Goal: Information Seeking & Learning: Learn about a topic

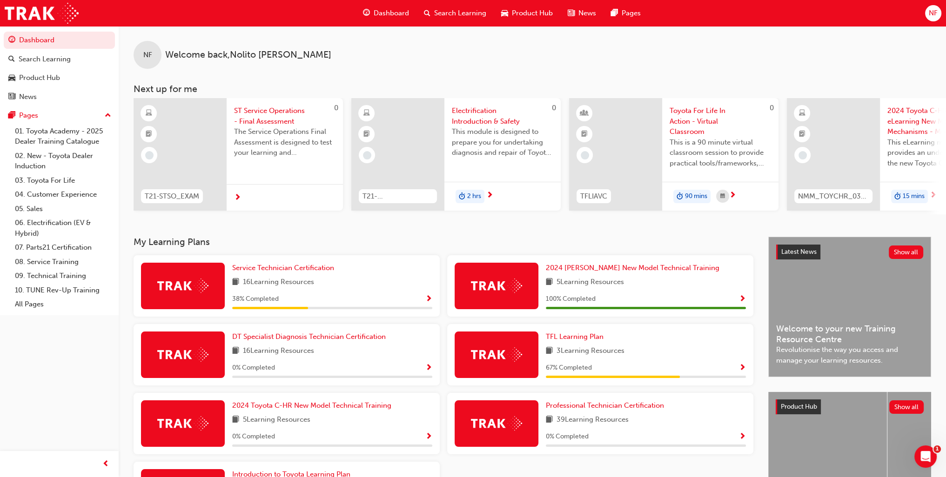
click at [427, 302] on span "Show Progress" at bounding box center [428, 299] width 7 height 8
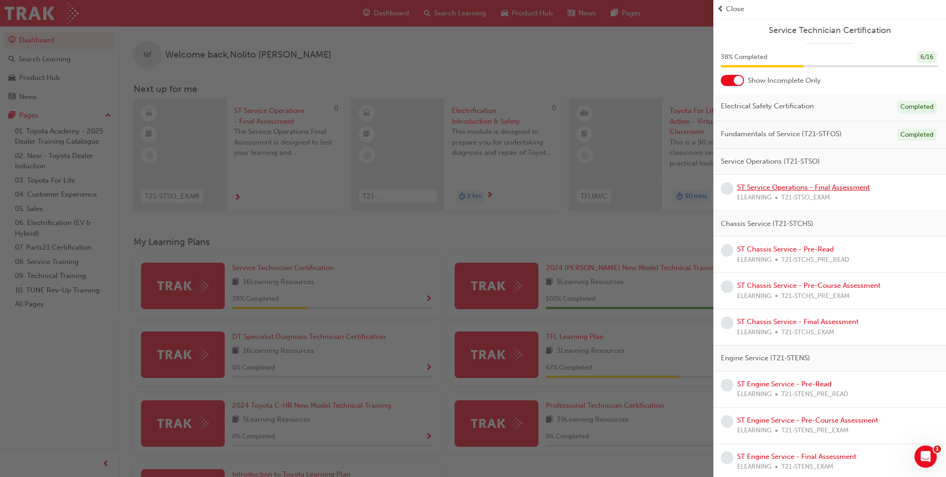
click at [780, 184] on link "ST Service Operations - Final Assessment" at bounding box center [803, 187] width 133 height 8
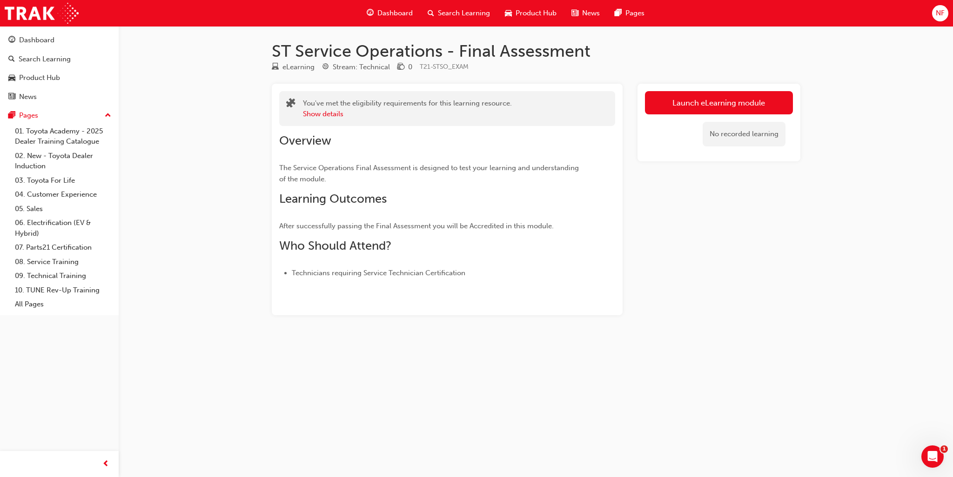
click at [668, 107] on link "Launch eLearning module" at bounding box center [719, 102] width 148 height 23
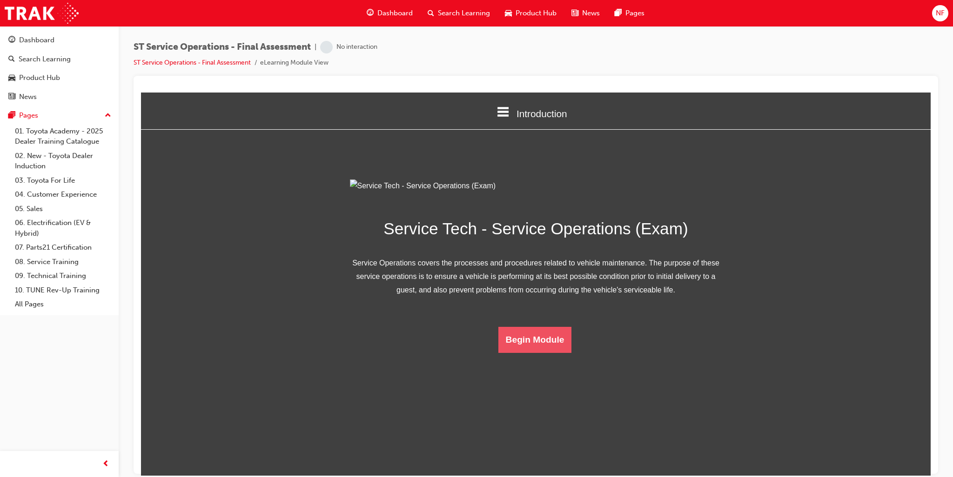
click at [531, 353] on button "Begin Module" at bounding box center [534, 340] width 73 height 26
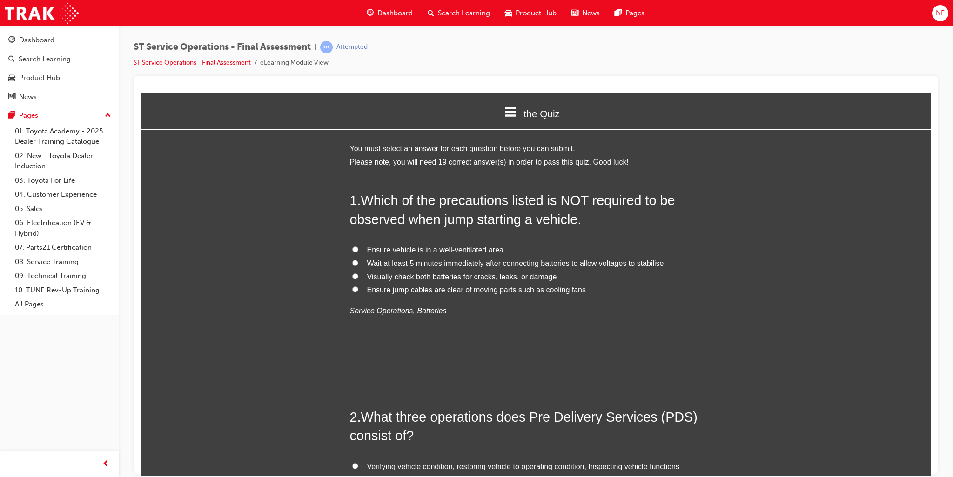
click at [352, 247] on input "Ensure vehicle is in a well-ventilated area" at bounding box center [355, 249] width 6 height 6
radio input "true"
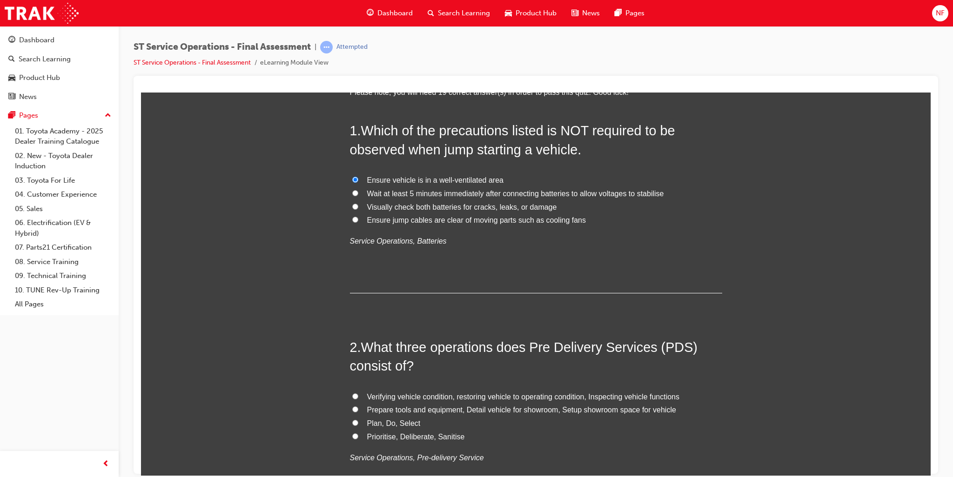
scroll to position [186, 0]
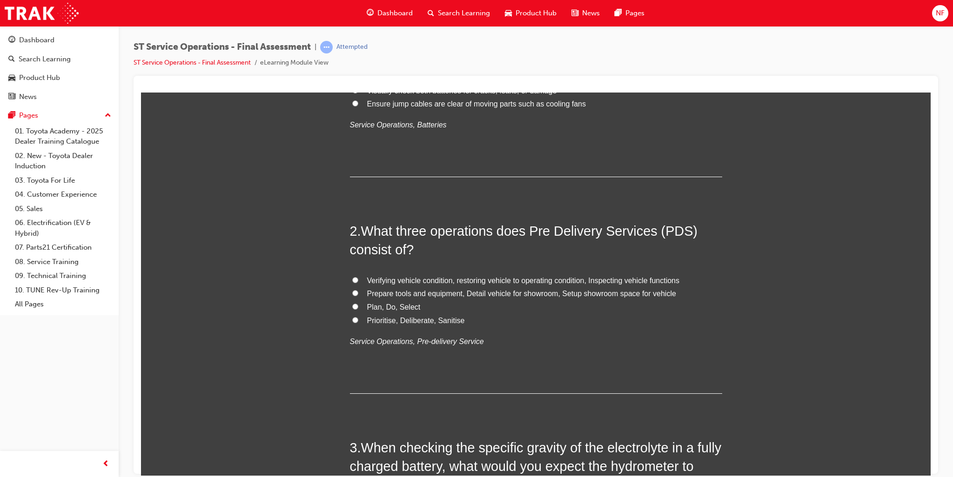
click at [352, 279] on input "Verifying vehicle condition, restoring vehicle to operating condition, Inspecti…" at bounding box center [355, 280] width 6 height 6
radio input "true"
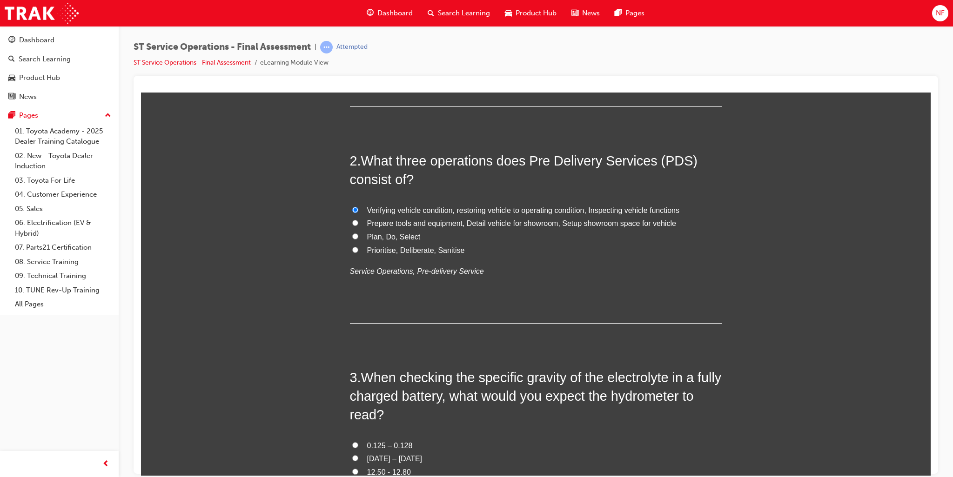
scroll to position [372, 0]
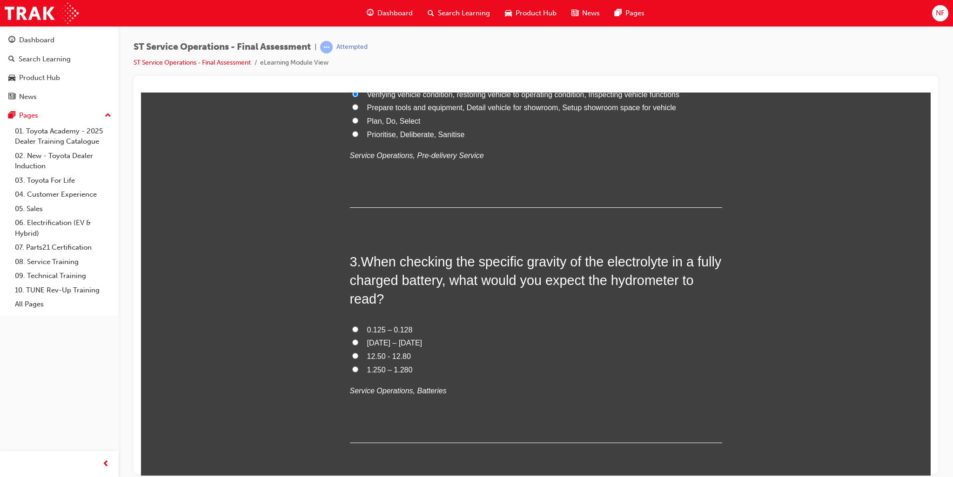
click at [352, 369] on input "1.250 – 1.280" at bounding box center [355, 369] width 6 height 6
radio input "true"
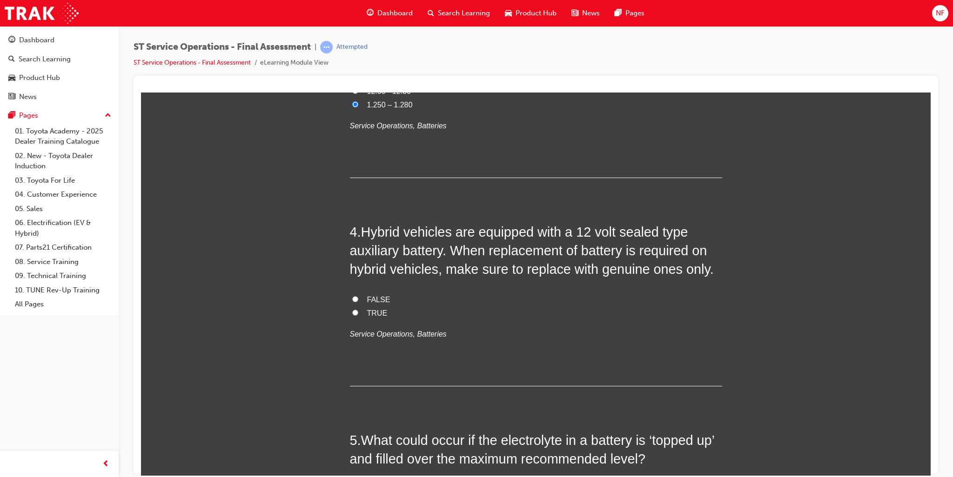
scroll to position [651, 0]
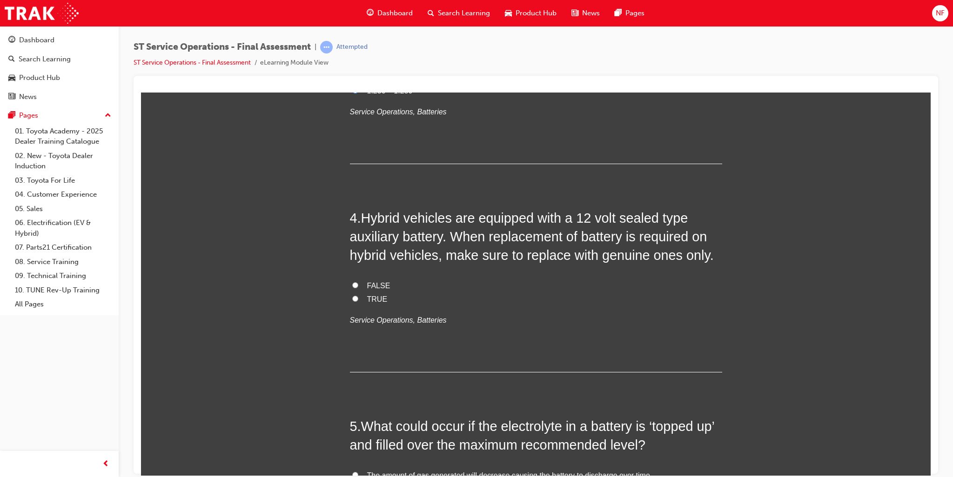
click at [352, 296] on input "TRUE" at bounding box center [355, 298] width 6 height 6
radio input "true"
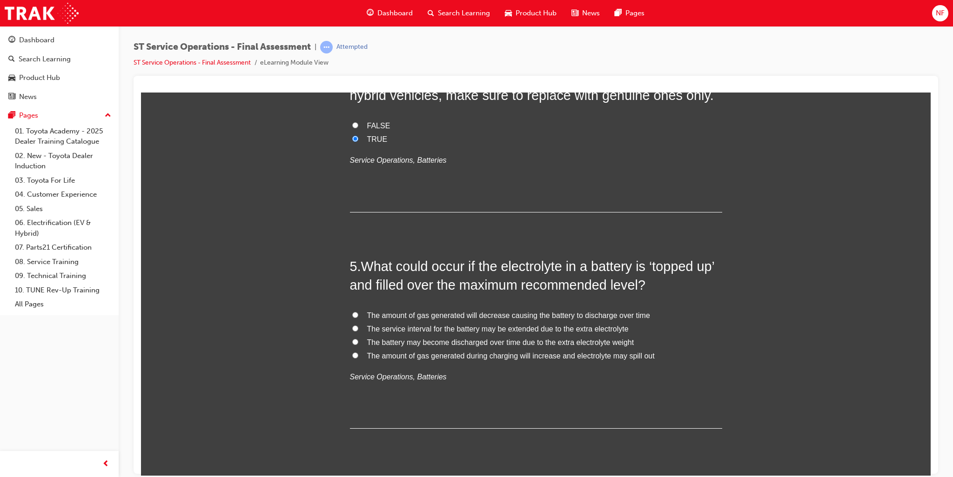
scroll to position [837, 0]
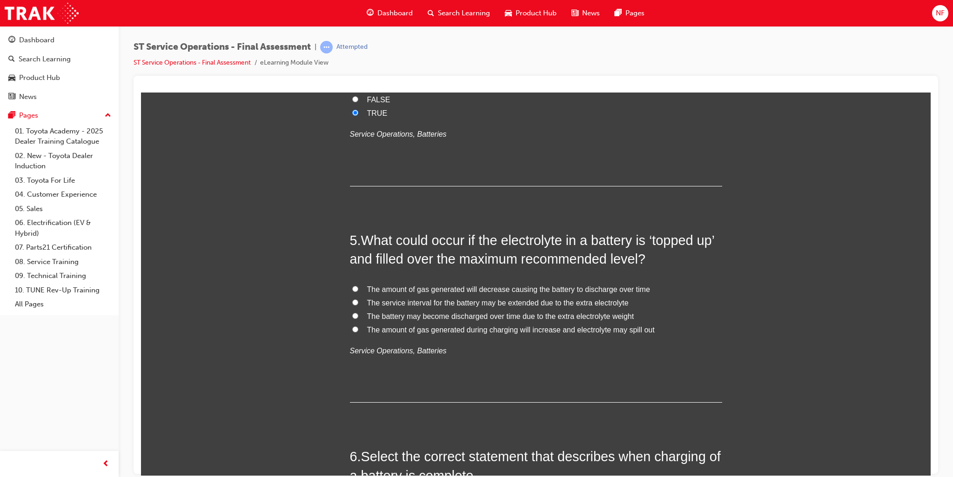
click at [352, 331] on input "The amount of gas generated during charging will increase and electrolyte may s…" at bounding box center [355, 329] width 6 height 6
radio input "true"
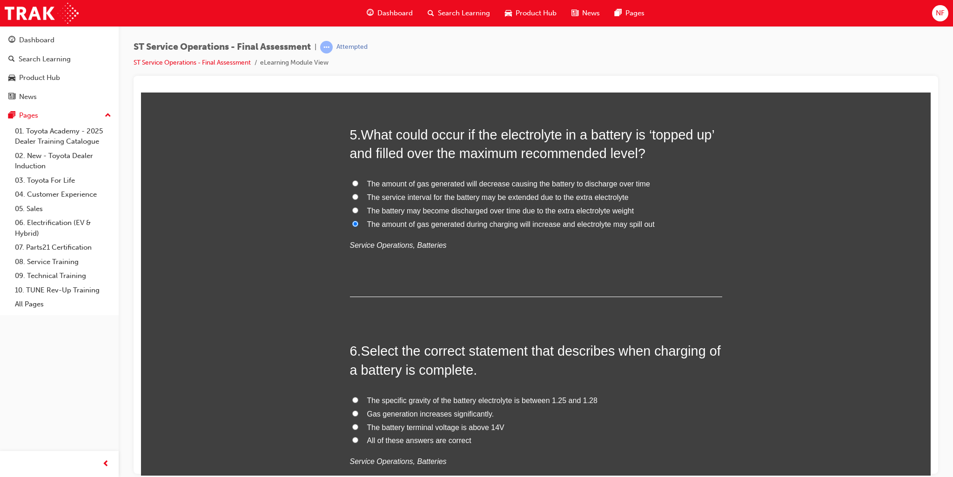
scroll to position [1023, 0]
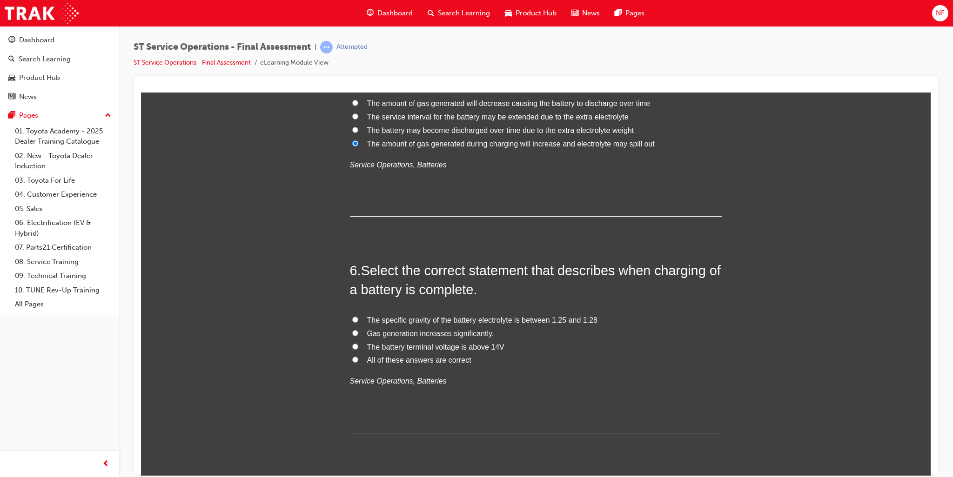
click at [352, 360] on input "All of these answers are correct" at bounding box center [355, 359] width 6 height 6
radio input "true"
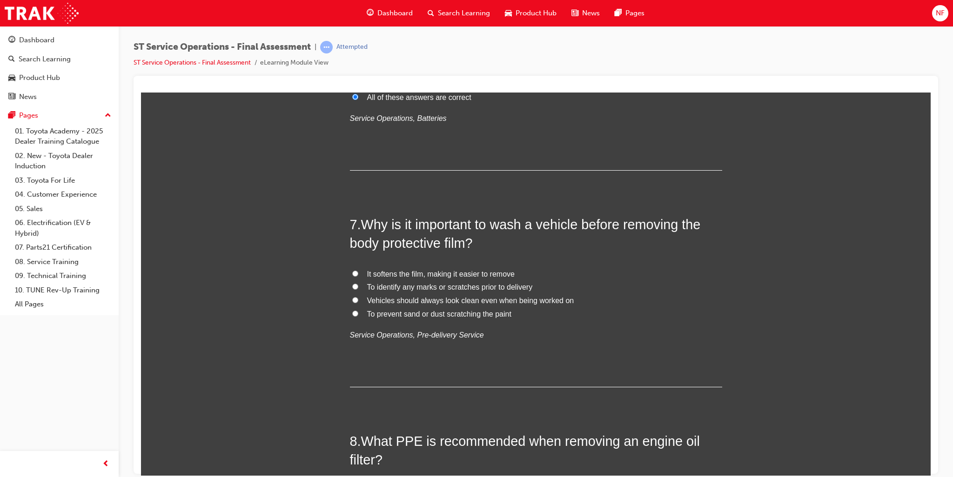
scroll to position [1302, 0]
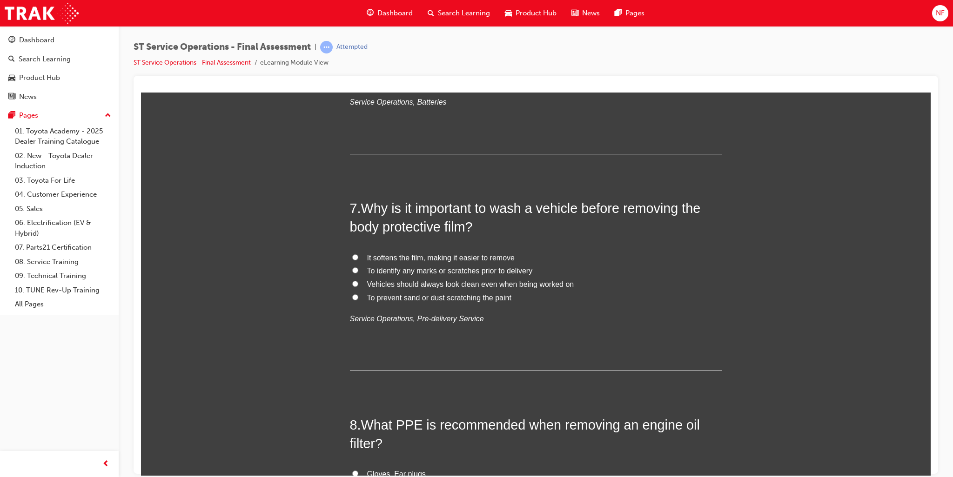
click at [353, 295] on input "To prevent sand or dust scratching the paint" at bounding box center [355, 297] width 6 height 6
radio input "true"
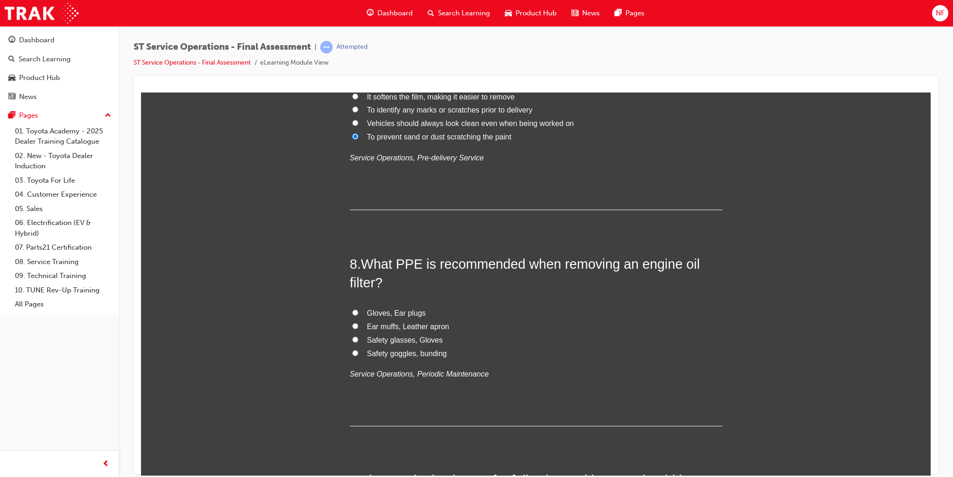
scroll to position [1489, 0]
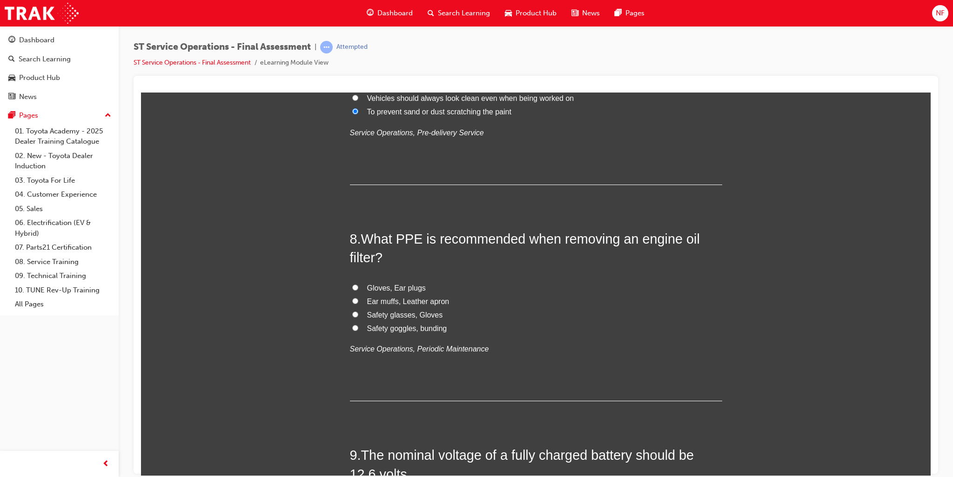
click at [352, 314] on input "Safety glasses, Gloves" at bounding box center [355, 314] width 6 height 6
radio input "true"
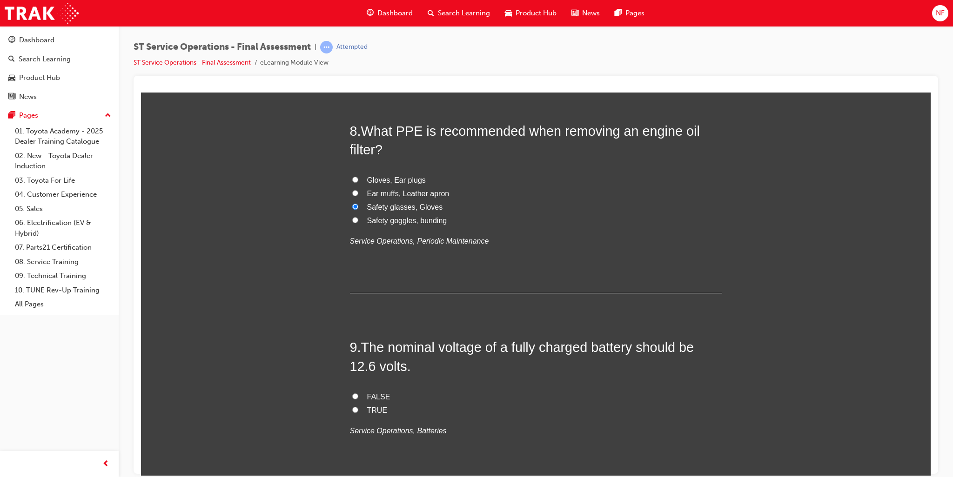
scroll to position [1675, 0]
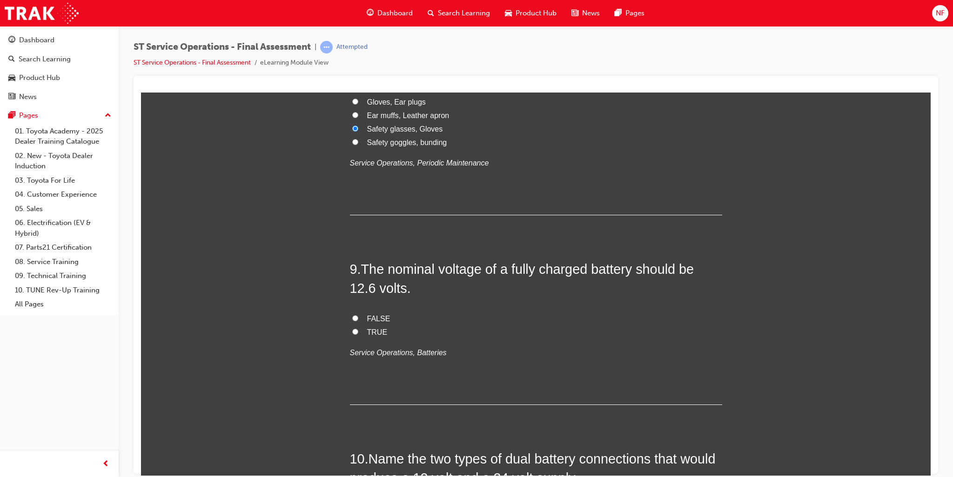
click at [353, 328] on input "TRUE" at bounding box center [355, 331] width 6 height 6
radio input "true"
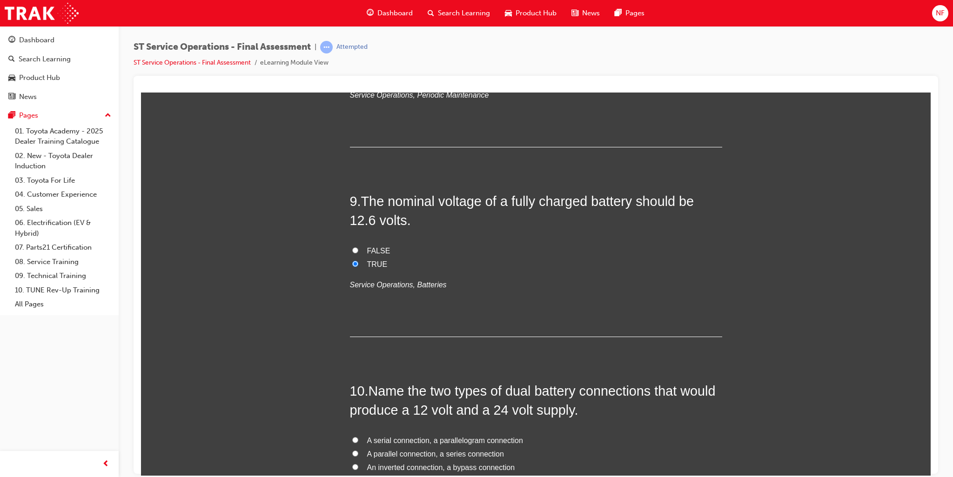
scroll to position [1861, 0]
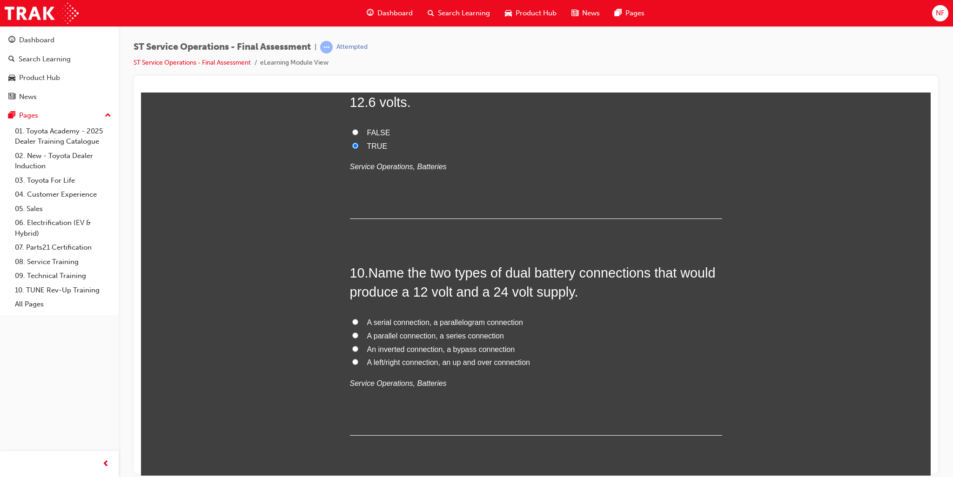
click at [350, 334] on label "A parallel connection, a series connection" at bounding box center [536, 335] width 372 height 13
click at [352, 334] on input "A parallel connection, a series connection" at bounding box center [355, 335] width 6 height 6
radio input "true"
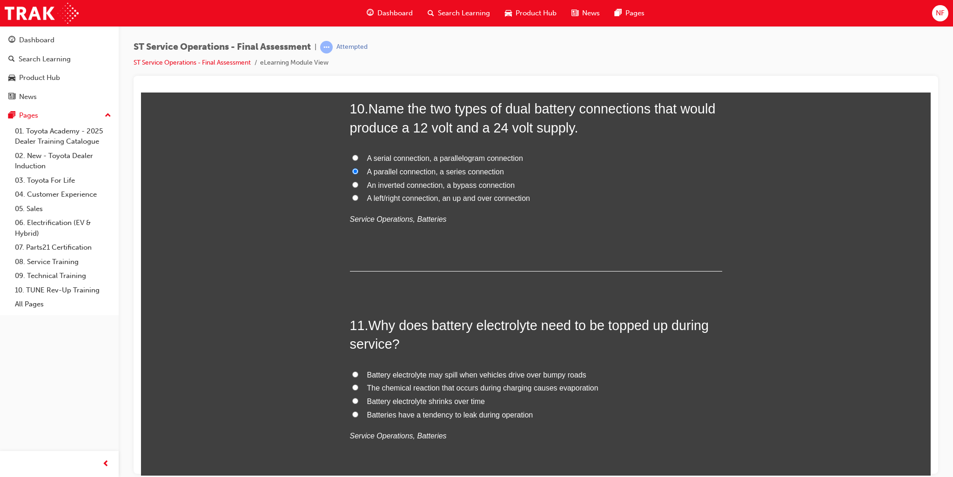
scroll to position [2140, 0]
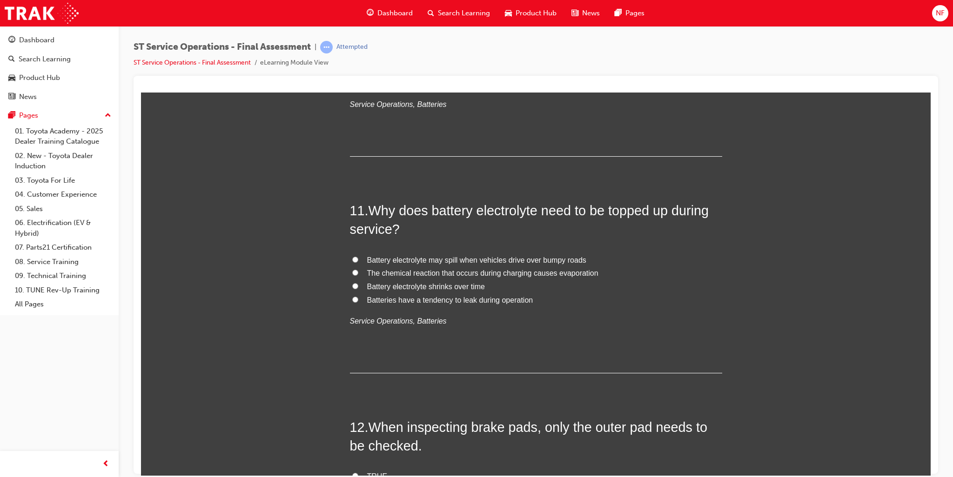
click at [354, 270] on input "The chemical reaction that occurs during charging causes evaporation" at bounding box center [355, 272] width 6 height 6
radio input "true"
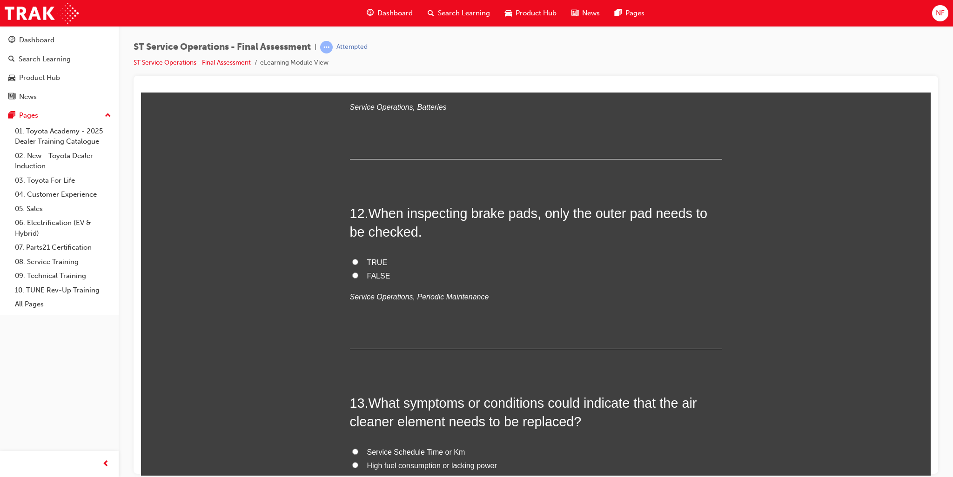
scroll to position [2326, 0]
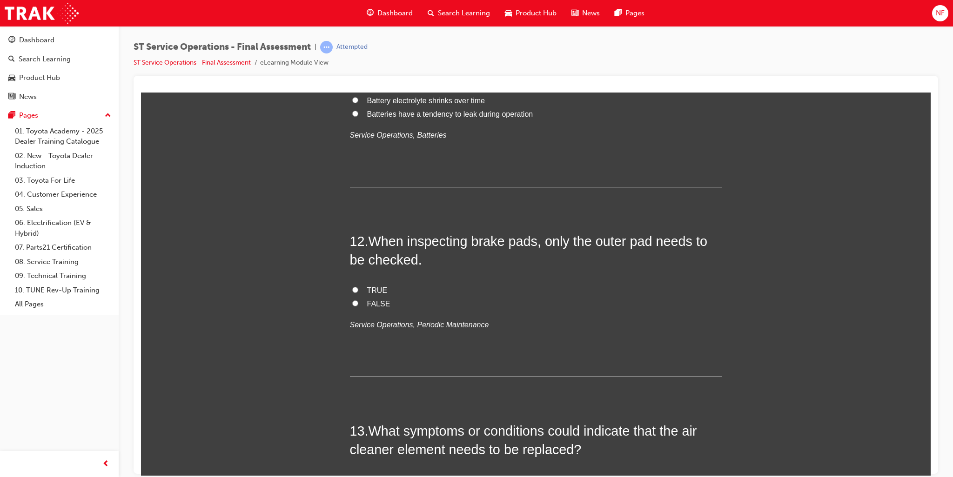
click at [352, 301] on input "FALSE" at bounding box center [355, 303] width 6 height 6
radio input "true"
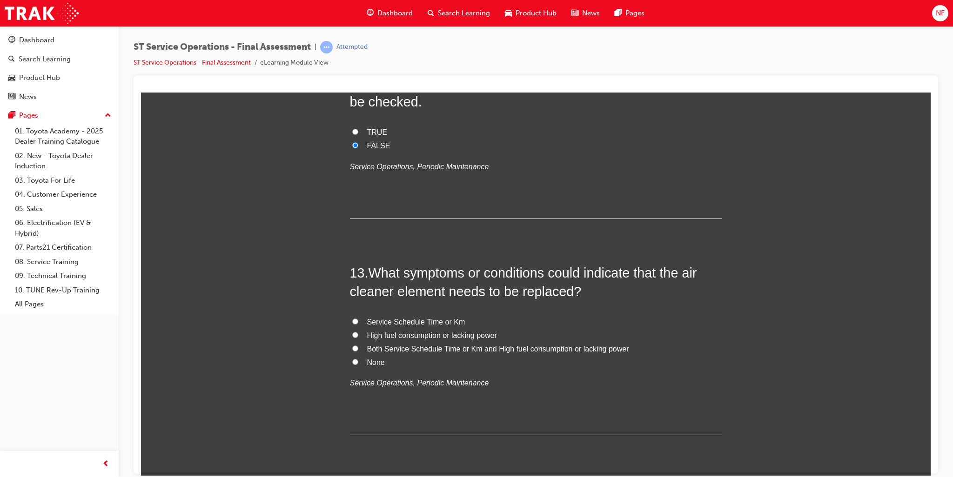
scroll to position [2512, 0]
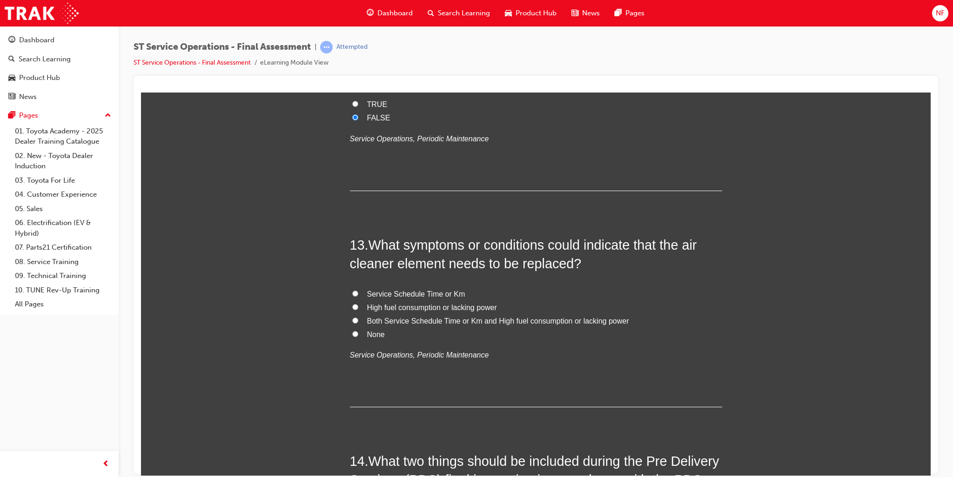
click at [352, 333] on input "None" at bounding box center [355, 334] width 6 height 6
radio input "true"
click at [352, 320] on input "Both Service Schedule Time or Km and High fuel consumption or lacking power" at bounding box center [355, 320] width 6 height 6
radio input "true"
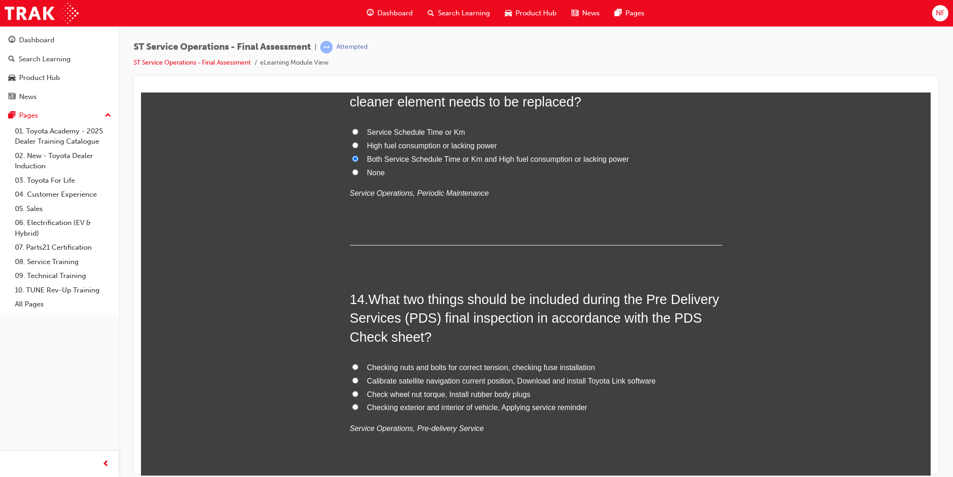
scroll to position [2698, 0]
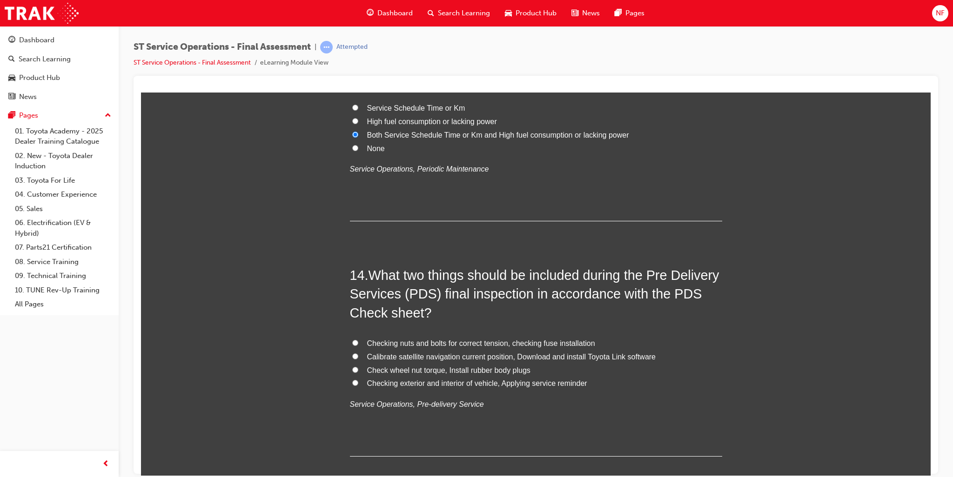
click at [353, 342] on input "Checking nuts and bolts for correct tension, checking fuse installation" at bounding box center [355, 343] width 6 height 6
radio input "true"
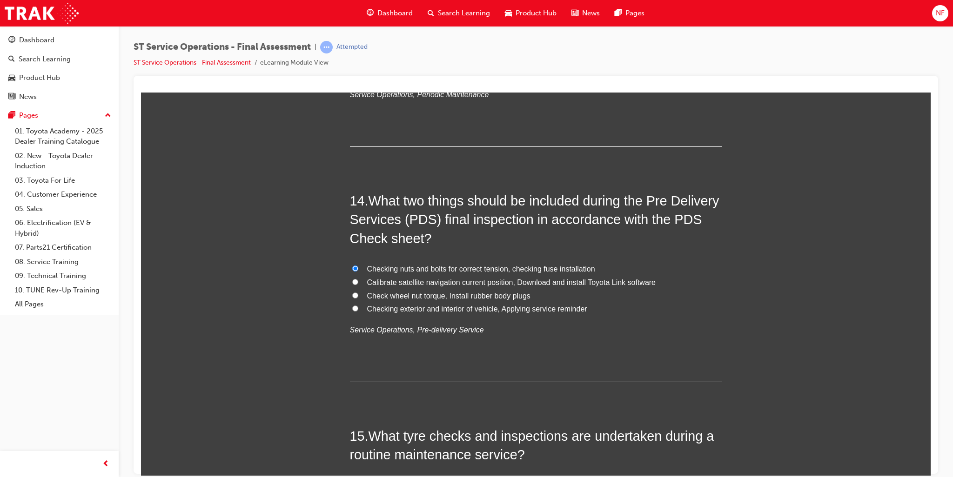
scroll to position [2884, 0]
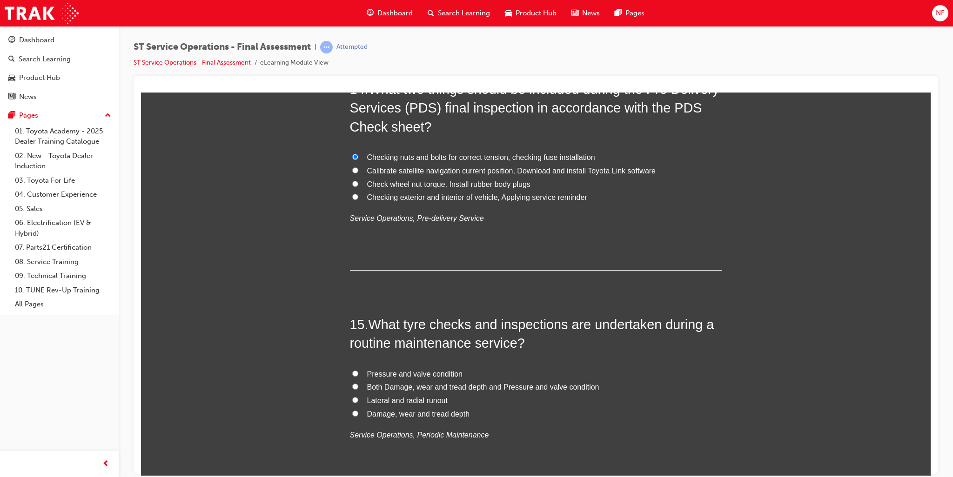
click at [354, 386] on label "Both Damage, wear and tread depth and Pressure and valve condition" at bounding box center [536, 387] width 372 height 13
click at [354, 386] on input "Both Damage, wear and tread depth and Pressure and valve condition" at bounding box center [355, 386] width 6 height 6
radio input "true"
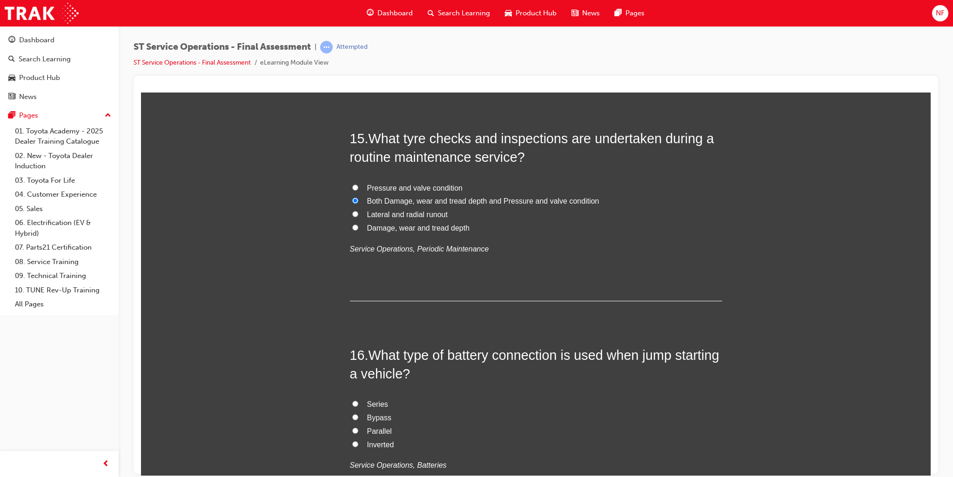
scroll to position [3163, 0]
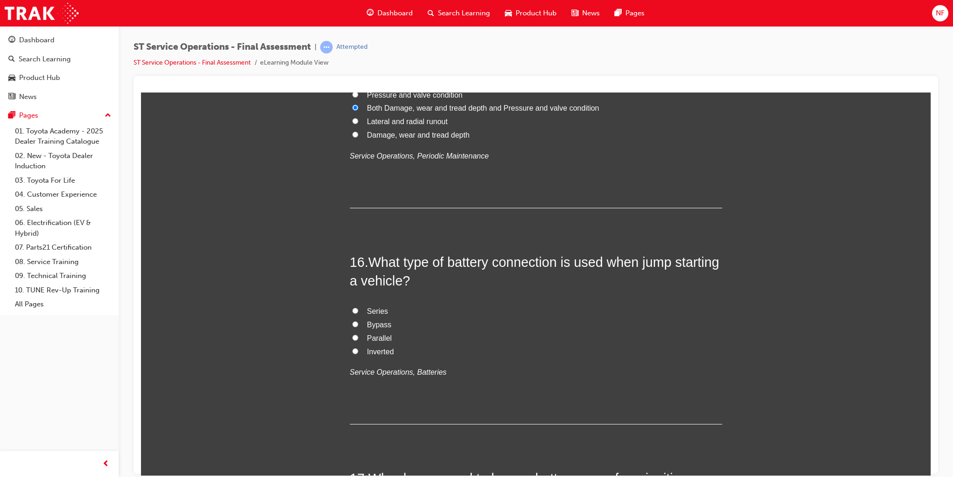
click at [352, 308] on input "Series" at bounding box center [355, 310] width 6 height 6
radio input "true"
click at [353, 334] on input "Parallel" at bounding box center [355, 337] width 6 height 6
radio input "true"
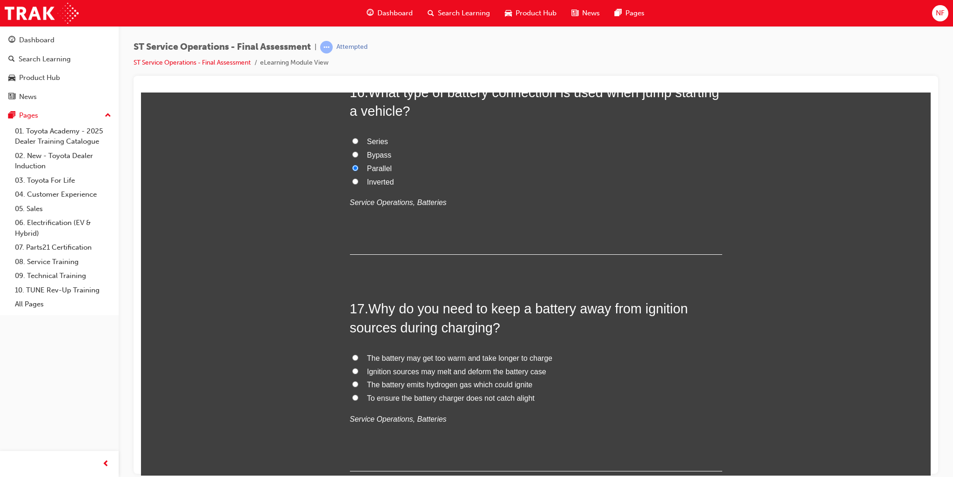
scroll to position [3349, 0]
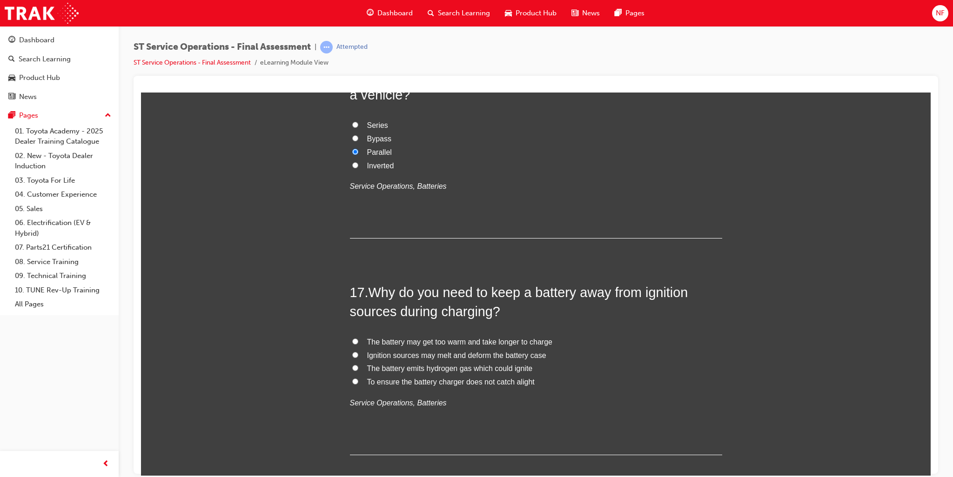
click at [354, 367] on input "The battery emits hydrogen gas which could ignite" at bounding box center [355, 368] width 6 height 6
radio input "true"
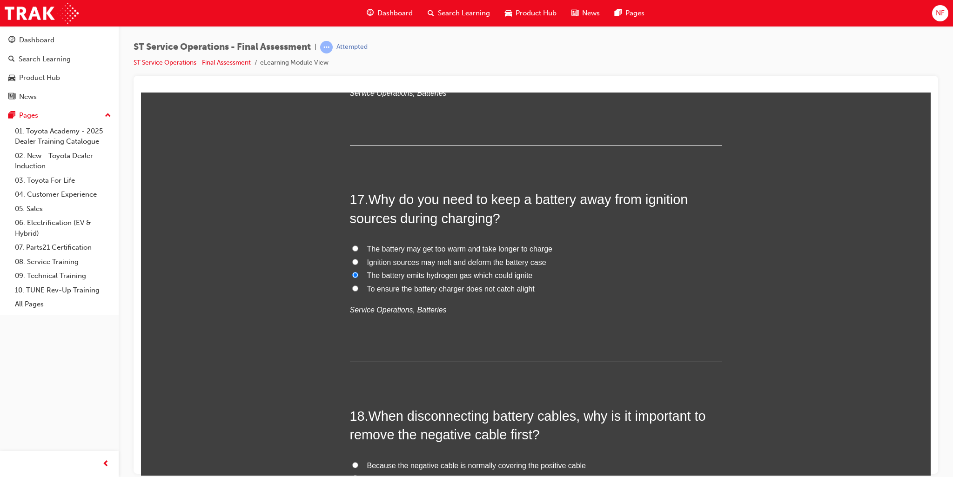
scroll to position [3535, 0]
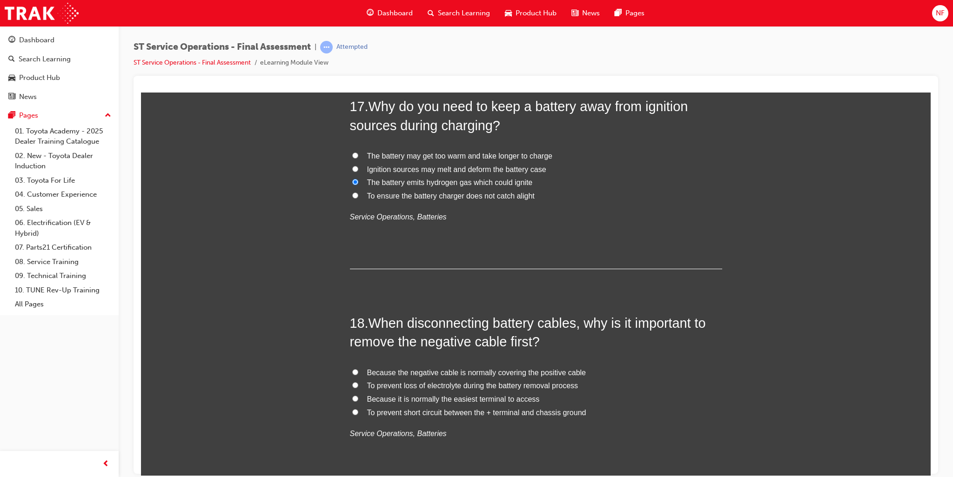
click at [351, 407] on label "To prevent short circuit between the + terminal and chassis ground" at bounding box center [536, 412] width 372 height 13
click at [352, 409] on input "To prevent short circuit between the + terminal and chassis ground" at bounding box center [355, 412] width 6 height 6
radio input "true"
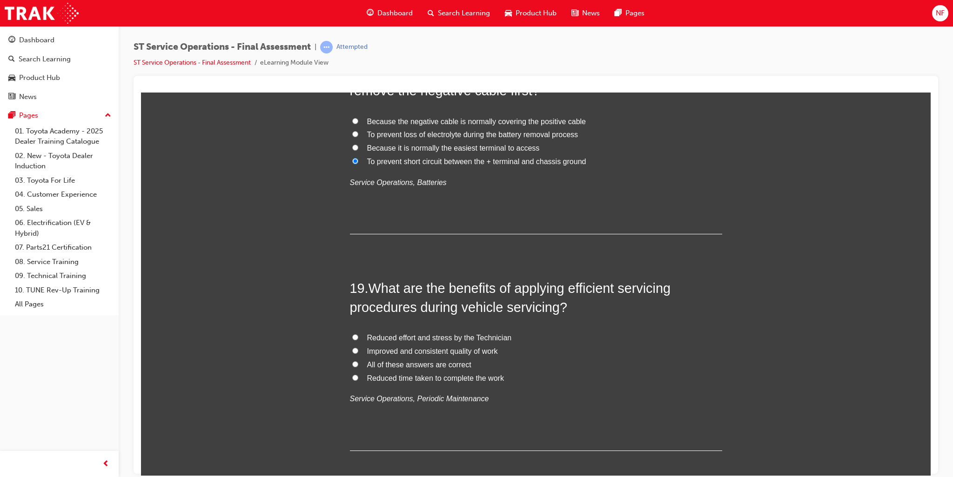
scroll to position [3814, 0]
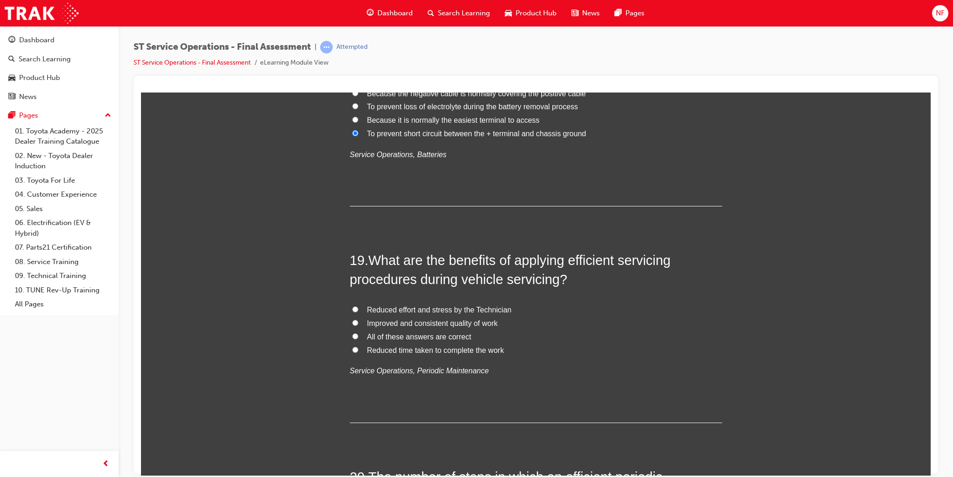
click at [352, 336] on input "All of these answers are correct" at bounding box center [355, 336] width 6 height 6
radio input "true"
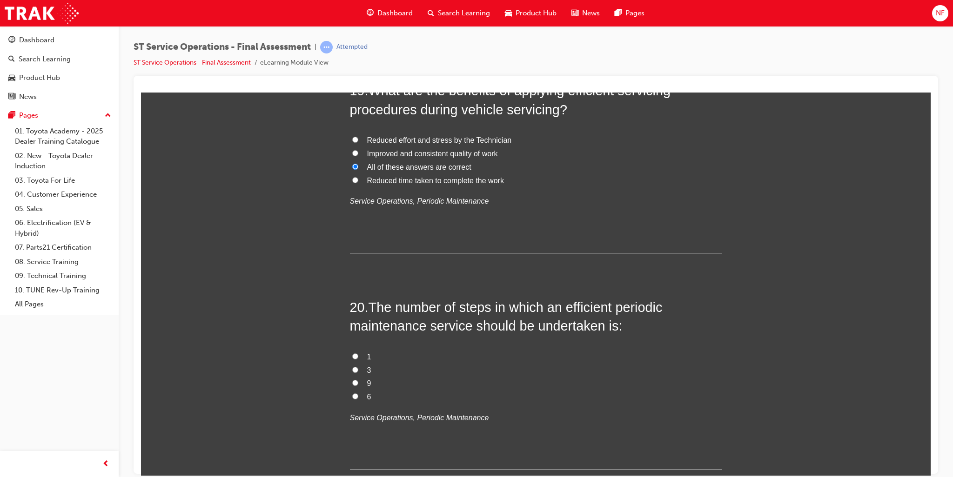
scroll to position [4001, 0]
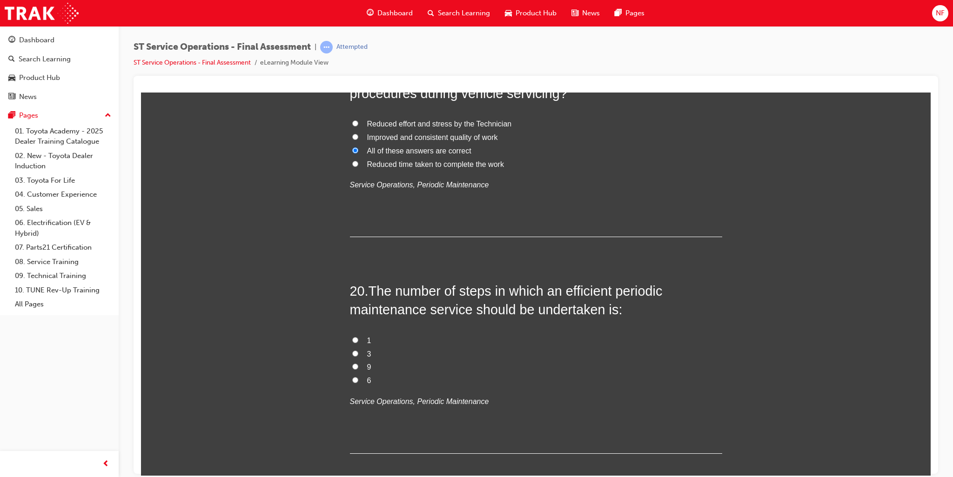
click at [352, 381] on input "6" at bounding box center [355, 380] width 6 height 6
radio input "true"
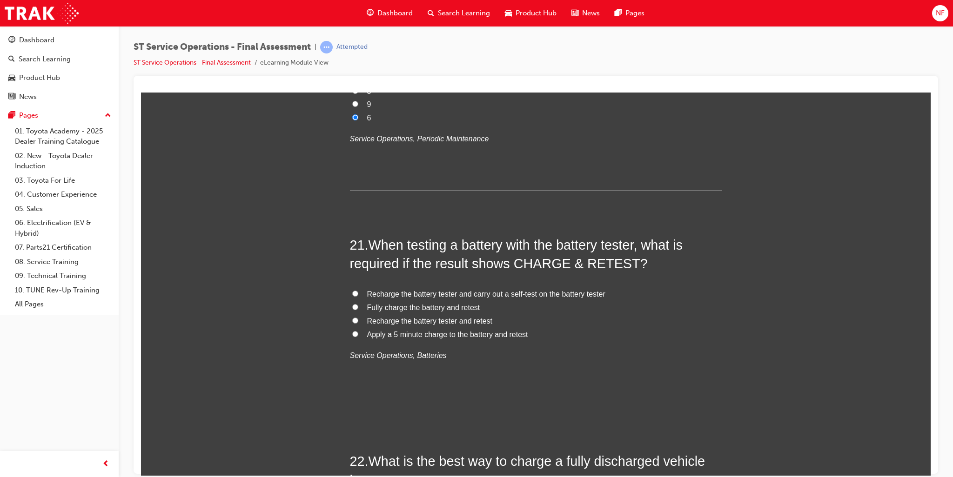
scroll to position [4280, 0]
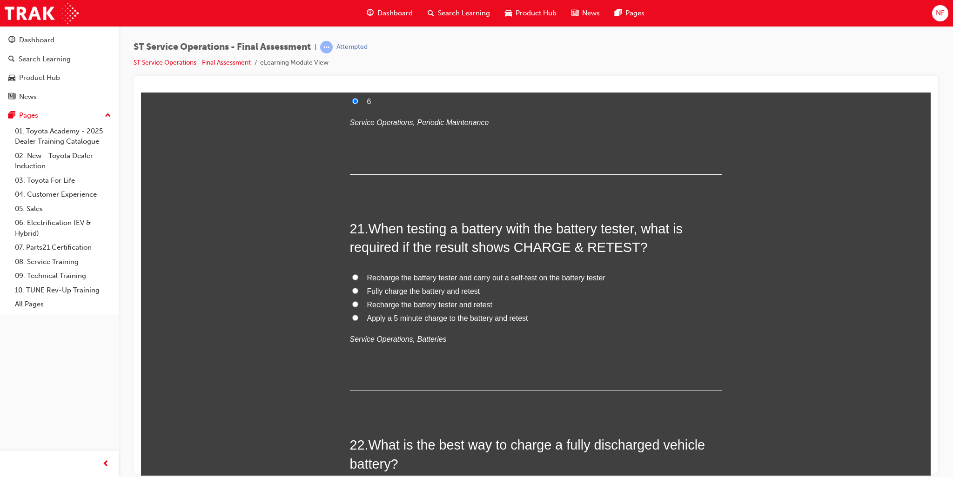
click at [352, 288] on input "Fully charge the battery and retest" at bounding box center [355, 290] width 6 height 6
radio input "true"
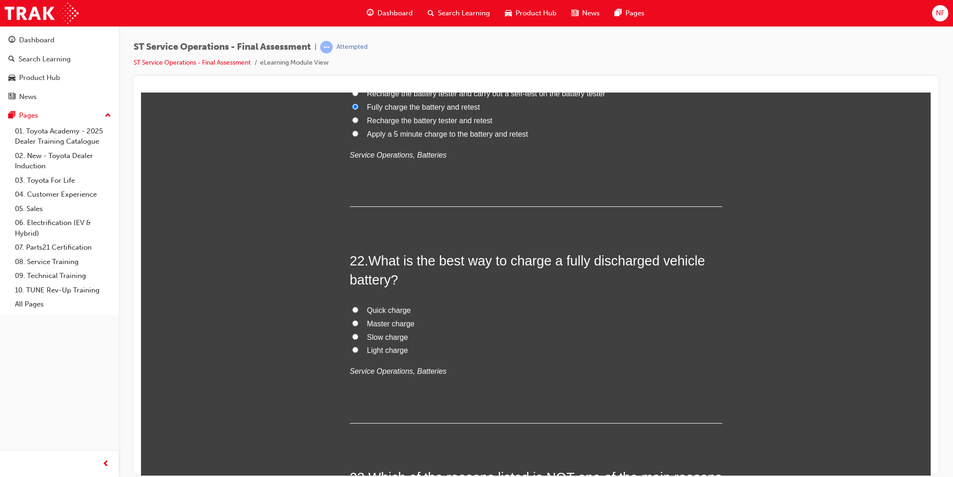
scroll to position [4466, 0]
click at [352, 332] on input "Slow charge" at bounding box center [355, 335] width 6 height 6
radio input "true"
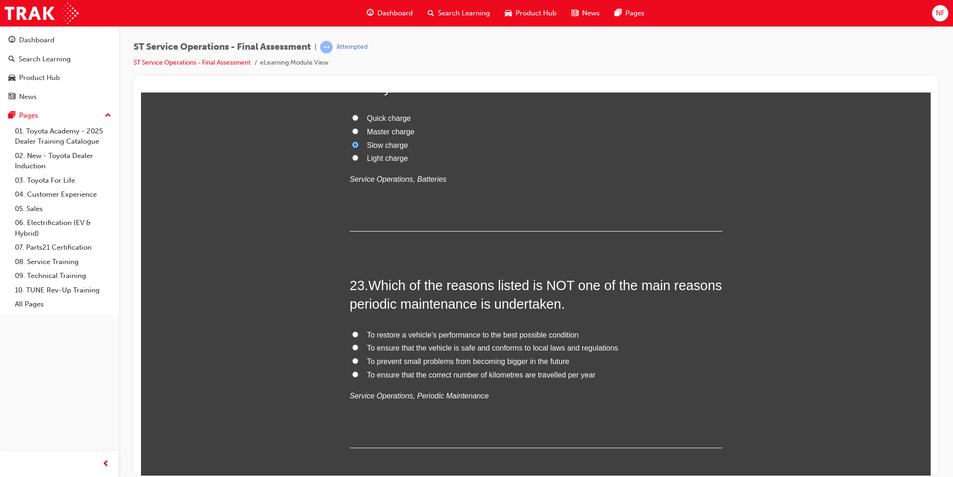
scroll to position [4652, 0]
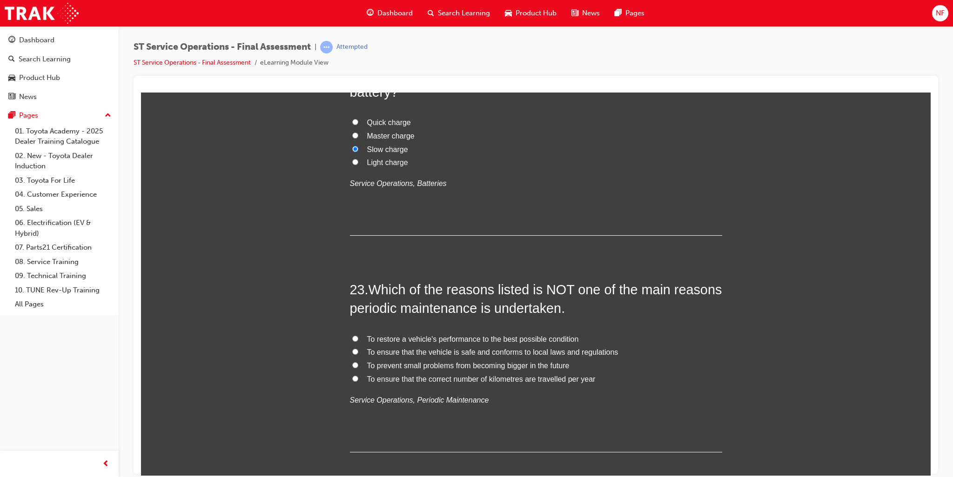
click at [352, 377] on input "To ensure that the correct number of kilometres are travelled per year" at bounding box center [355, 378] width 6 height 6
radio input "true"
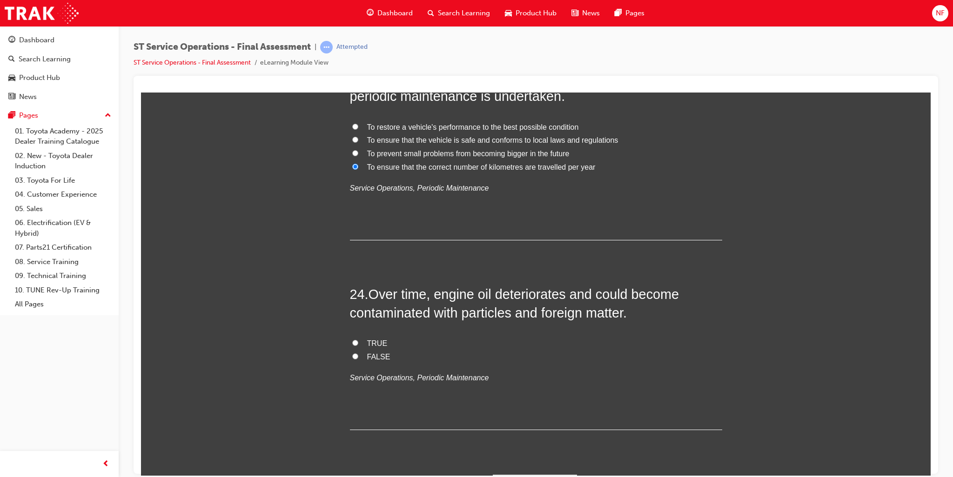
scroll to position [4886, 0]
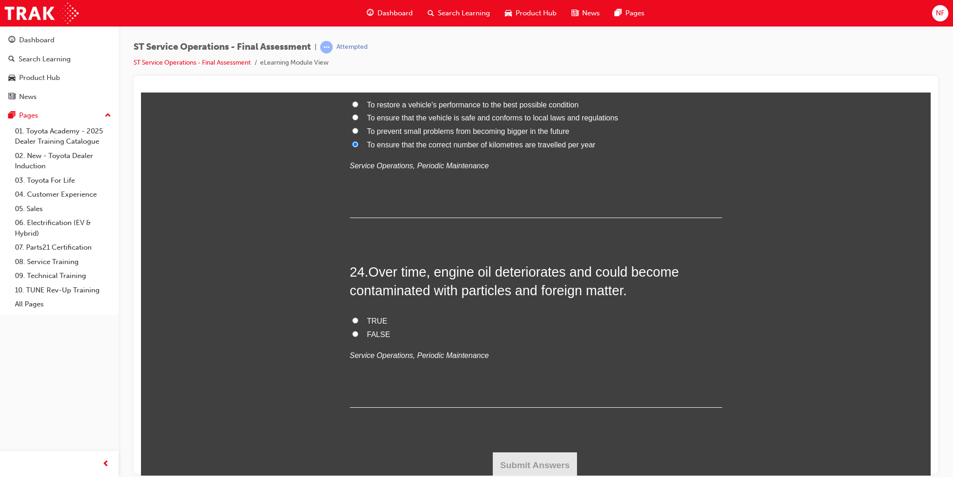
click at [355, 319] on label "TRUE" at bounding box center [536, 320] width 372 height 13
click at [355, 319] on input "TRUE" at bounding box center [355, 320] width 6 height 6
radio input "true"
click at [520, 462] on button "Submit Answers" at bounding box center [535, 465] width 85 height 26
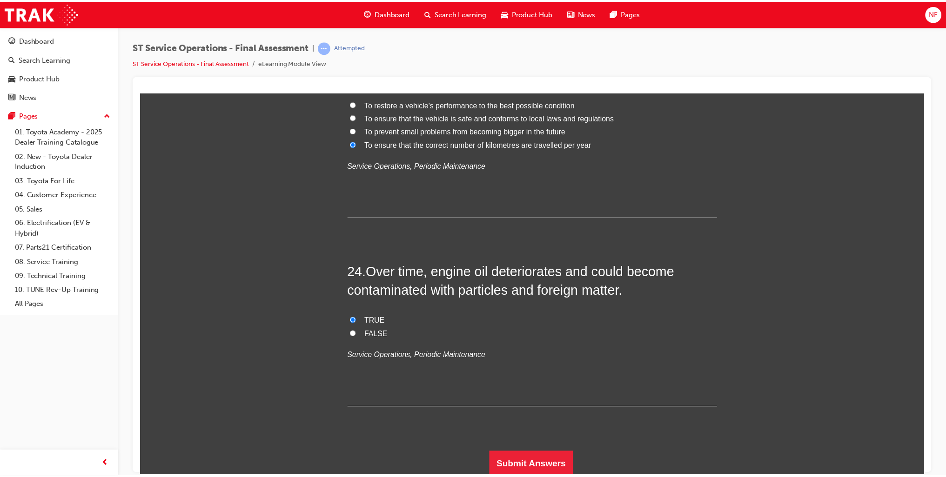
scroll to position [0, 0]
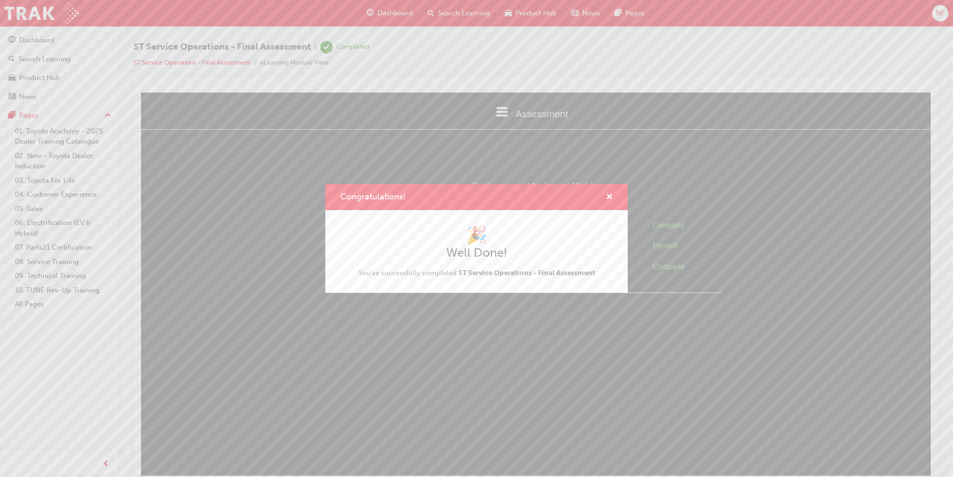
click at [424, 306] on div "Congratulations! 🎉 Well Done! You've successfully completed ST Service Operatio…" at bounding box center [476, 238] width 953 height 477
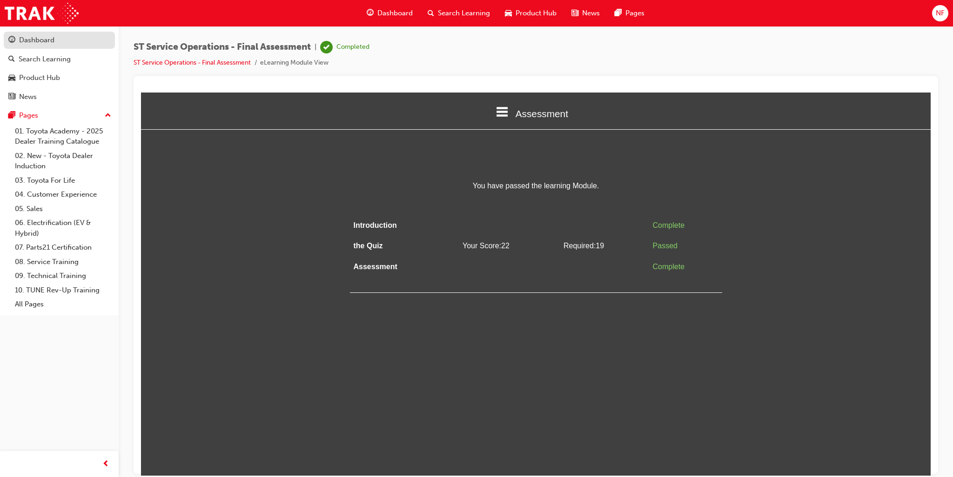
click at [36, 37] on div "Dashboard" at bounding box center [36, 40] width 35 height 11
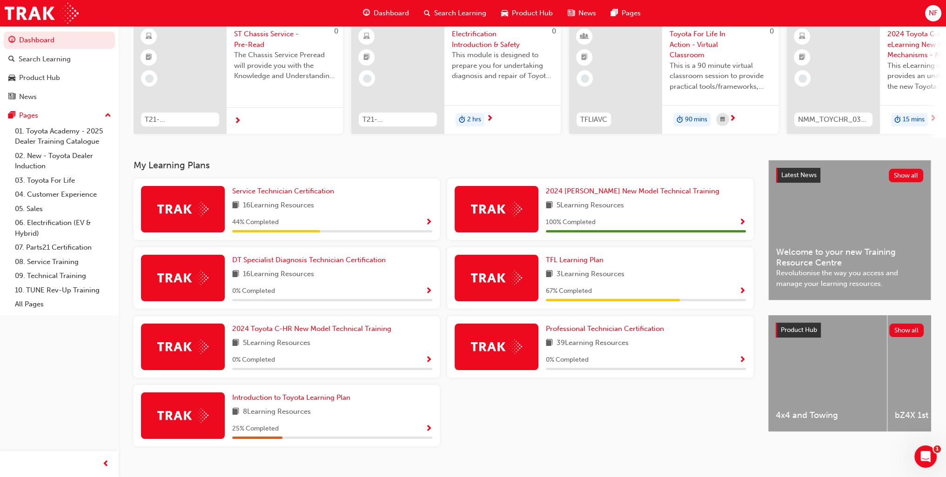
scroll to position [93, 0]
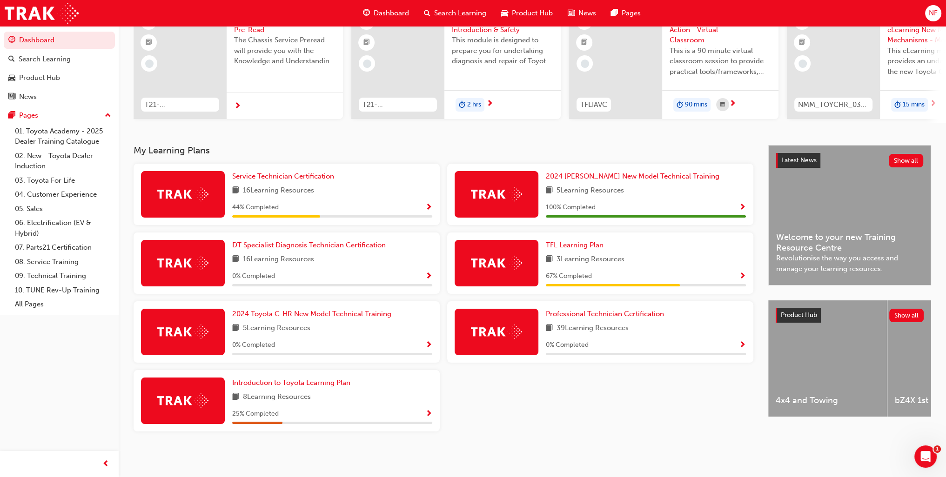
click at [428, 206] on span "Show Progress" at bounding box center [428, 208] width 7 height 8
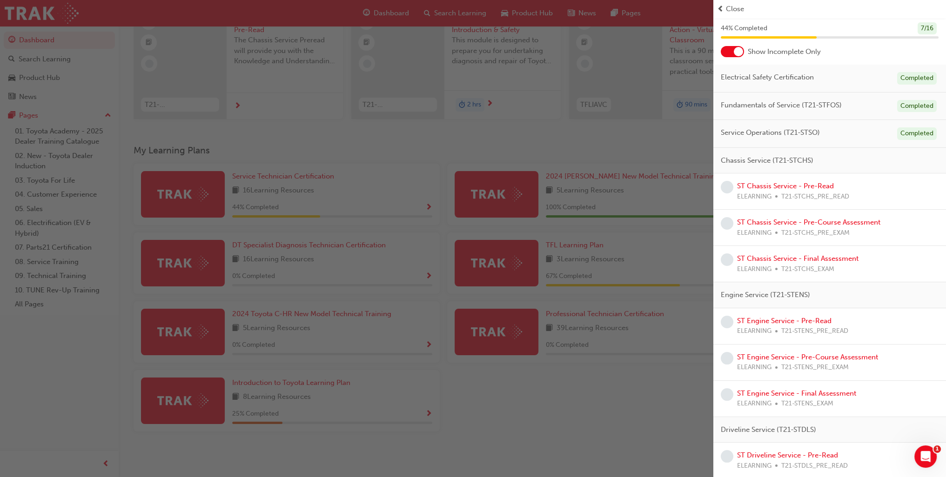
scroll to position [0, 0]
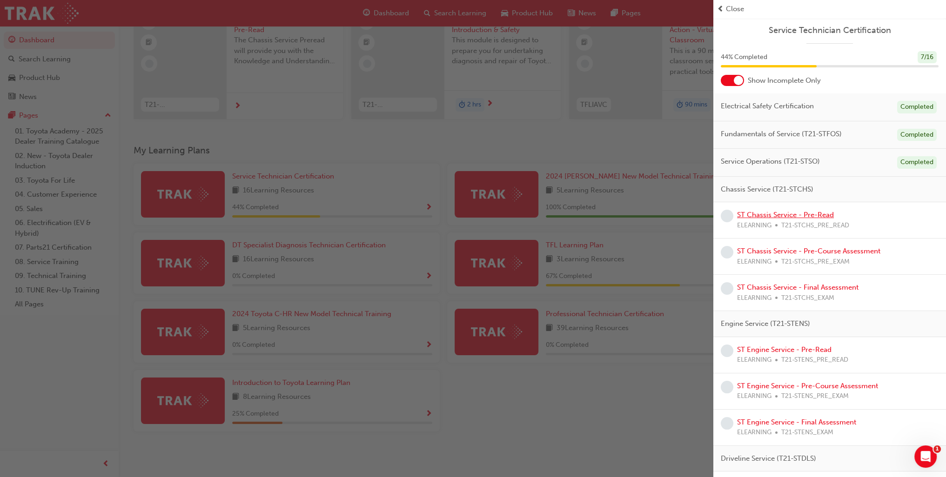
click at [781, 214] on link "ST Chassis Service - Pre-Read" at bounding box center [785, 215] width 97 height 8
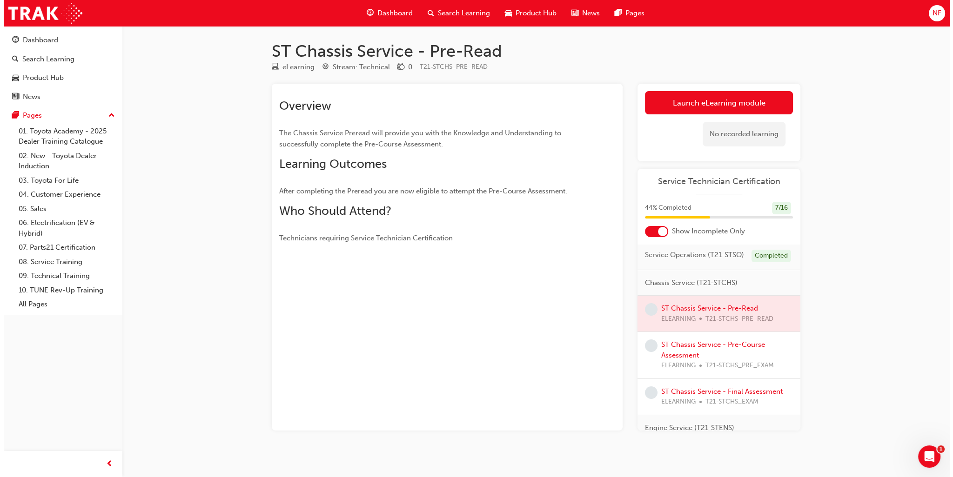
scroll to position [93, 0]
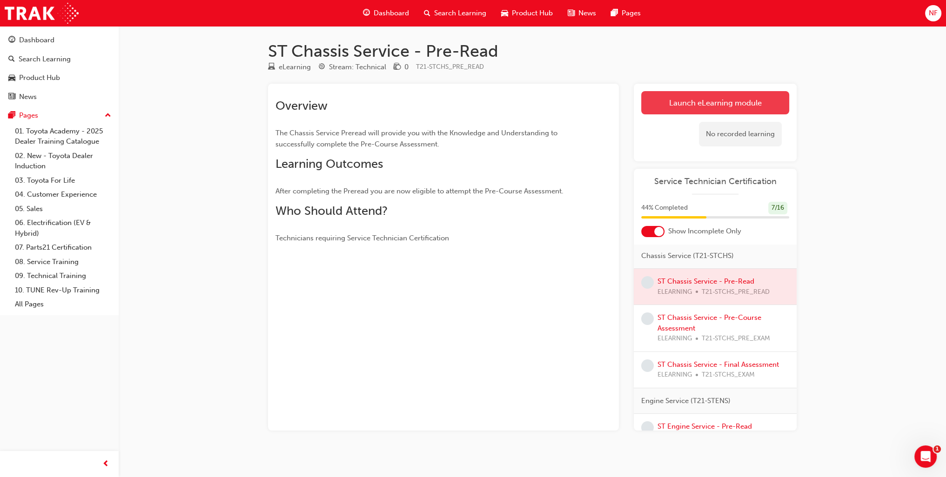
click at [708, 107] on link "Launch eLearning module" at bounding box center [715, 102] width 148 height 23
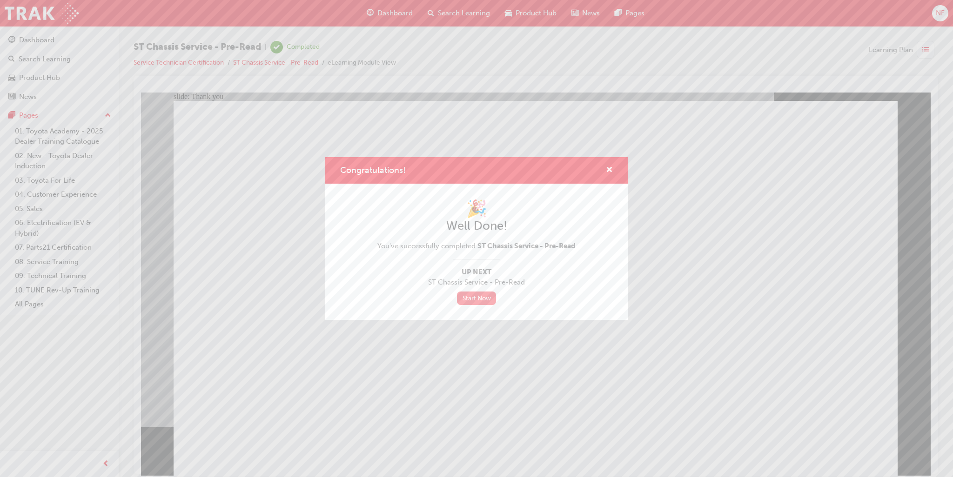
click at [475, 302] on link "Start Now" at bounding box center [476, 298] width 39 height 13
click at [473, 297] on link "Start Now" at bounding box center [476, 298] width 39 height 13
click at [608, 167] on span "cross-icon" at bounding box center [609, 171] width 7 height 8
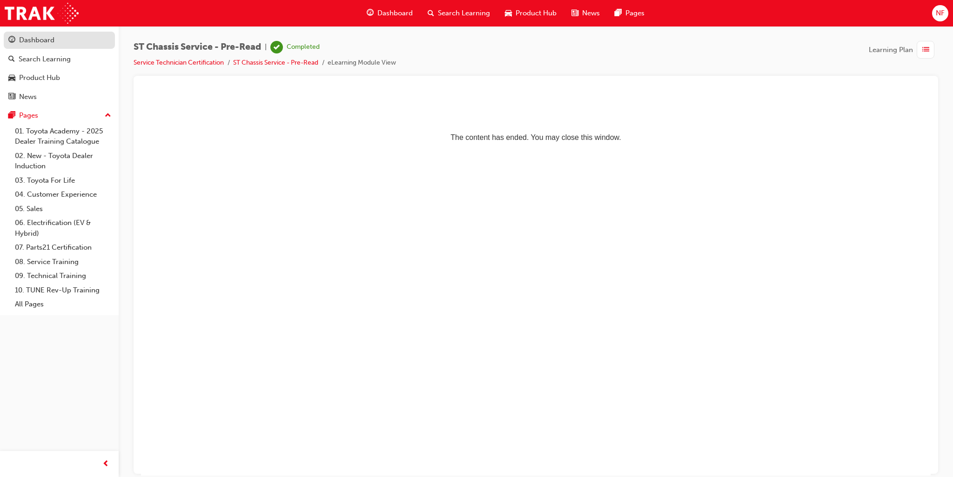
click at [37, 35] on div "Dashboard" at bounding box center [36, 40] width 35 height 11
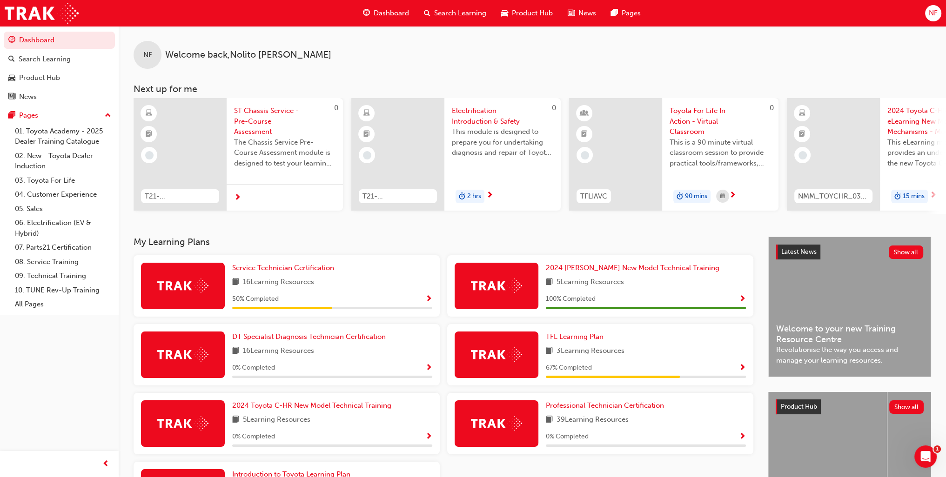
click at [427, 301] on span "Show Progress" at bounding box center [428, 299] width 7 height 8
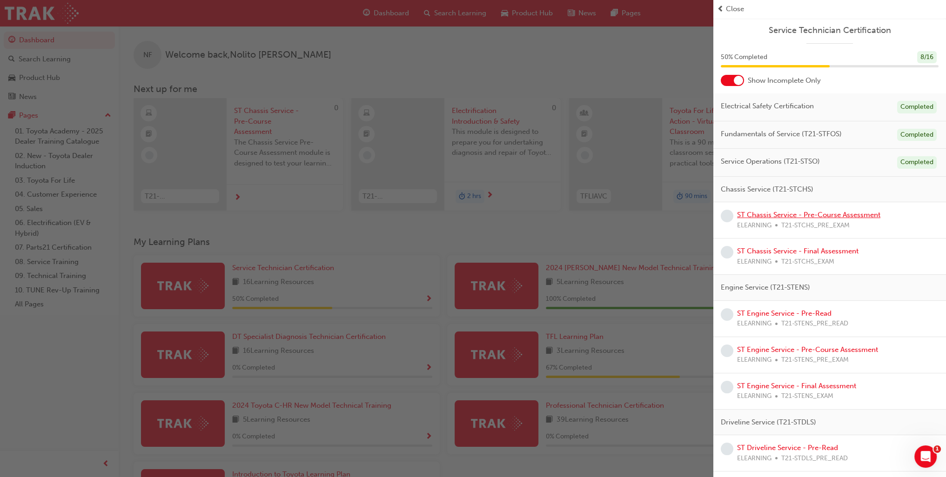
click at [797, 216] on link "ST Chassis Service - Pre-Course Assessment" at bounding box center [808, 215] width 143 height 8
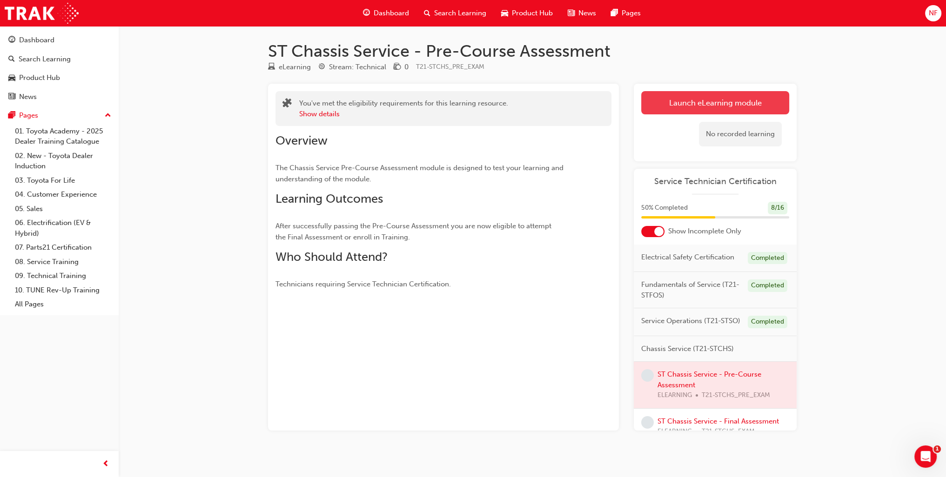
click at [703, 108] on link "Launch eLearning module" at bounding box center [715, 102] width 148 height 23
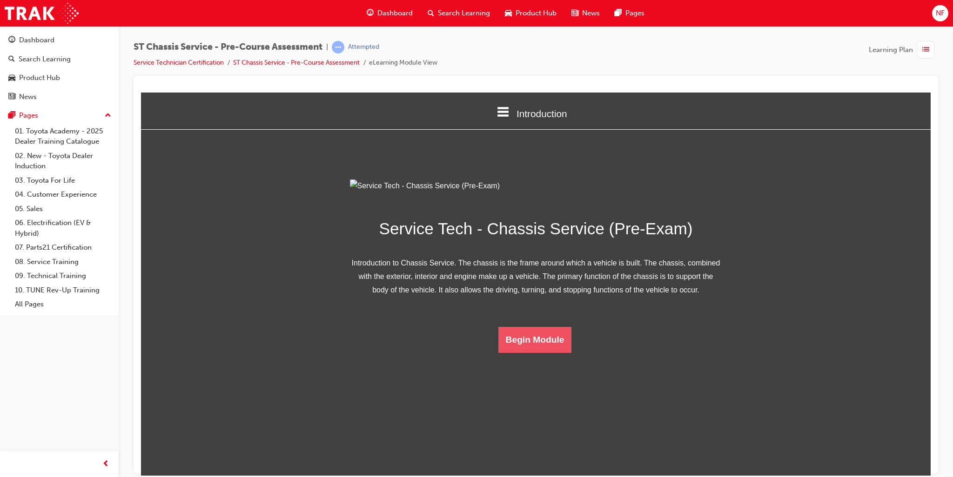
click at [535, 353] on button "Begin Module" at bounding box center [534, 340] width 73 height 26
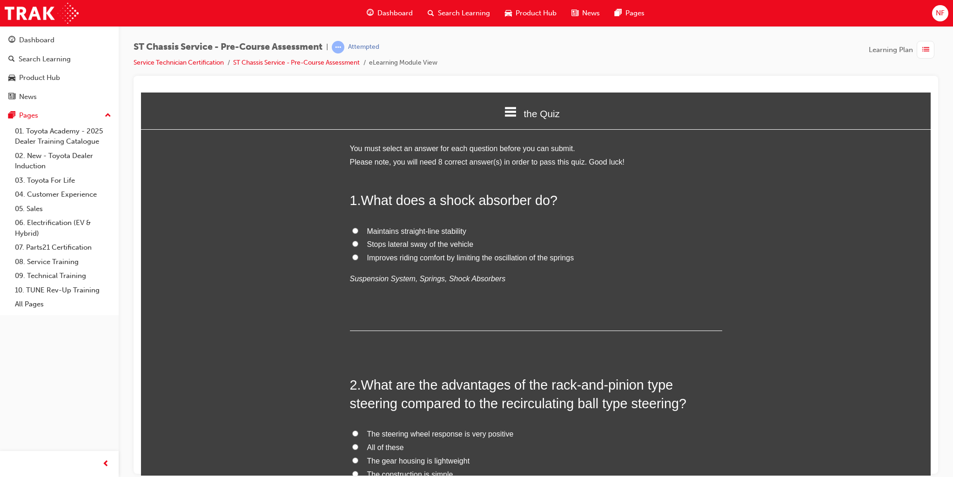
click at [354, 258] on input "Improves riding comfort by limiting the oscillation of the springs" at bounding box center [355, 257] width 6 height 6
radio input "true"
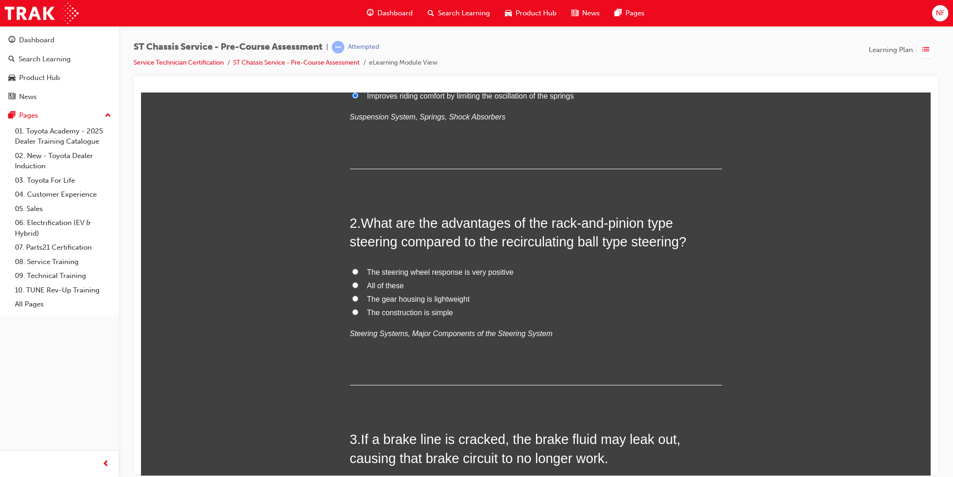
scroll to position [186, 0]
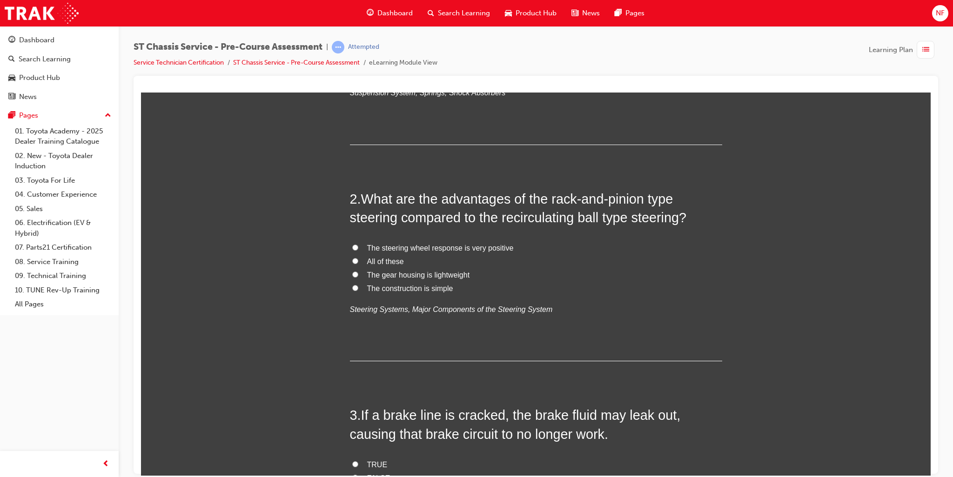
click at [352, 260] on input "All of these" at bounding box center [355, 261] width 6 height 6
radio input "true"
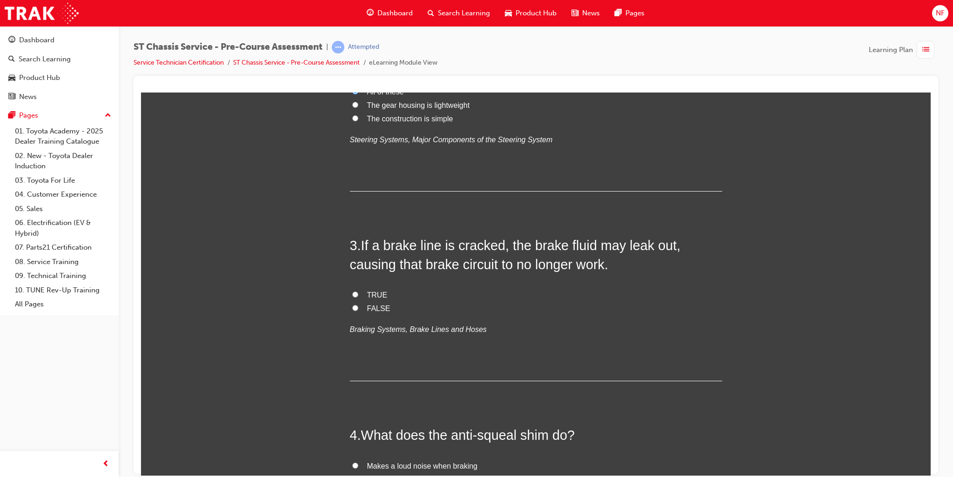
scroll to position [372, 0]
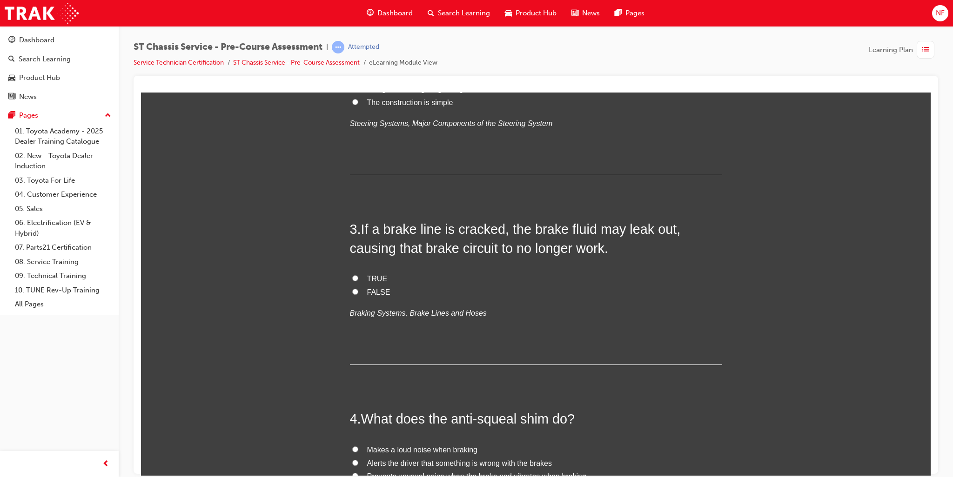
click at [352, 275] on input "TRUE" at bounding box center [355, 278] width 6 height 6
radio input "true"
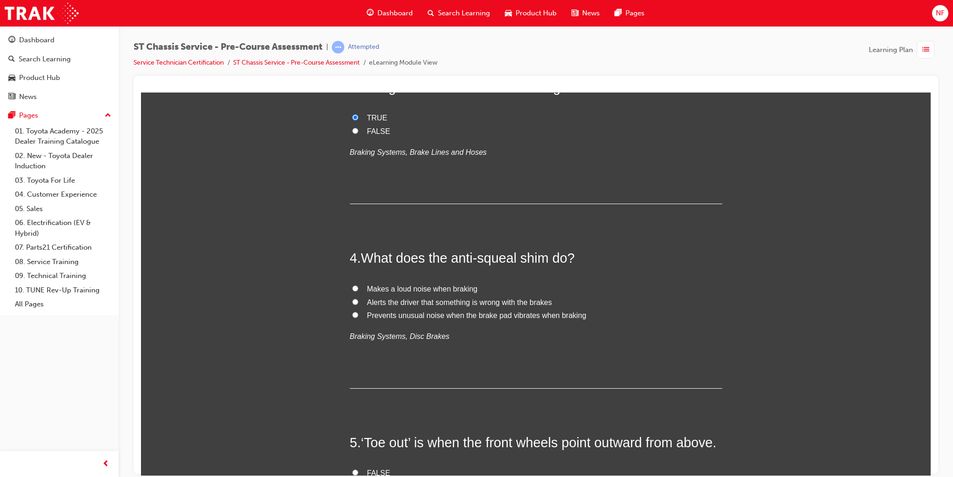
scroll to position [558, 0]
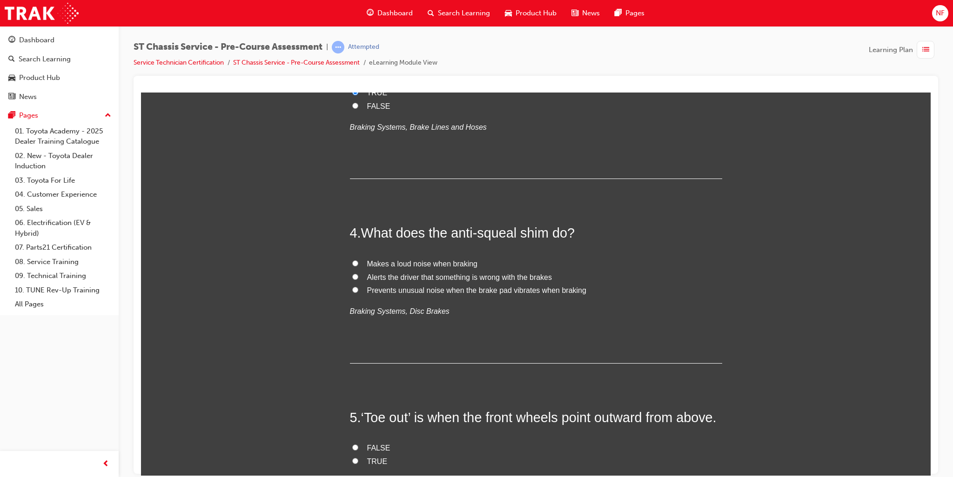
click at [352, 289] on input "Prevents unusual noise when the brake pad vibrates when braking" at bounding box center [355, 290] width 6 height 6
radio input "true"
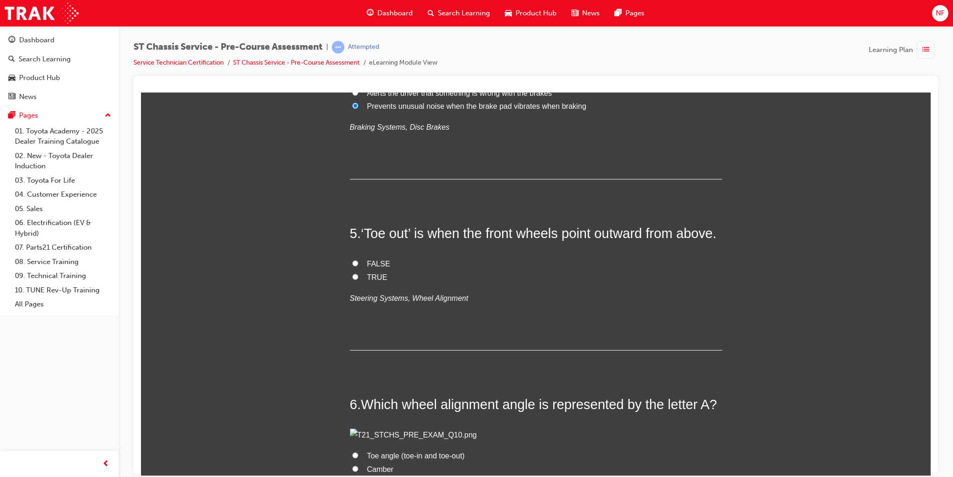
scroll to position [744, 0]
click at [352, 278] on input "TRUE" at bounding box center [355, 275] width 6 height 6
radio input "true"
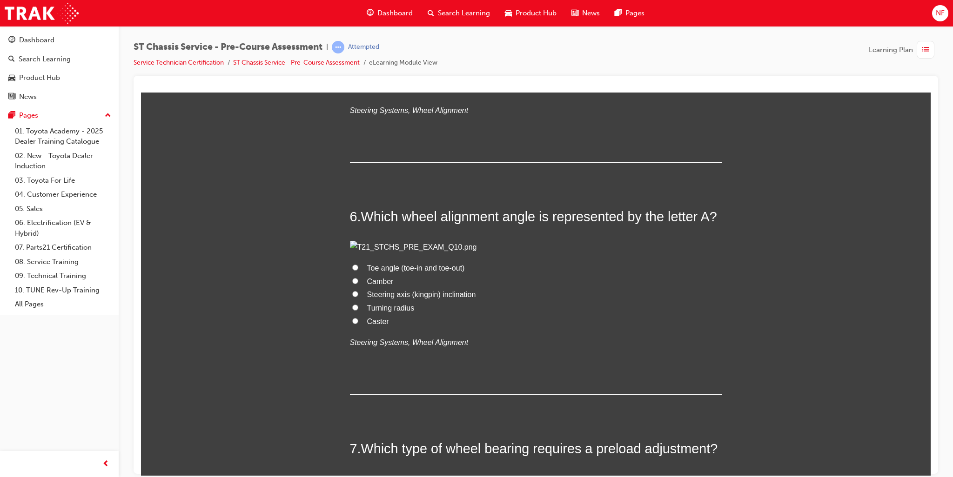
scroll to position [1023, 0]
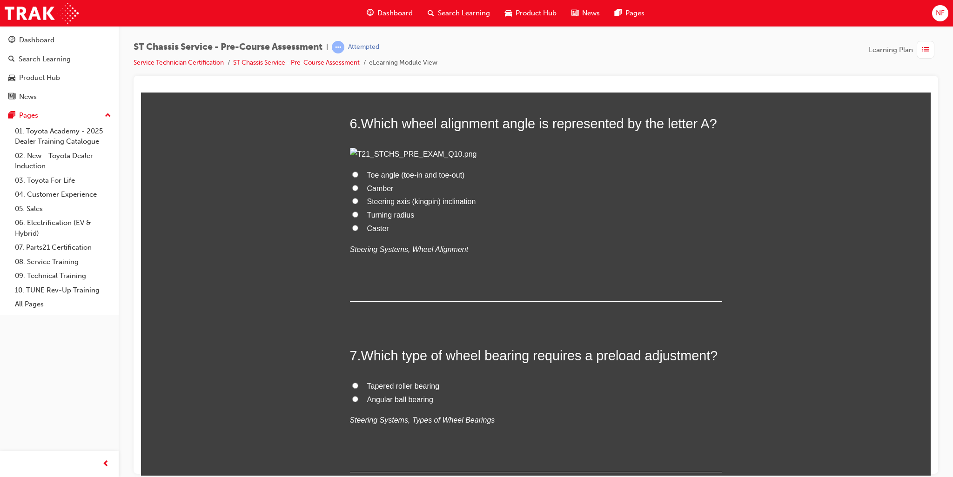
click at [352, 177] on input "Toe angle (toe-in and toe-out)" at bounding box center [355, 174] width 6 height 6
radio input "true"
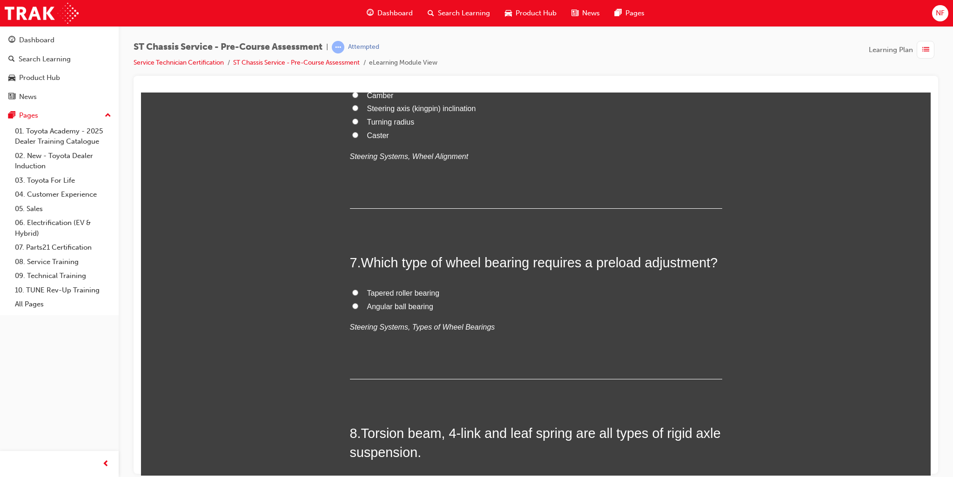
scroll to position [1302, 0]
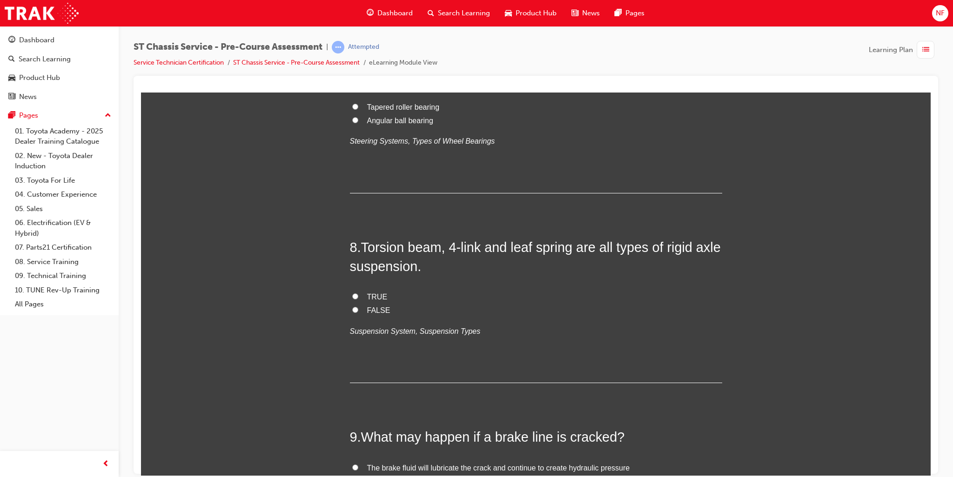
click at [355, 114] on label "Tapered roller bearing" at bounding box center [536, 106] width 372 height 13
click at [355, 109] on input "Tapered roller bearing" at bounding box center [355, 106] width 6 height 6
radio input "true"
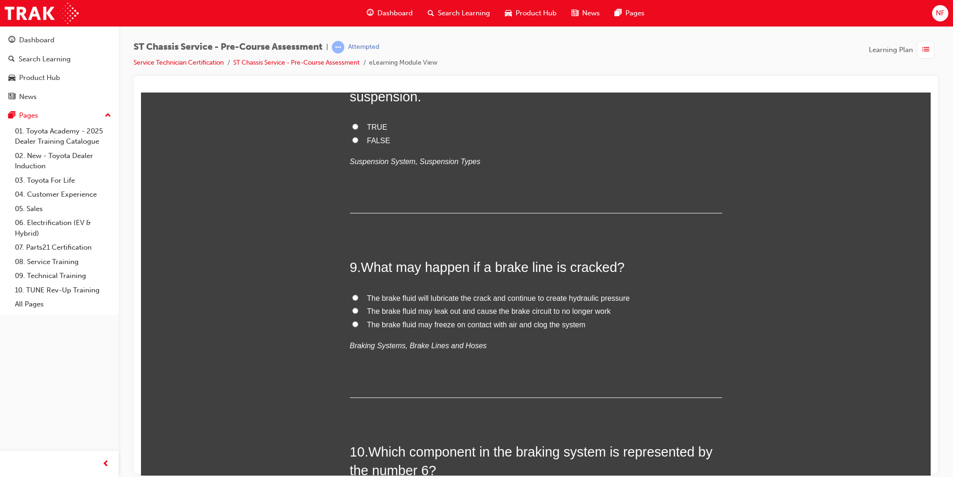
scroll to position [1489, 0]
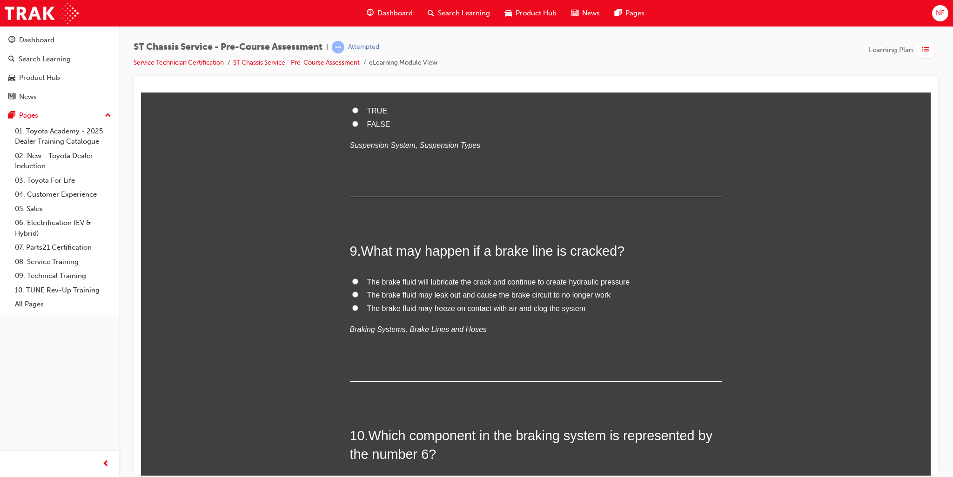
click at [352, 113] on input "TRUE" at bounding box center [355, 110] width 6 height 6
radio input "true"
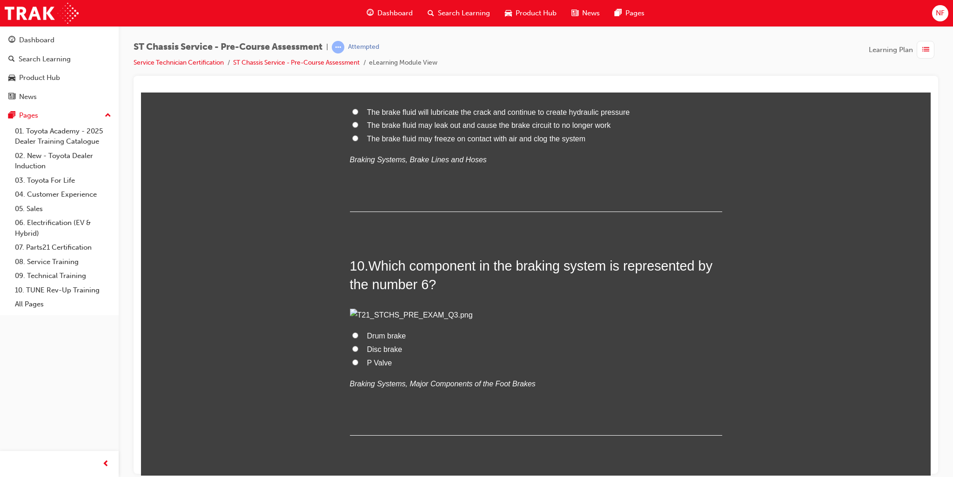
scroll to position [1675, 0]
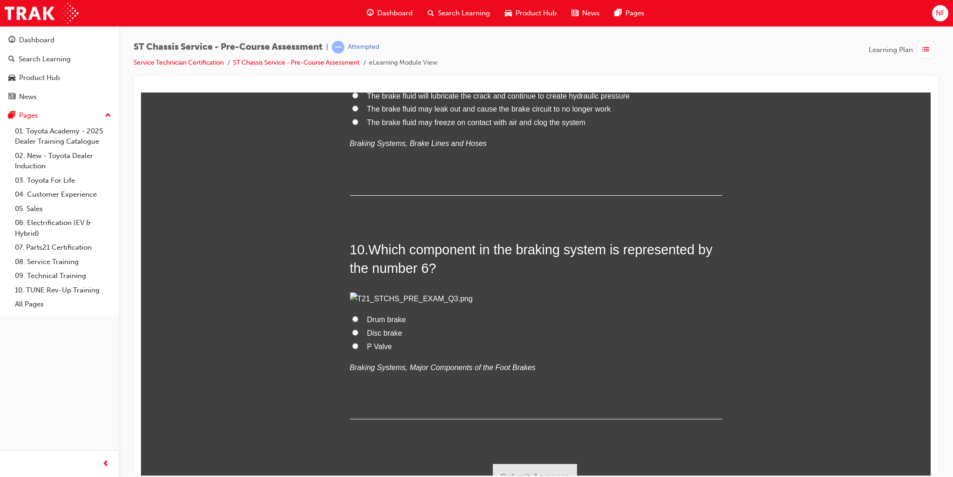
click at [352, 111] on input "The brake fluid may leak out and cause the brake circuit to no longer work" at bounding box center [355, 108] width 6 height 6
radio input "true"
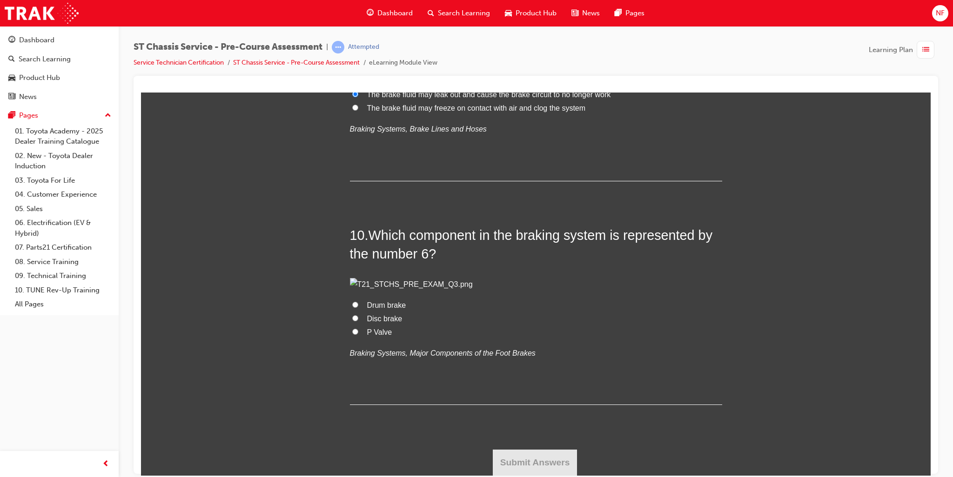
scroll to position [2047, 0]
click at [352, 307] on input "Drum brake" at bounding box center [355, 304] width 6 height 6
radio input "true"
click at [533, 459] on button "Submit Answers" at bounding box center [535, 462] width 85 height 26
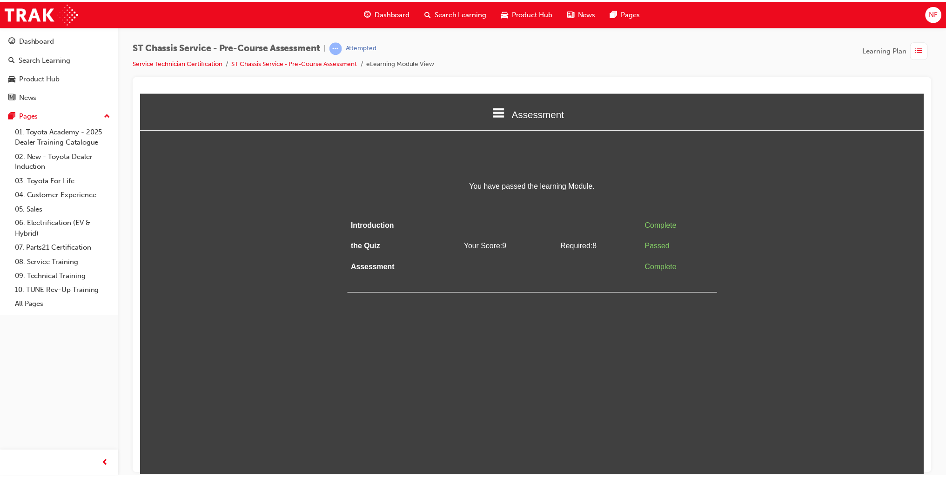
scroll to position [0, 0]
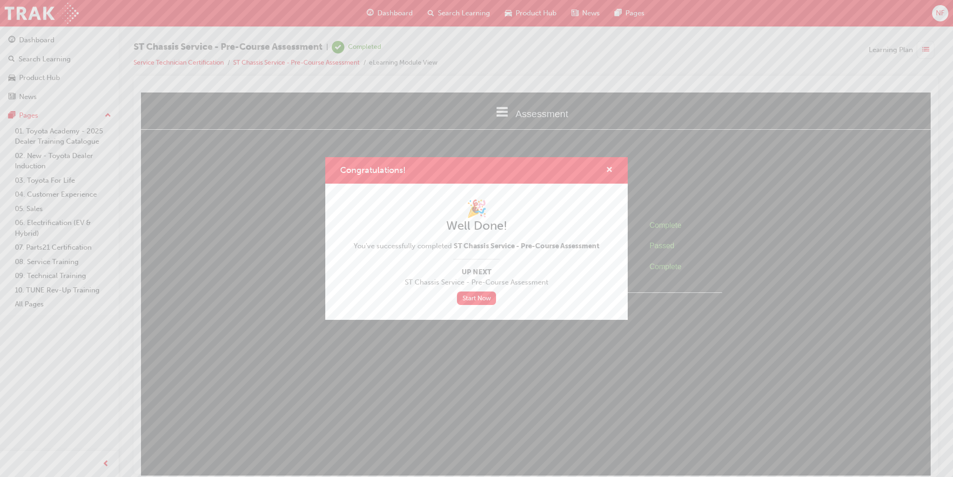
click at [607, 171] on span "cross-icon" at bounding box center [609, 171] width 7 height 8
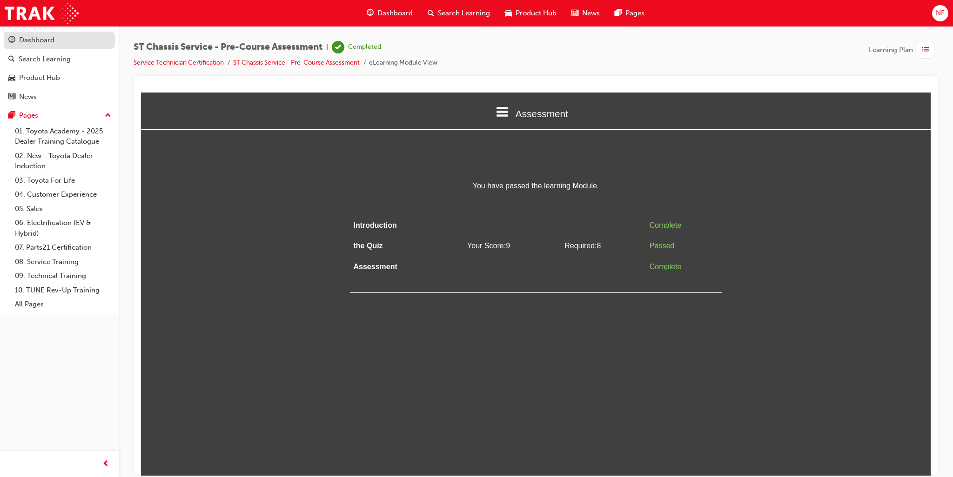
click at [45, 43] on div "Dashboard" at bounding box center [36, 40] width 35 height 11
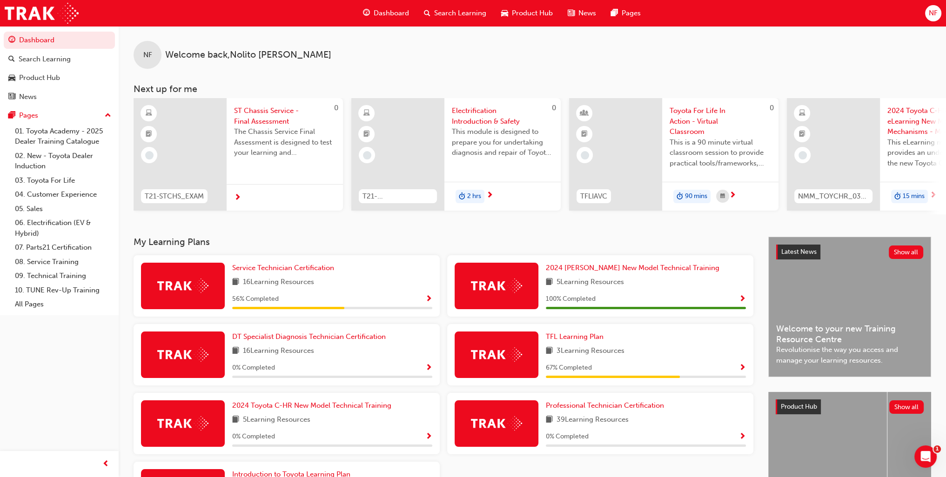
click at [428, 302] on span "Show Progress" at bounding box center [428, 299] width 7 height 8
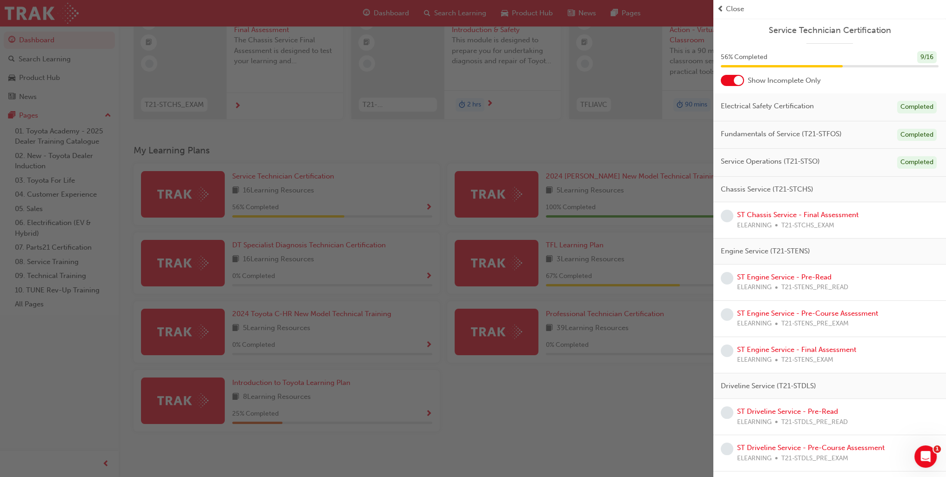
click at [732, 77] on div at bounding box center [732, 80] width 23 height 11
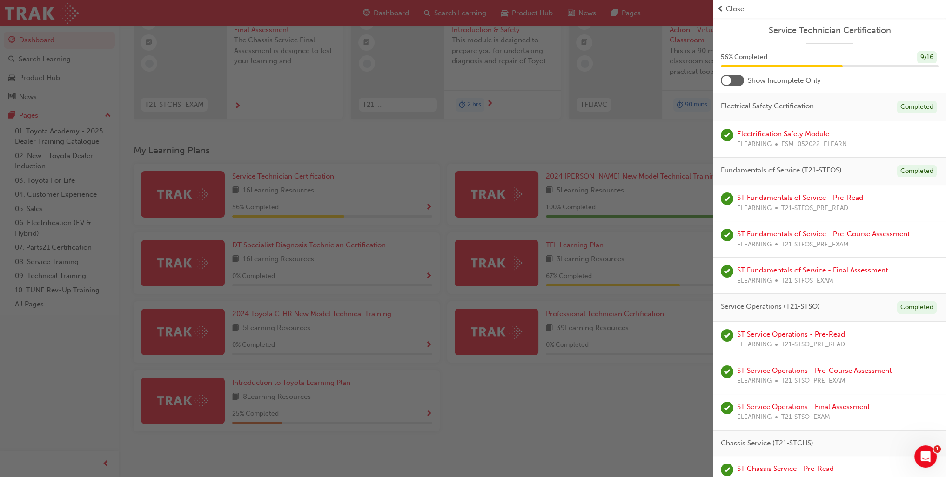
click at [730, 79] on div at bounding box center [725, 80] width 9 height 9
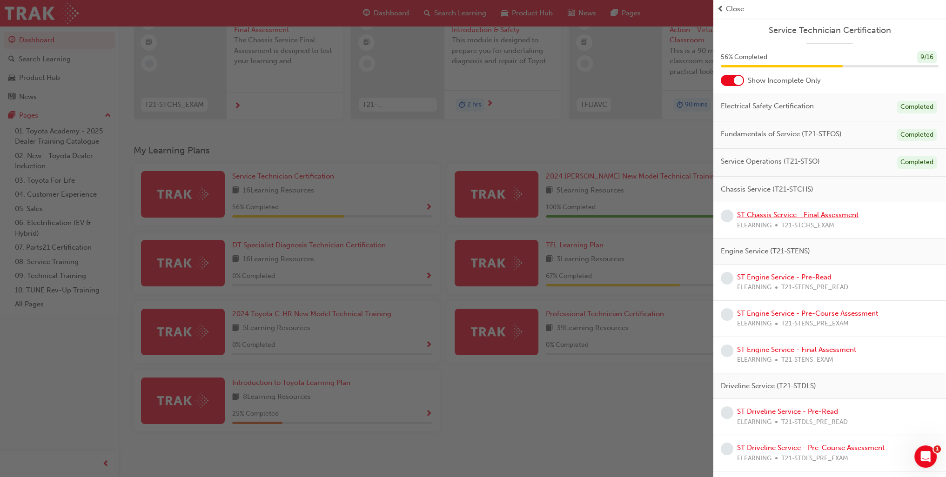
click at [791, 216] on link "ST Chassis Service - Final Assessment" at bounding box center [797, 215] width 121 height 8
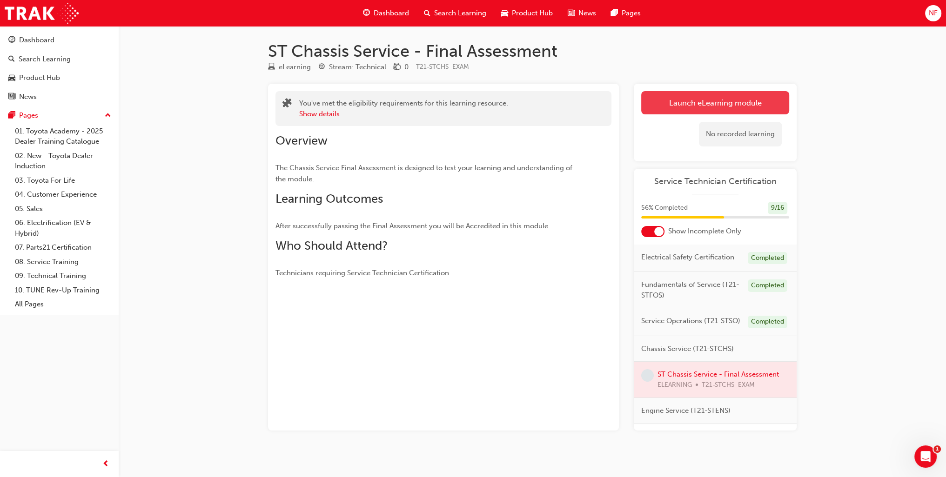
click at [692, 110] on link "Launch eLearning module" at bounding box center [715, 102] width 148 height 23
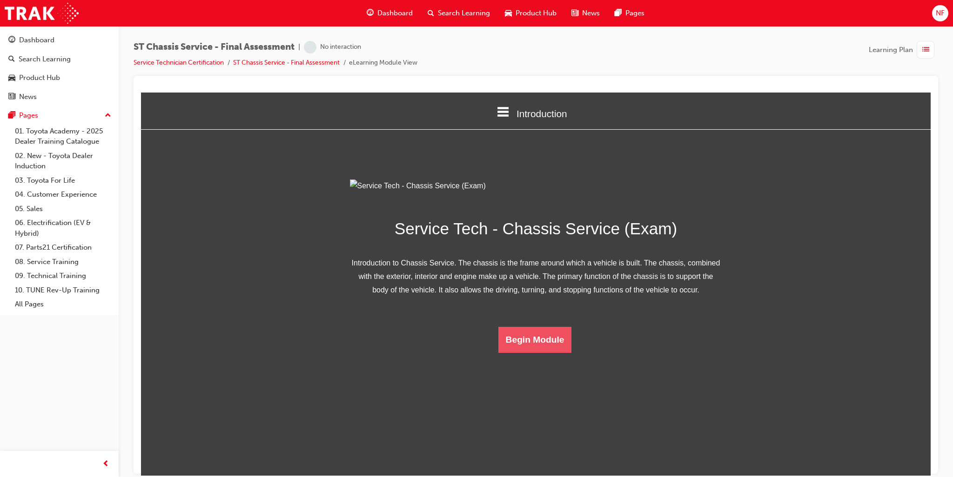
click at [525, 353] on button "Begin Module" at bounding box center [534, 340] width 73 height 26
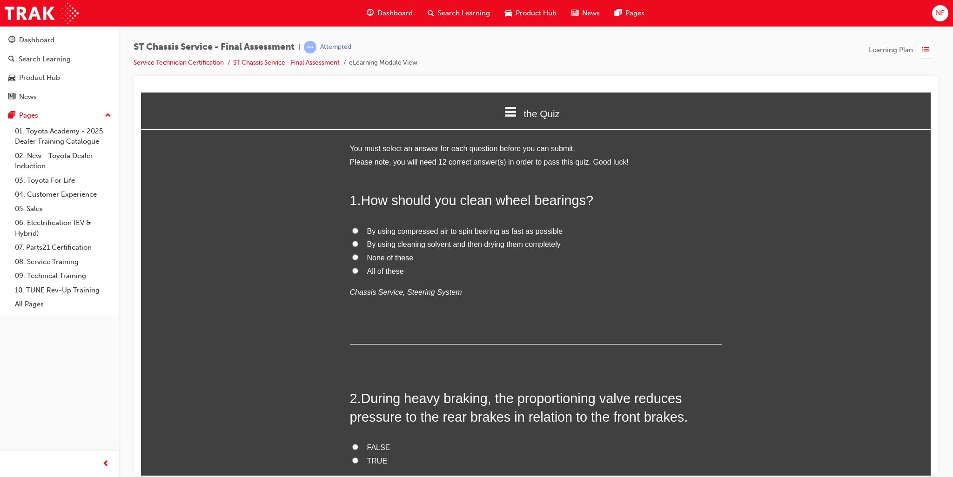
click at [354, 245] on input "By using cleaning solvent and then drying them completely" at bounding box center [355, 243] width 6 height 6
radio input "true"
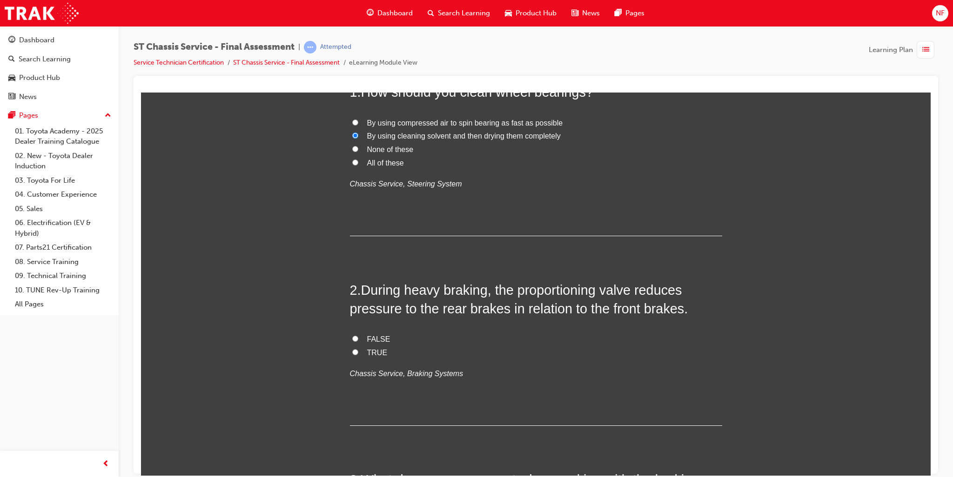
scroll to position [186, 0]
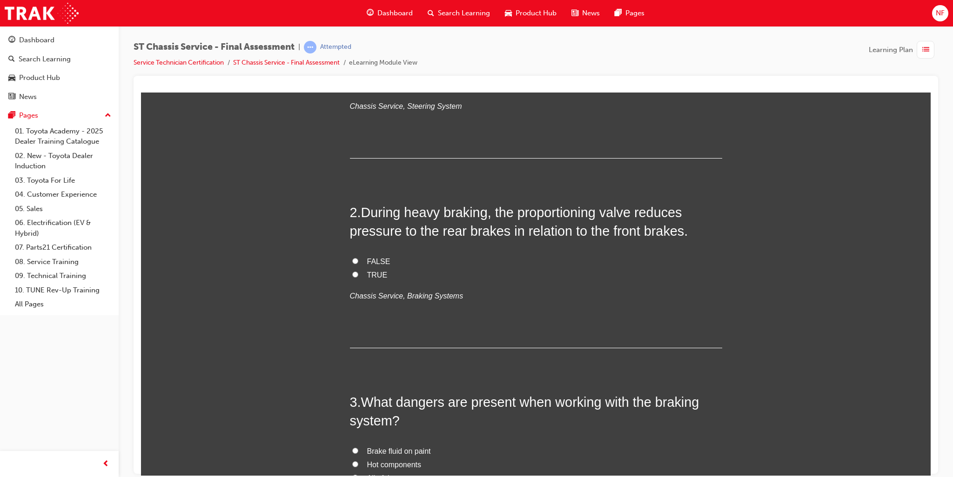
click at [350, 270] on label "TRUE" at bounding box center [536, 274] width 372 height 13
click at [352, 271] on input "TRUE" at bounding box center [355, 274] width 6 height 6
radio input "true"
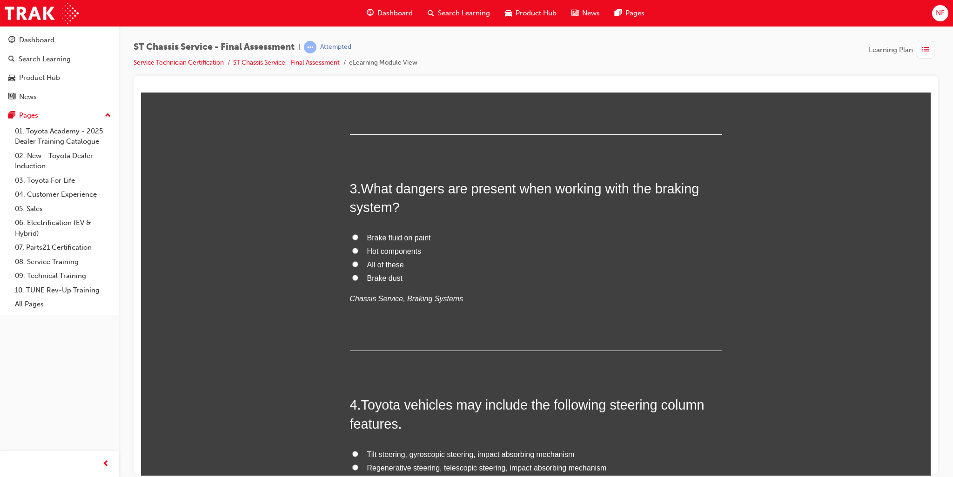
scroll to position [372, 0]
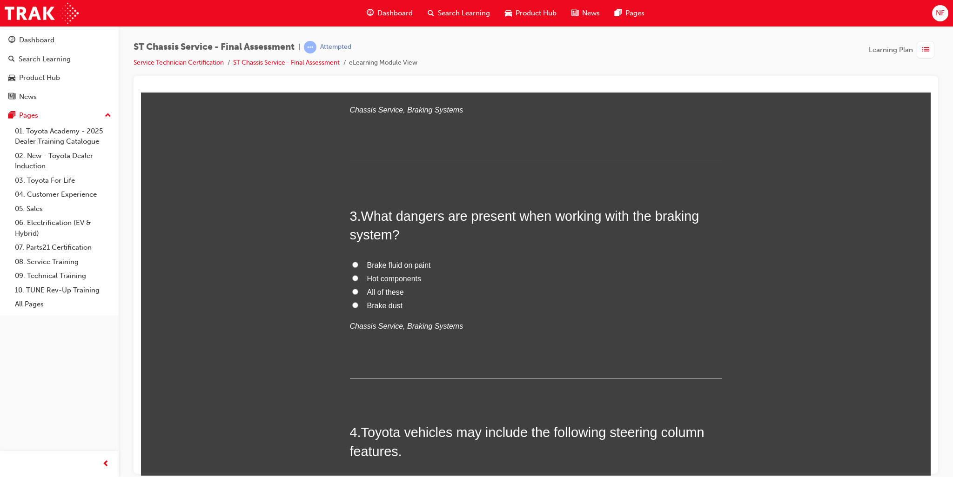
click at [352, 292] on input "All of these" at bounding box center [355, 291] width 6 height 6
radio input "true"
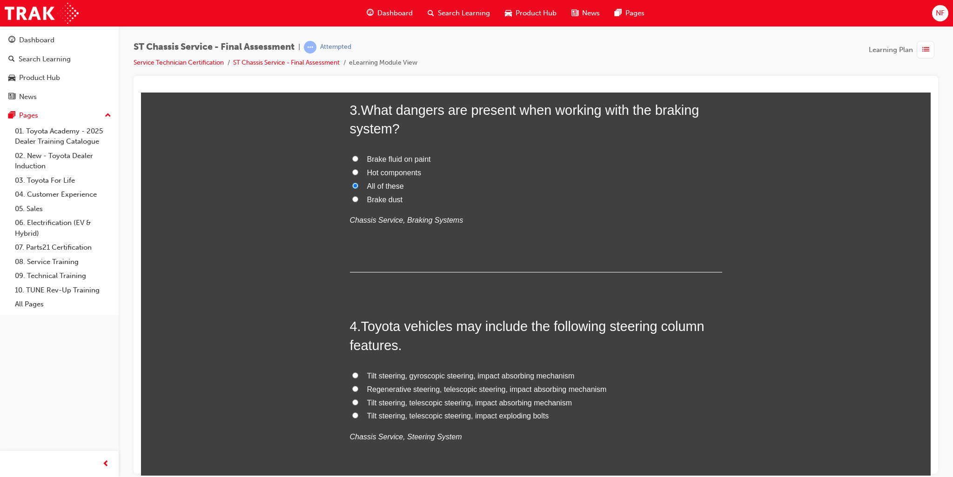
scroll to position [558, 0]
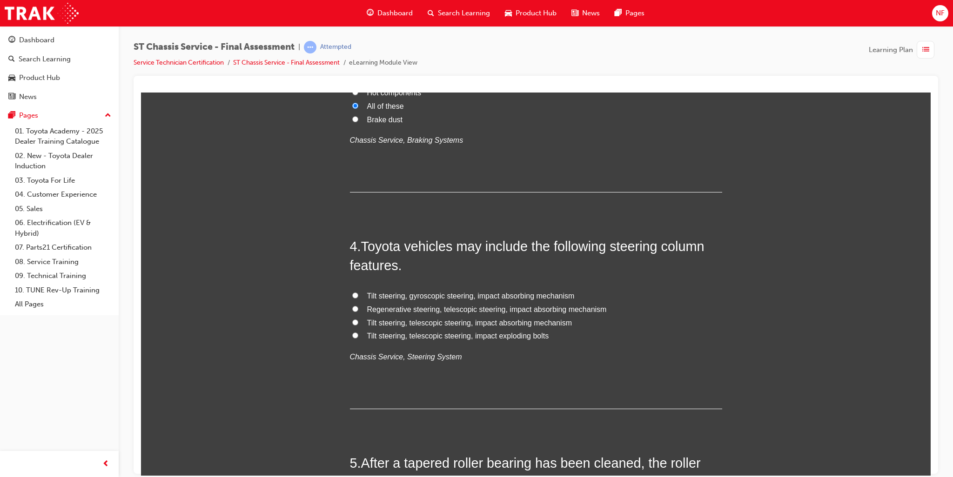
click at [354, 294] on input "Tilt steering, gyroscopic steering, impact absorbing mechanism" at bounding box center [355, 295] width 6 height 6
radio input "true"
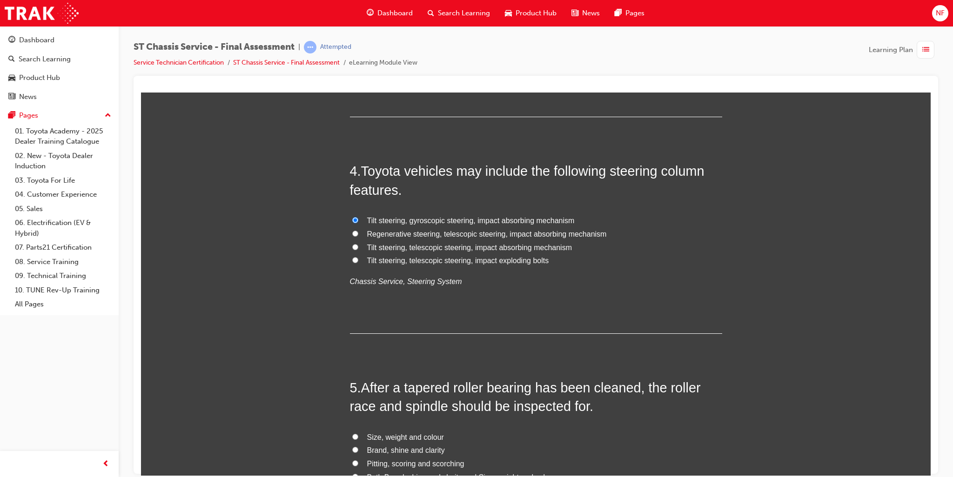
scroll to position [744, 0]
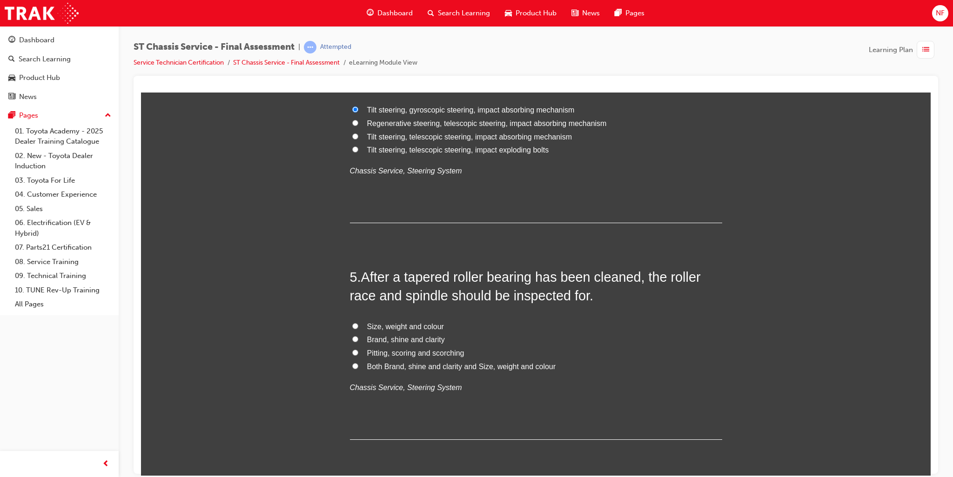
click at [352, 351] on input "Pitting, scoring and scorching" at bounding box center [355, 352] width 6 height 6
radio input "true"
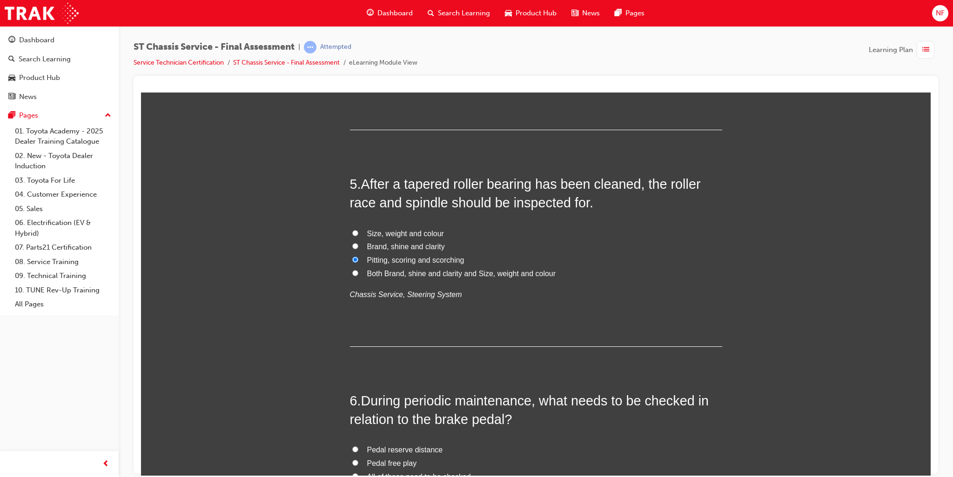
scroll to position [1023, 0]
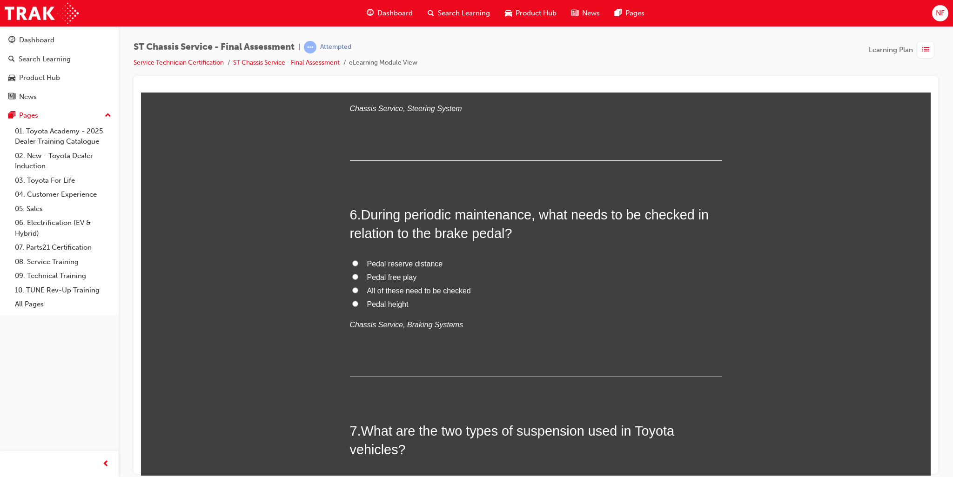
click at [352, 289] on input "All of these need to be checked" at bounding box center [355, 290] width 6 height 6
radio input "true"
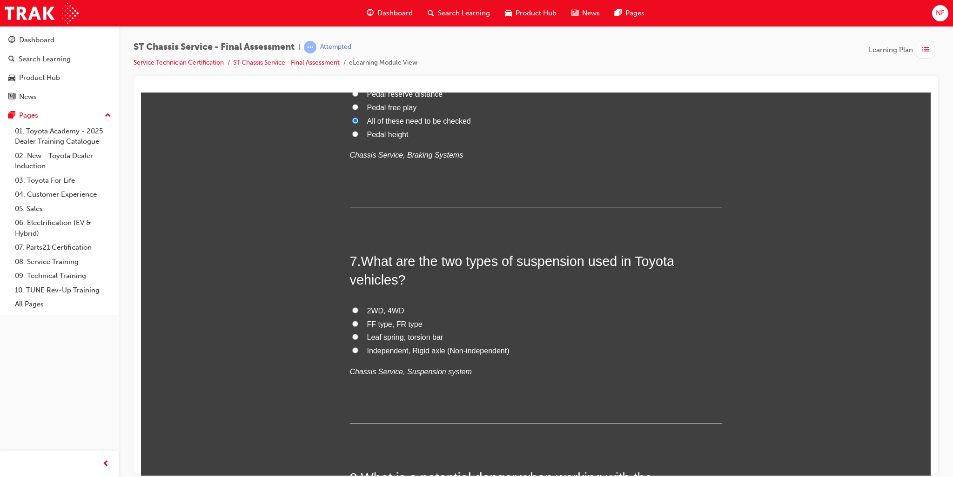
scroll to position [1209, 0]
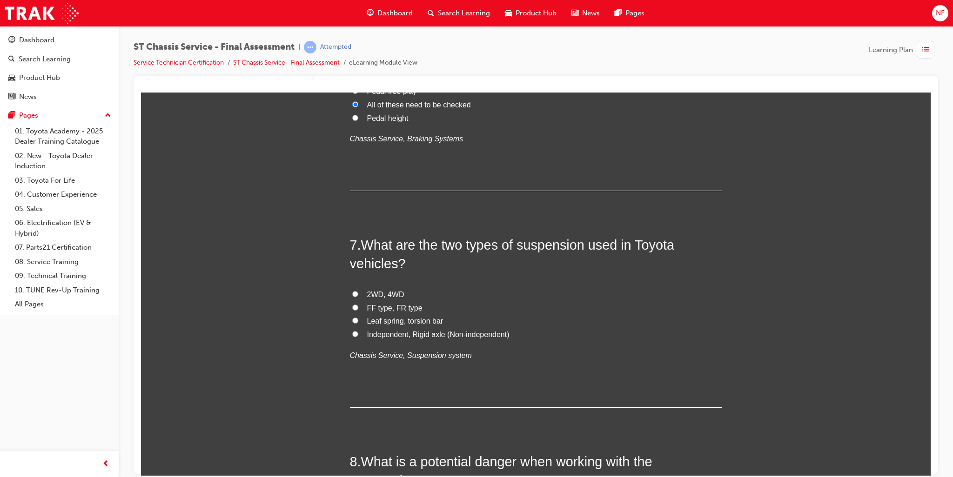
click at [353, 307] on input "FF type, FR type" at bounding box center [355, 307] width 6 height 6
radio input "true"
click at [352, 335] on input "Independent, Rigid axle (Non-independent)" at bounding box center [355, 334] width 6 height 6
radio input "true"
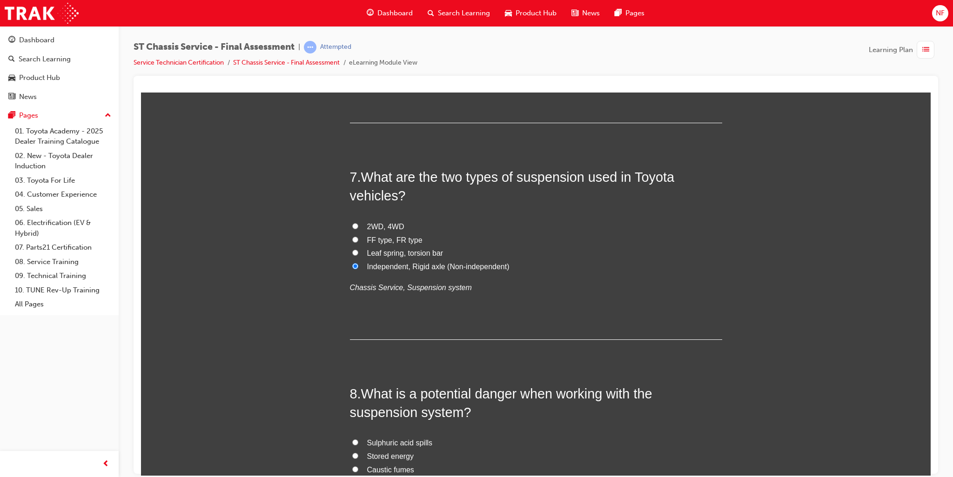
scroll to position [1396, 0]
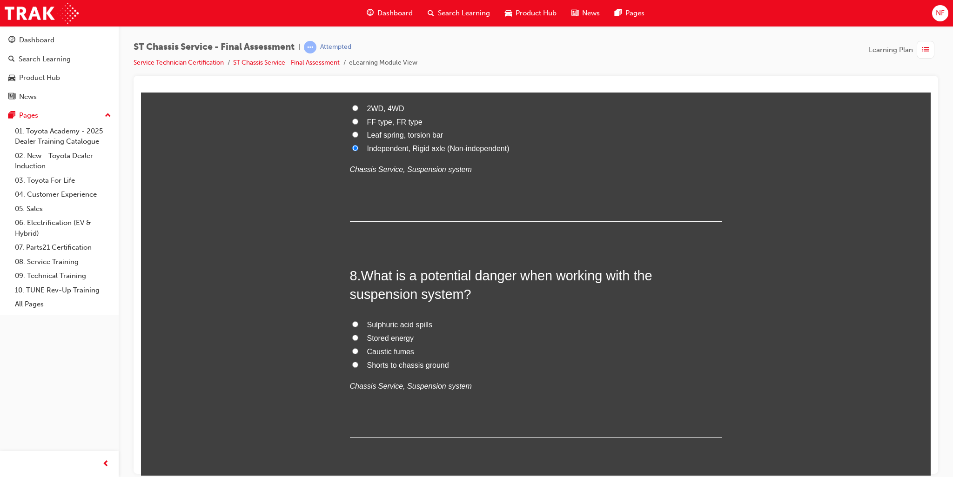
click at [352, 333] on label "Stored energy" at bounding box center [536, 338] width 372 height 13
click at [352, 334] on input "Stored energy" at bounding box center [355, 337] width 6 height 6
radio input "true"
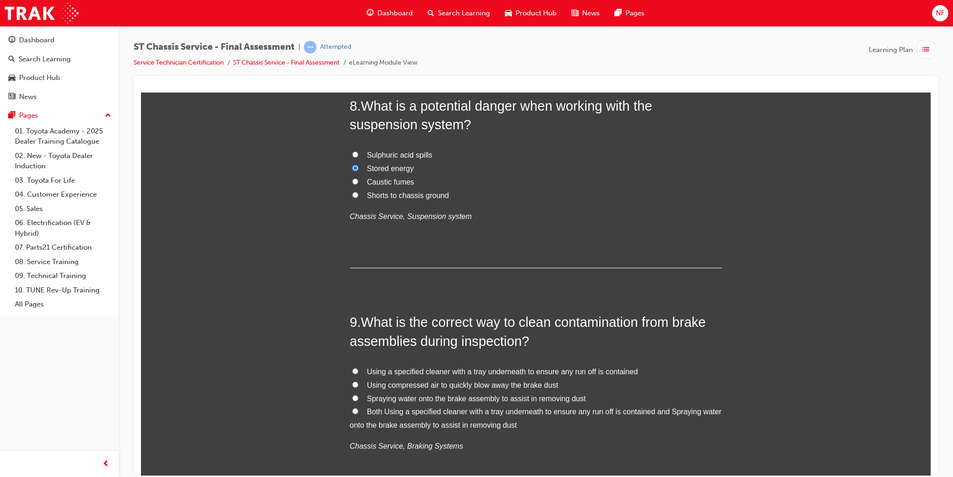
scroll to position [1582, 0]
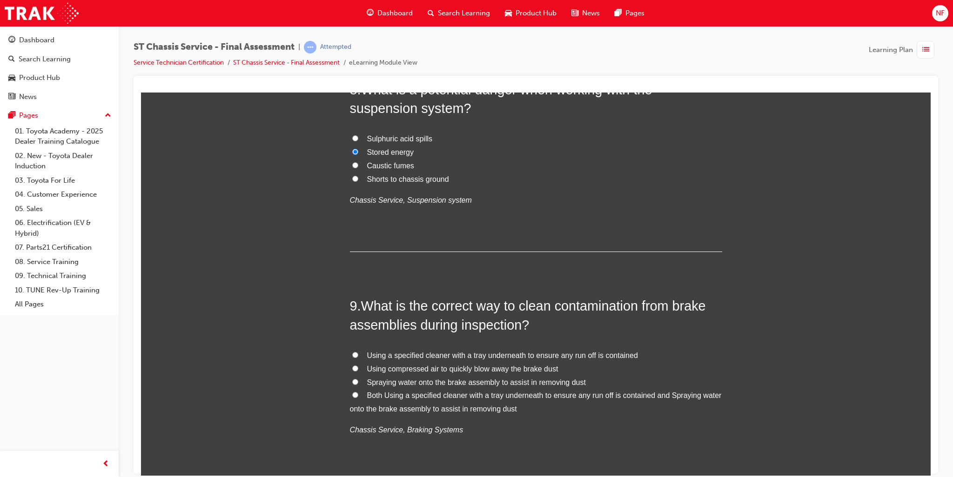
click at [352, 352] on input "Using a specified cleaner with a tray underneath to ensure any run off is conta…" at bounding box center [355, 355] width 6 height 6
radio input "true"
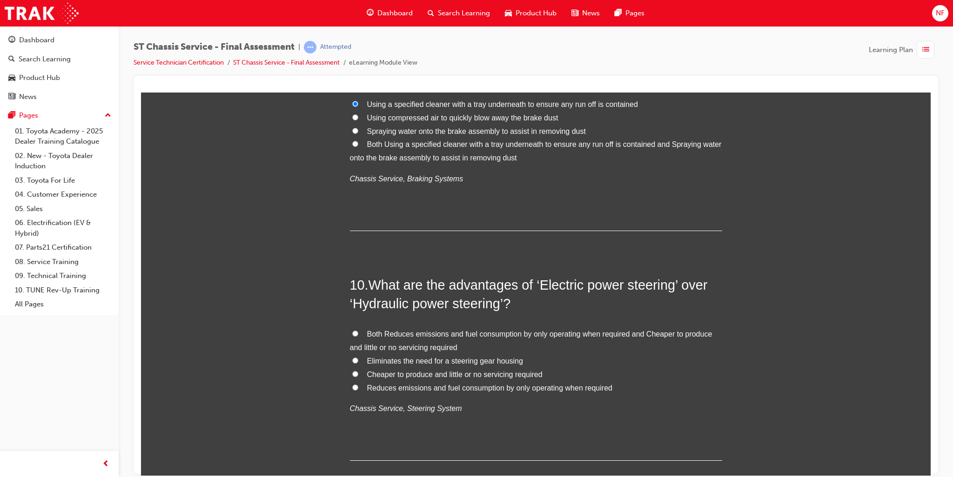
scroll to position [1861, 0]
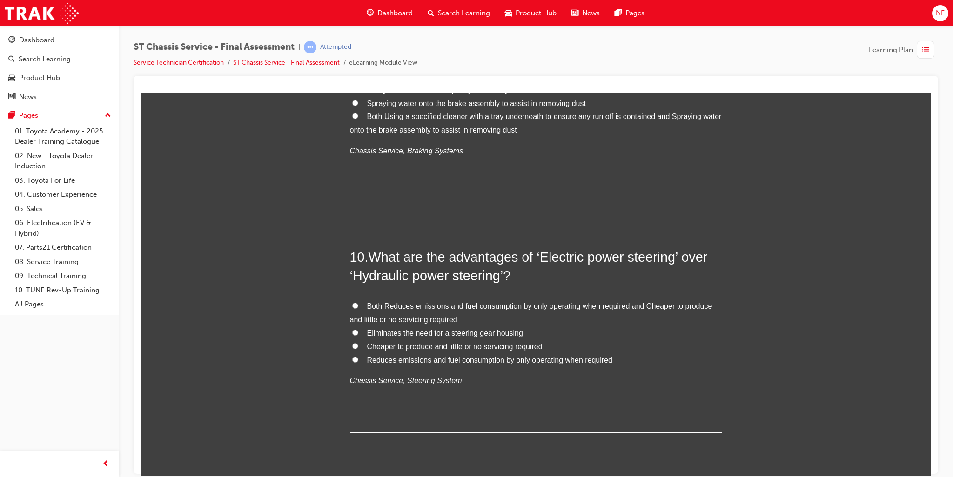
click at [354, 306] on input "Both Reduces emissions and fuel consumption by only operating when required and…" at bounding box center [355, 305] width 6 height 6
radio input "true"
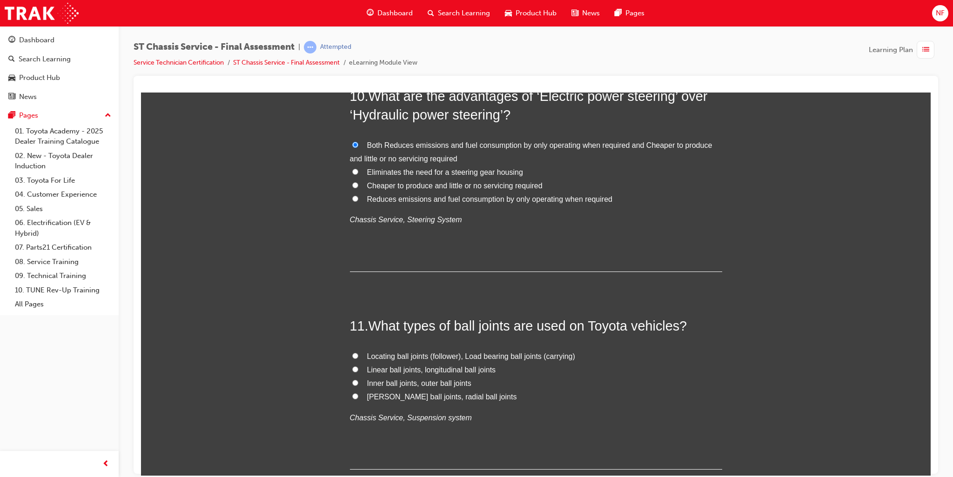
scroll to position [2047, 0]
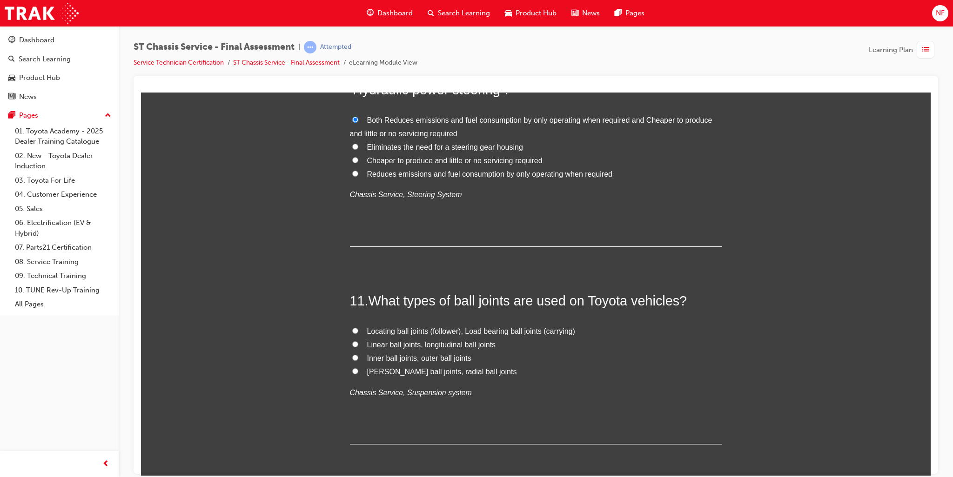
click at [352, 331] on input "Locating ball joints (follower), Load bearing ball joints (carrying)" at bounding box center [355, 330] width 6 height 6
radio input "true"
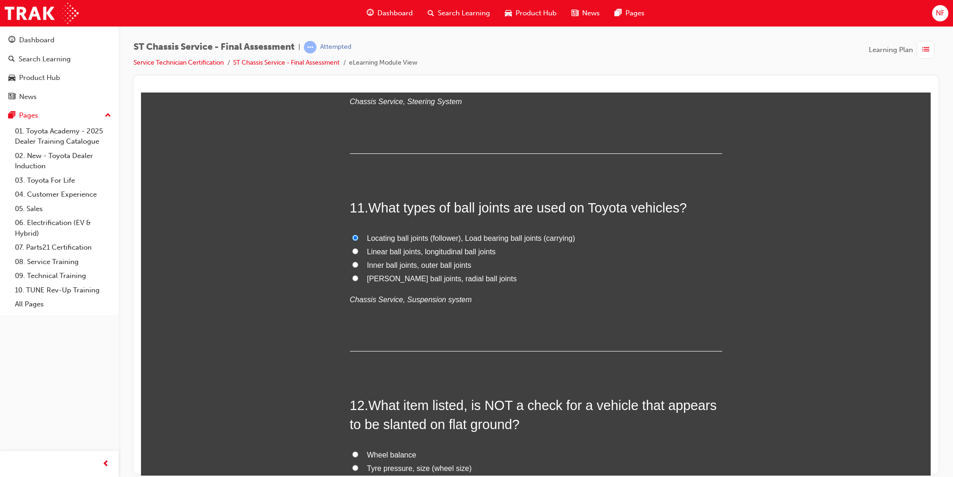
scroll to position [2233, 0]
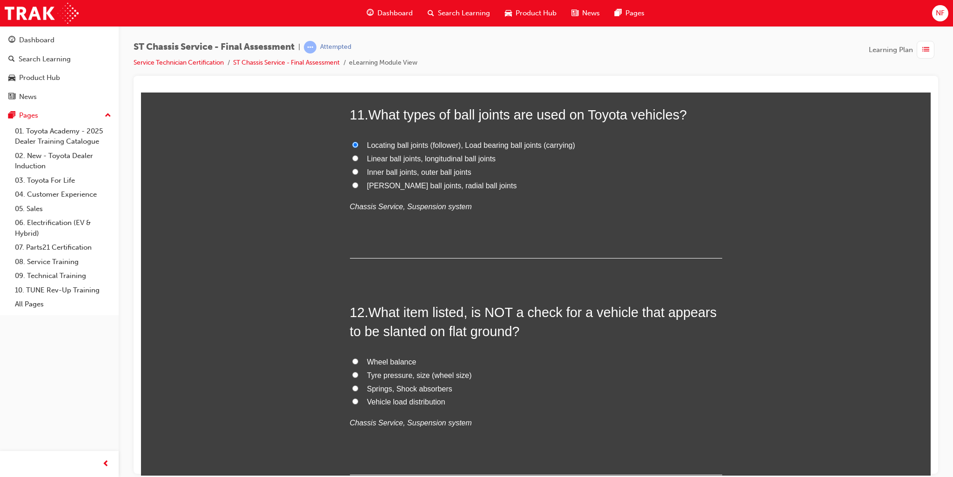
click at [352, 358] on input "Wheel balance" at bounding box center [355, 361] width 6 height 6
radio input "true"
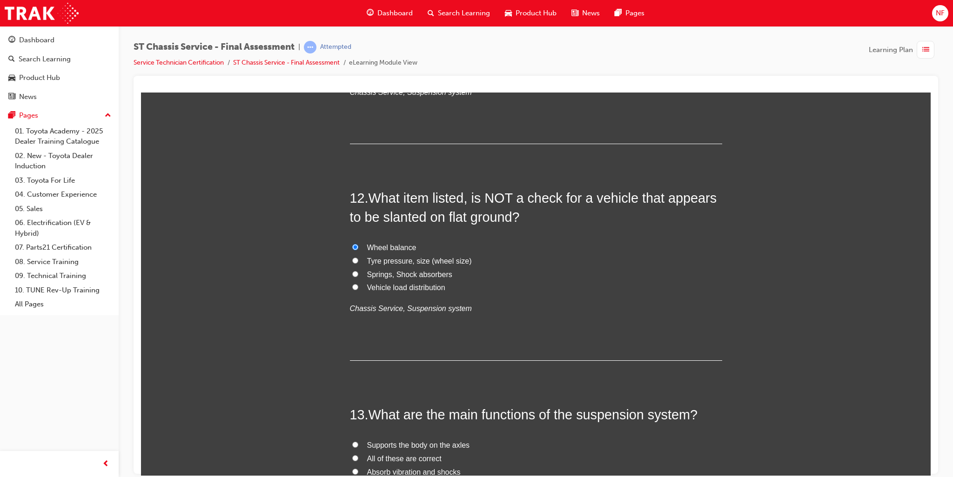
scroll to position [2512, 0]
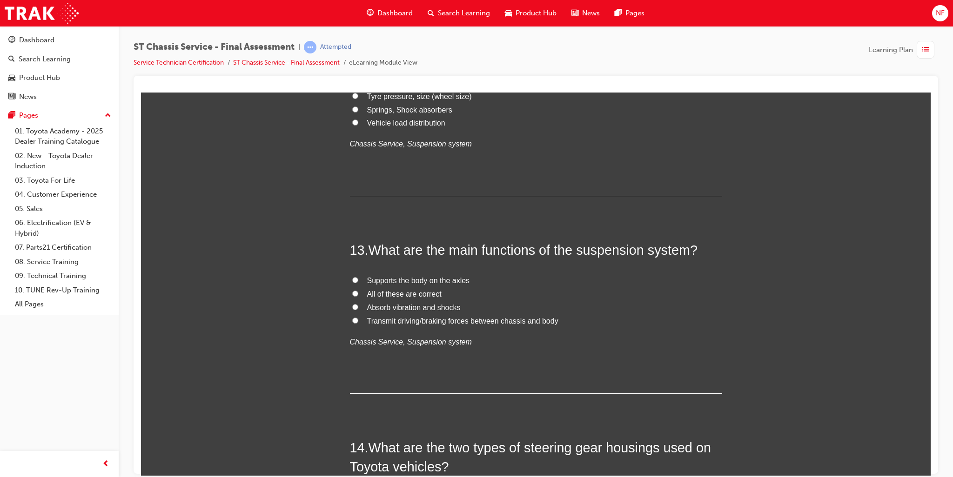
click at [352, 291] on input "All of these are correct" at bounding box center [355, 293] width 6 height 6
radio input "true"
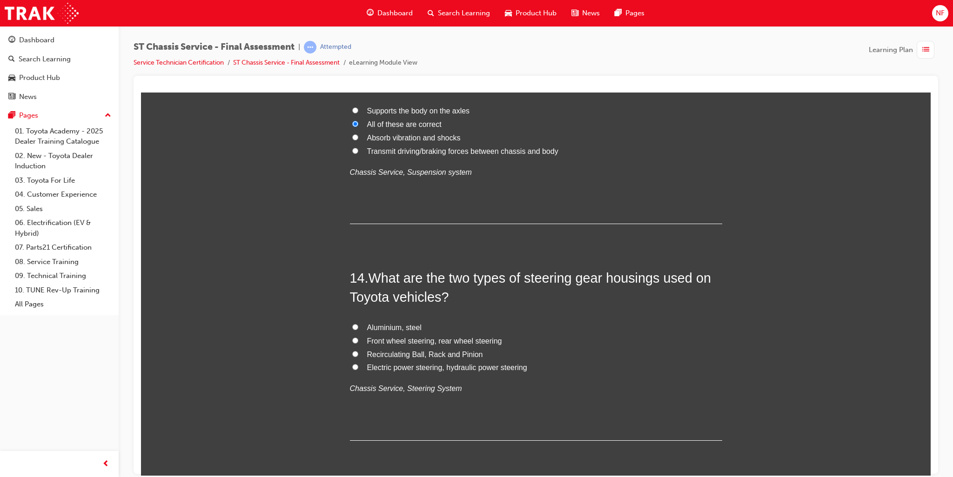
scroll to position [2698, 0]
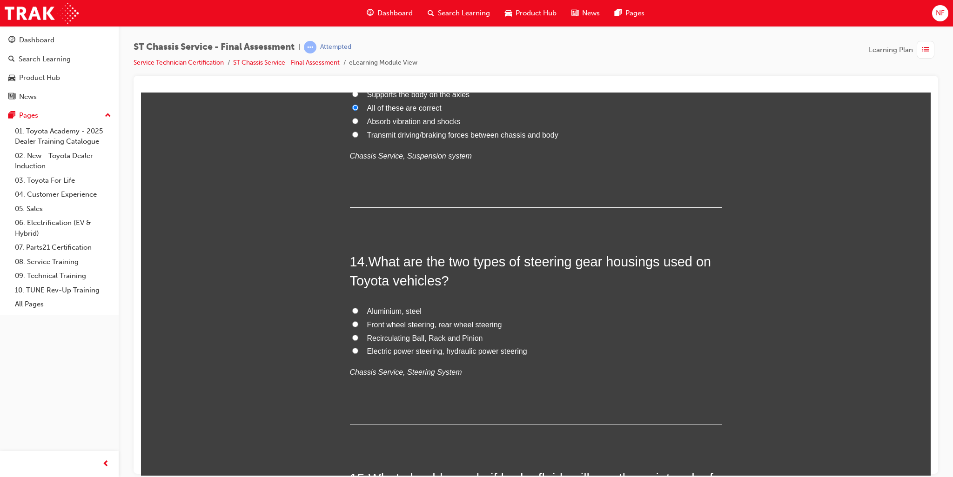
click at [350, 334] on label "Recirculating Ball, Rack and Pinion" at bounding box center [536, 338] width 372 height 13
click at [352, 334] on input "Recirculating Ball, Rack and Pinion" at bounding box center [355, 337] width 6 height 6
radio input "true"
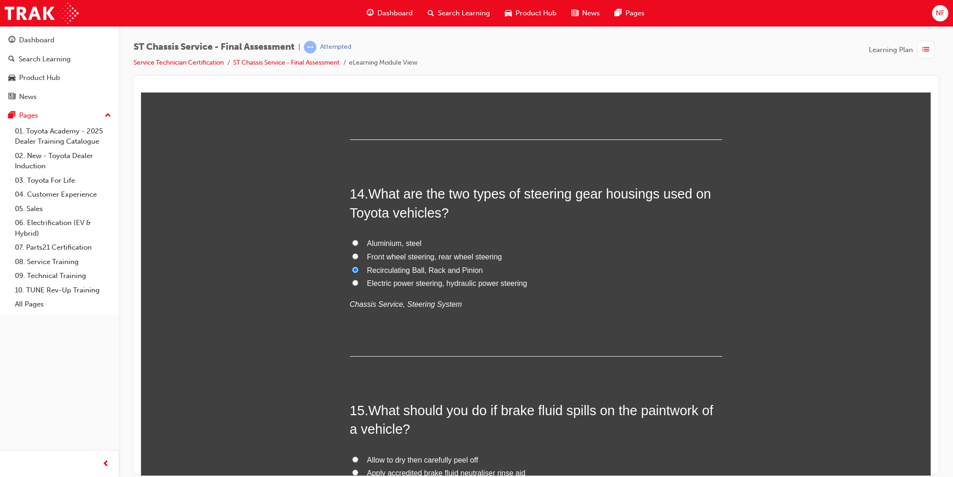
scroll to position [2884, 0]
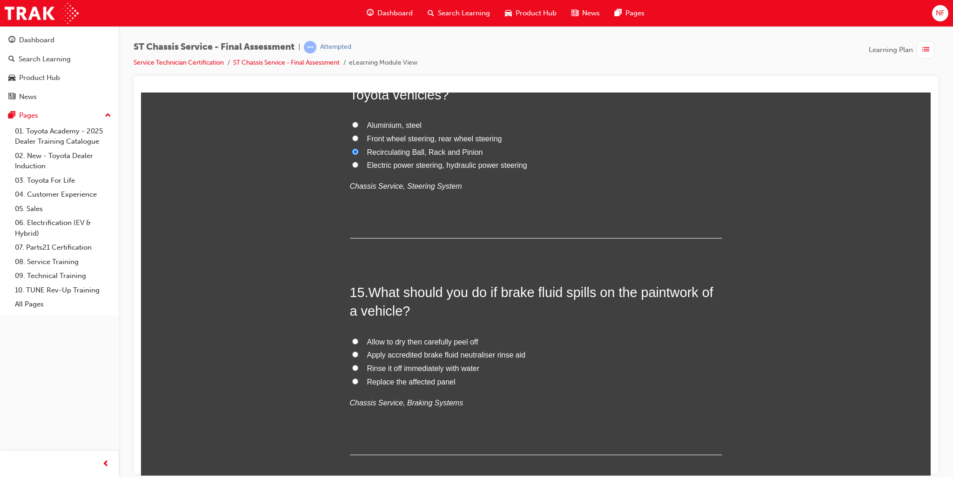
click at [353, 367] on input "Rinse it off immediately with water" at bounding box center [355, 368] width 6 height 6
radio input "true"
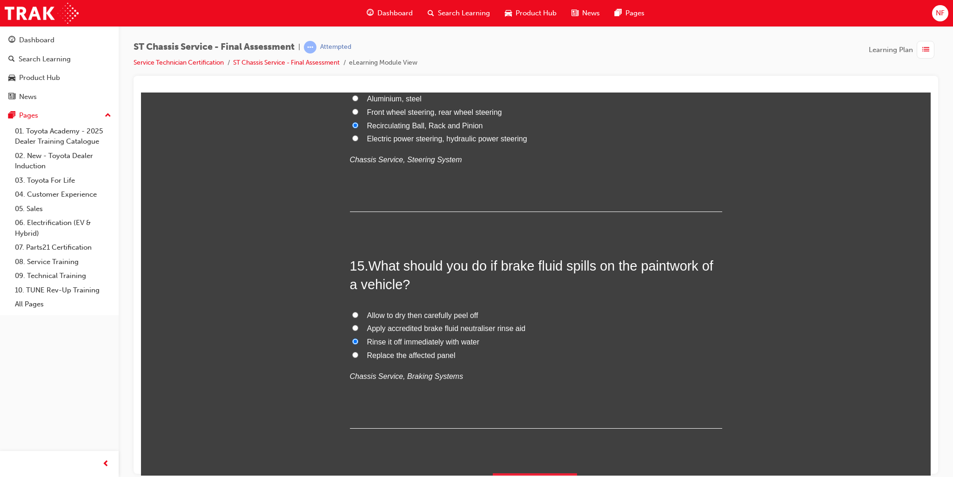
scroll to position [2932, 0]
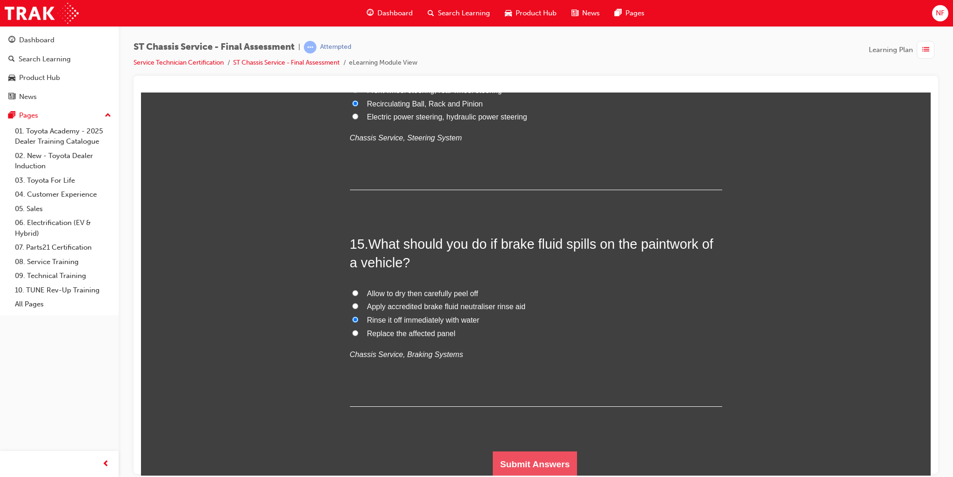
click at [541, 462] on button "Submit Answers" at bounding box center [535, 464] width 85 height 26
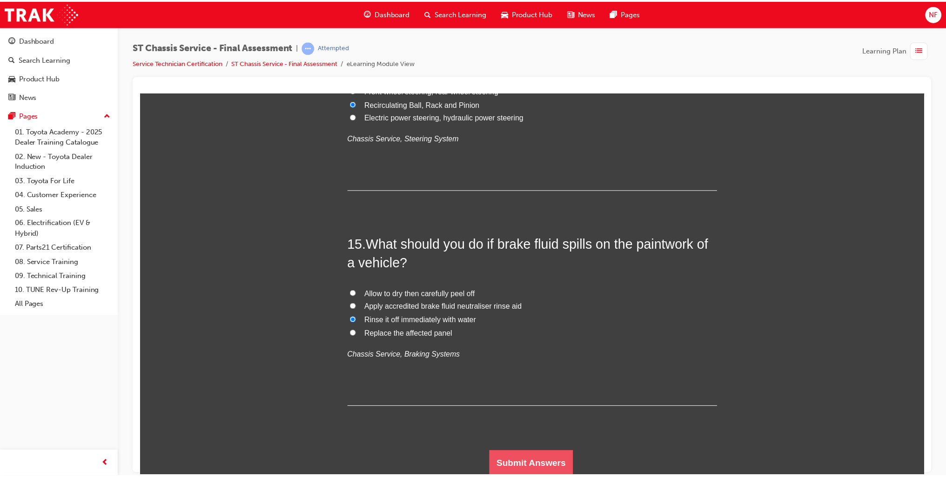
scroll to position [0, 0]
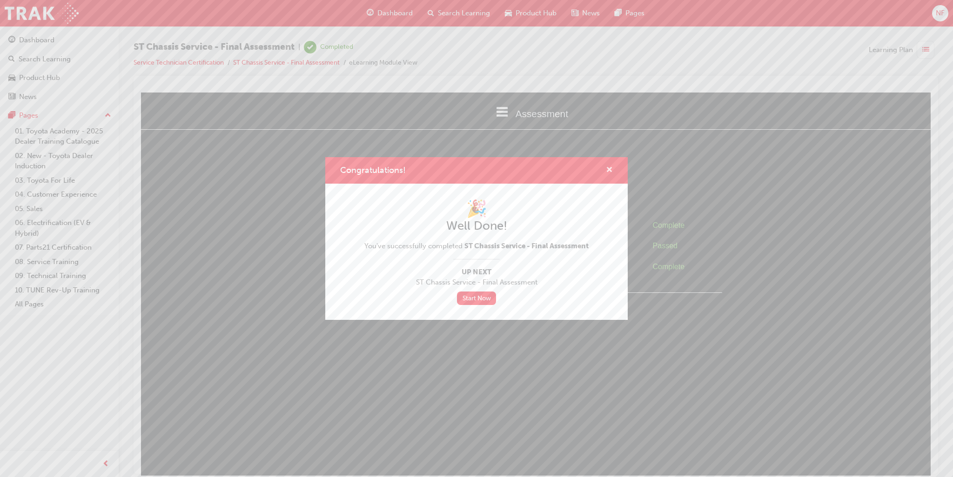
click at [609, 172] on span "cross-icon" at bounding box center [609, 171] width 7 height 8
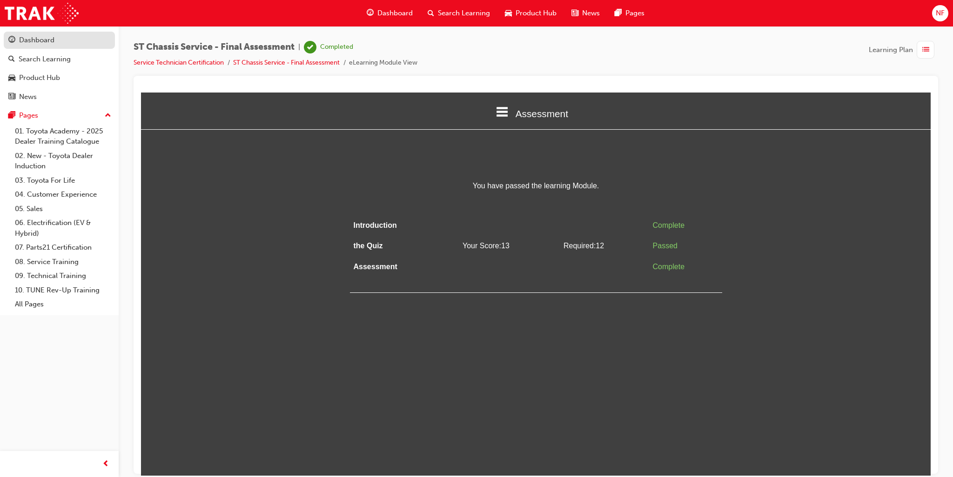
click at [32, 41] on div "Dashboard" at bounding box center [36, 40] width 35 height 11
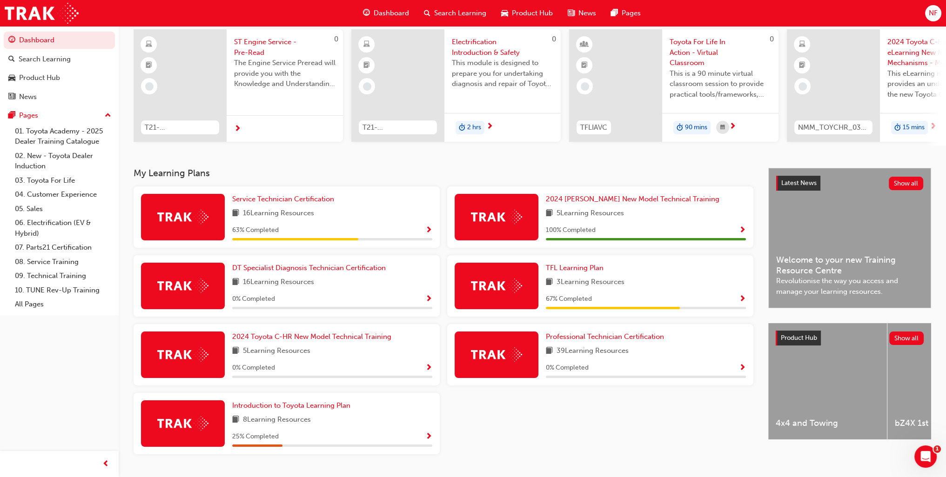
scroll to position [93, 0]
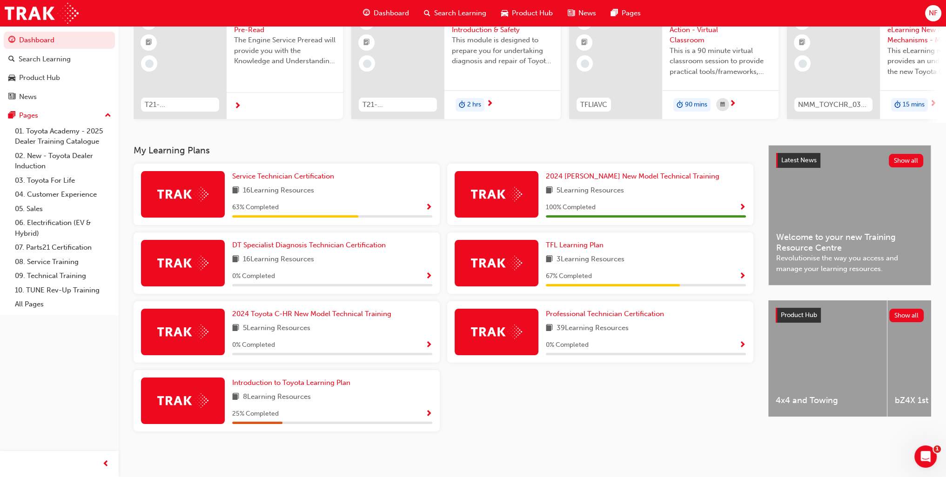
click at [430, 204] on span "Show Progress" at bounding box center [428, 208] width 7 height 8
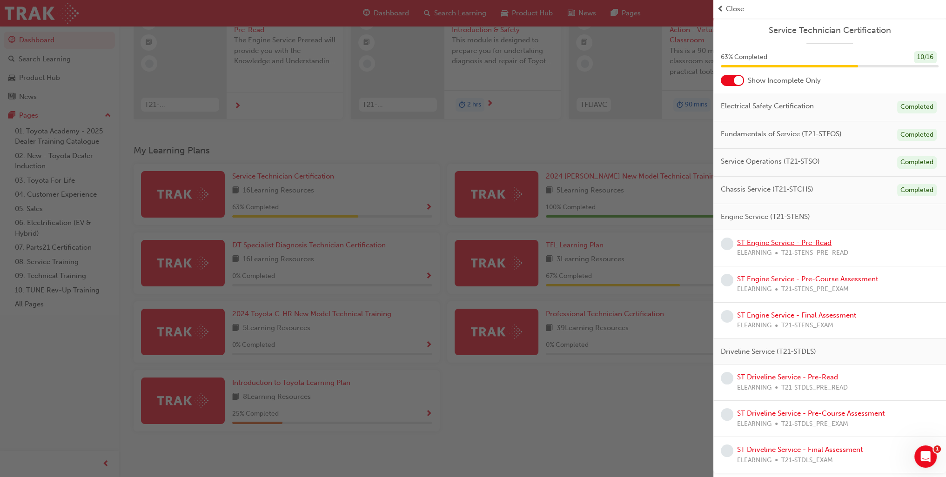
click at [768, 242] on link "ST Engine Service - Pre-Read" at bounding box center [784, 243] width 94 height 8
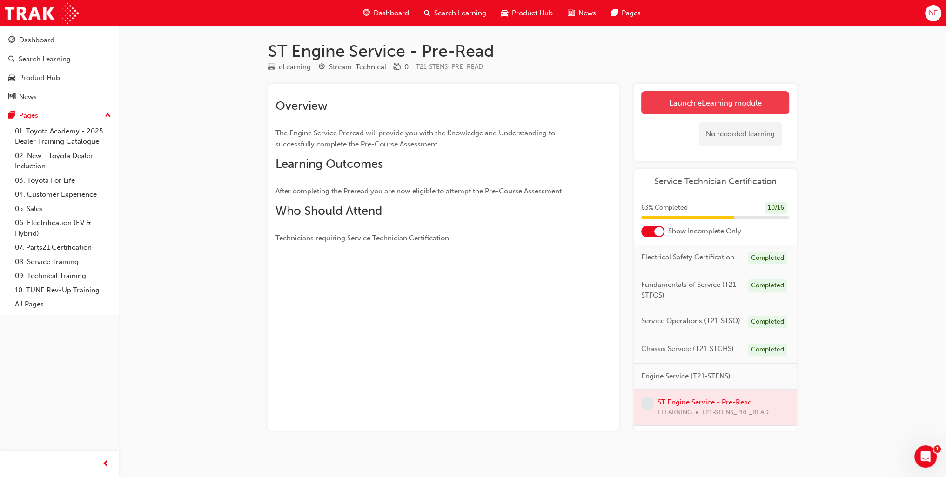
click at [709, 100] on link "Launch eLearning module" at bounding box center [715, 102] width 148 height 23
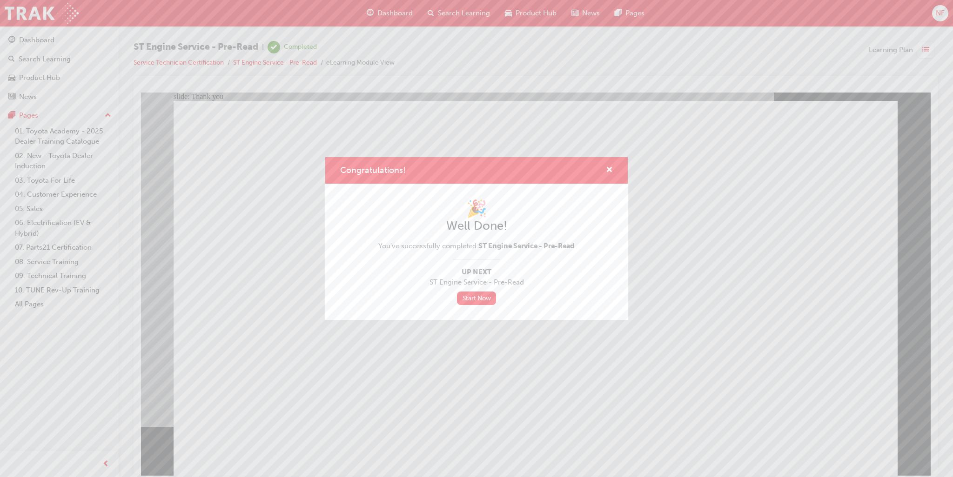
click at [605, 167] on div "Congratulations!" at bounding box center [605, 171] width 14 height 12
click at [608, 170] on span "cross-icon" at bounding box center [609, 171] width 7 height 8
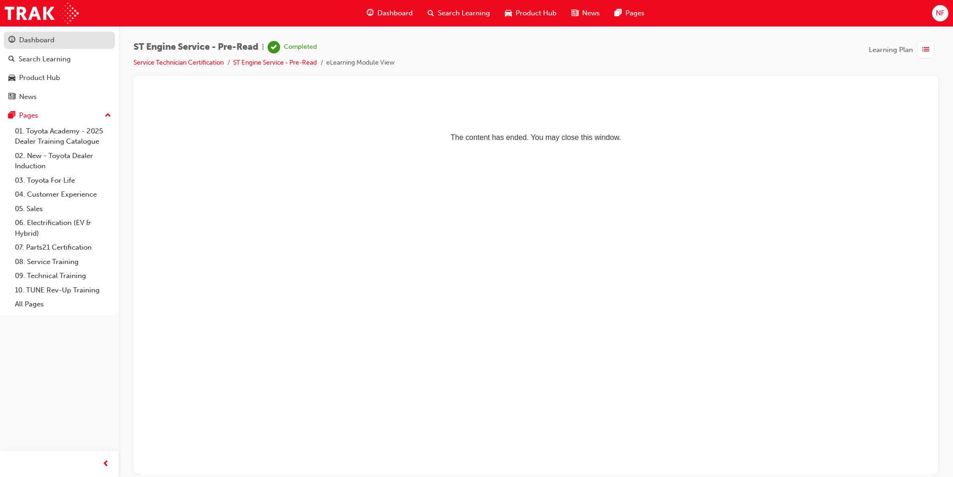
click at [30, 41] on div "Dashboard" at bounding box center [36, 40] width 35 height 11
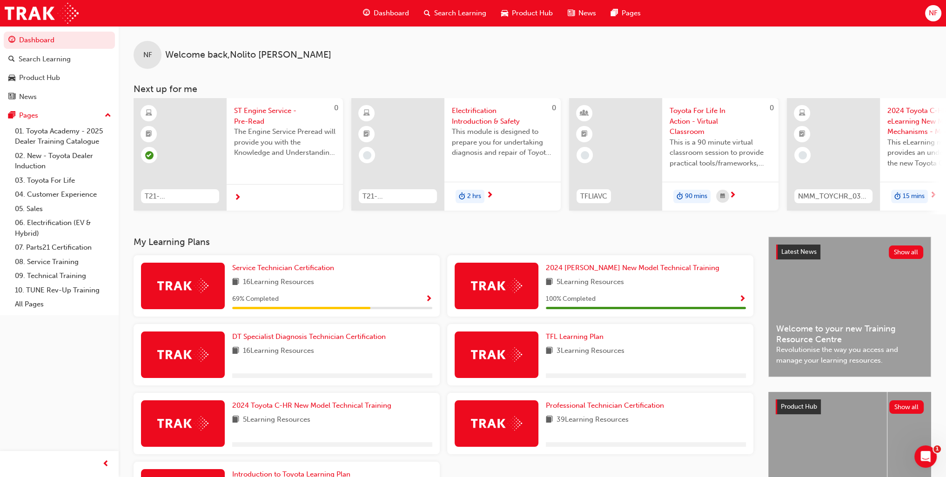
click at [425, 301] on span "Show Progress" at bounding box center [428, 299] width 7 height 8
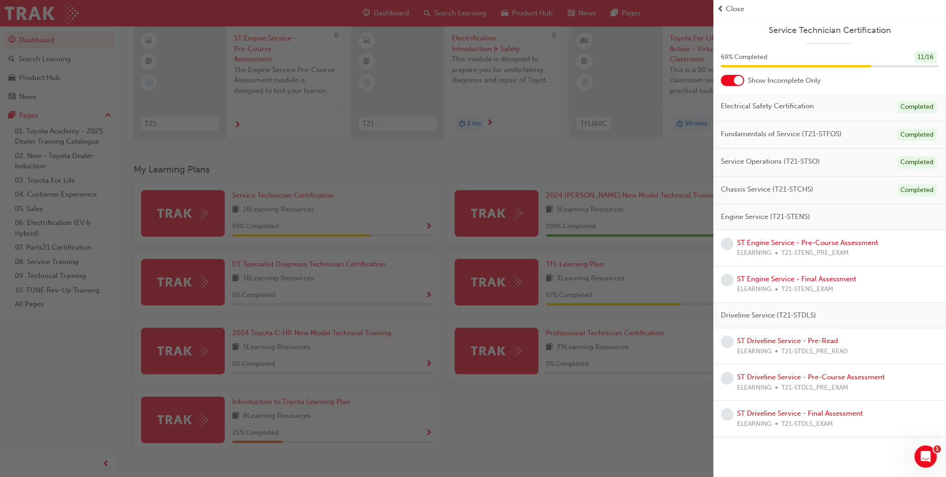
scroll to position [95, 0]
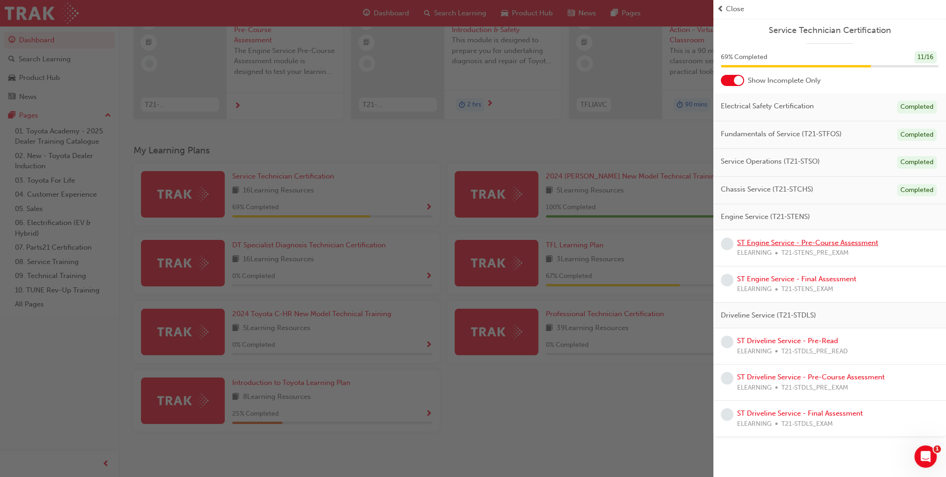
click at [804, 243] on link "ST Engine Service - Pre-Course Assessment" at bounding box center [807, 243] width 141 height 8
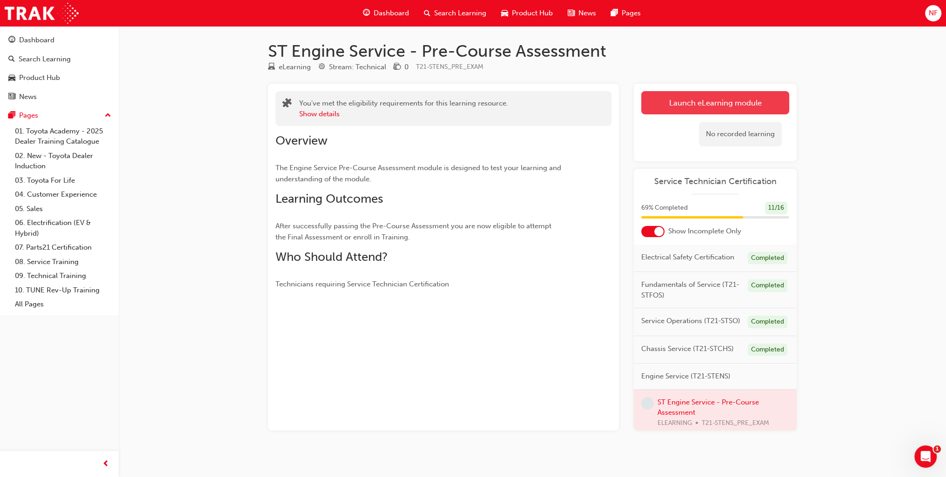
click at [747, 108] on link "Launch eLearning module" at bounding box center [715, 102] width 148 height 23
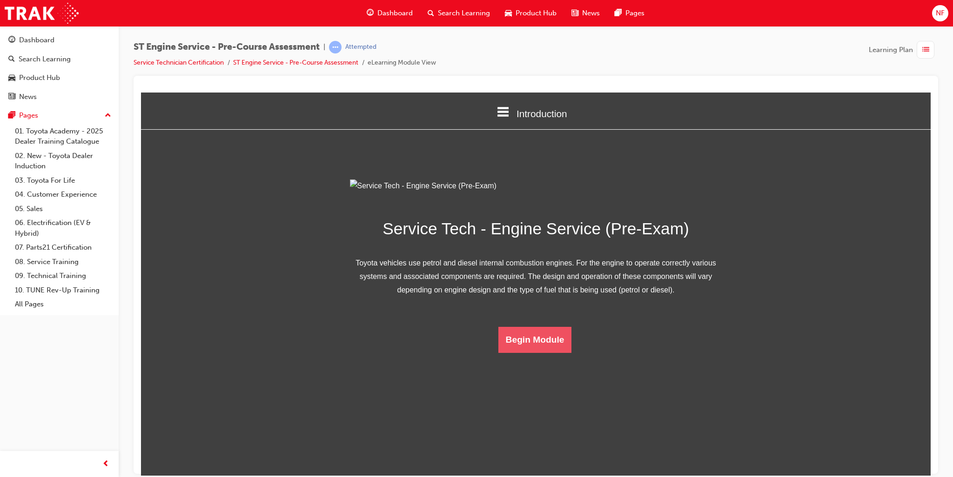
click at [532, 353] on button "Begin Module" at bounding box center [534, 340] width 73 height 26
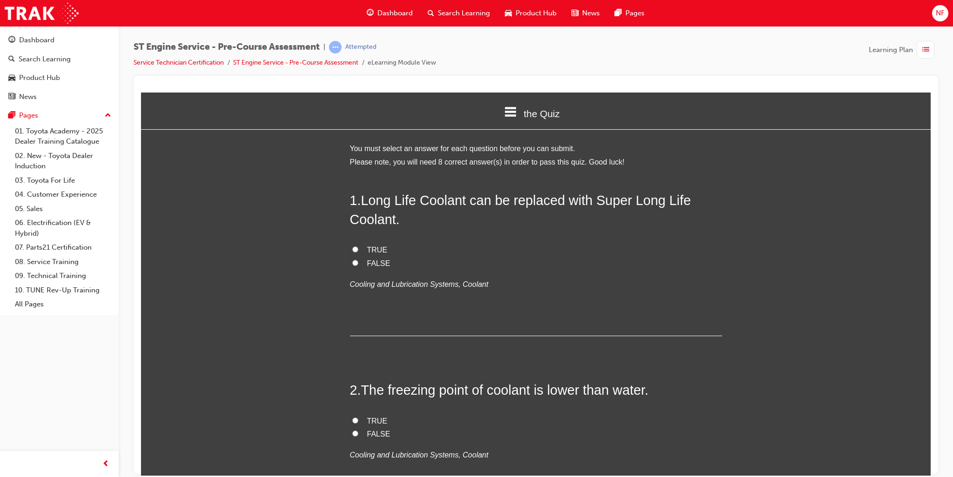
click at [353, 252] on input "TRUE" at bounding box center [355, 249] width 6 height 6
radio input "true"
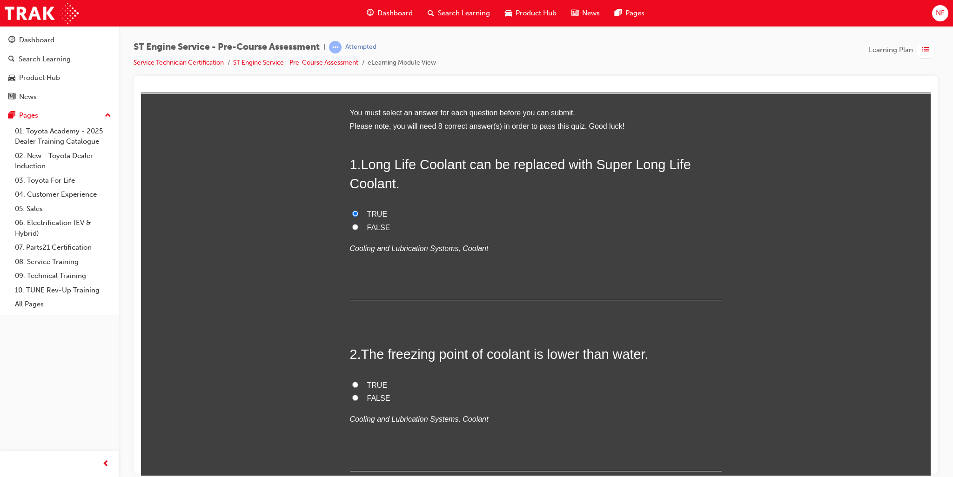
scroll to position [93, 0]
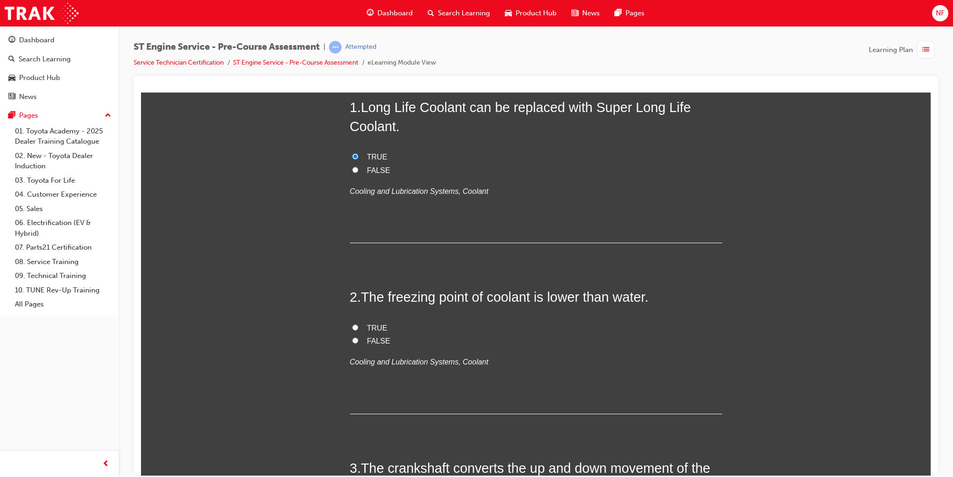
drag, startPoint x: 350, startPoint y: 326, endPoint x: 361, endPoint y: 329, distance: 12.0
click at [352, 327] on input "TRUE" at bounding box center [355, 327] width 6 height 6
radio input "true"
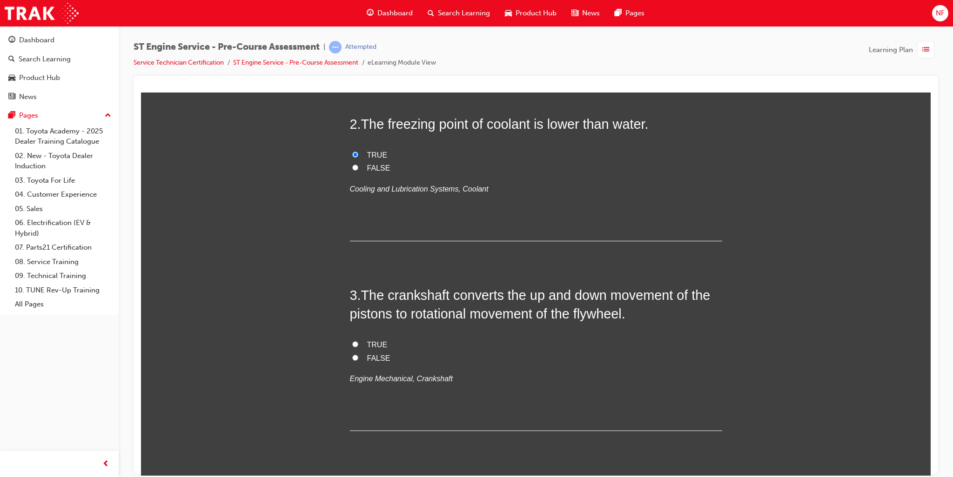
scroll to position [279, 0]
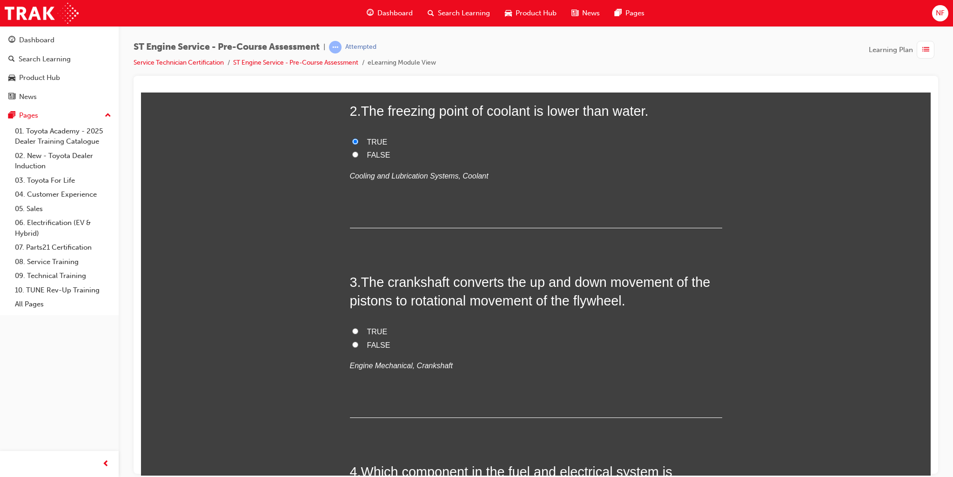
click at [352, 331] on input "TRUE" at bounding box center [355, 331] width 6 height 6
radio input "true"
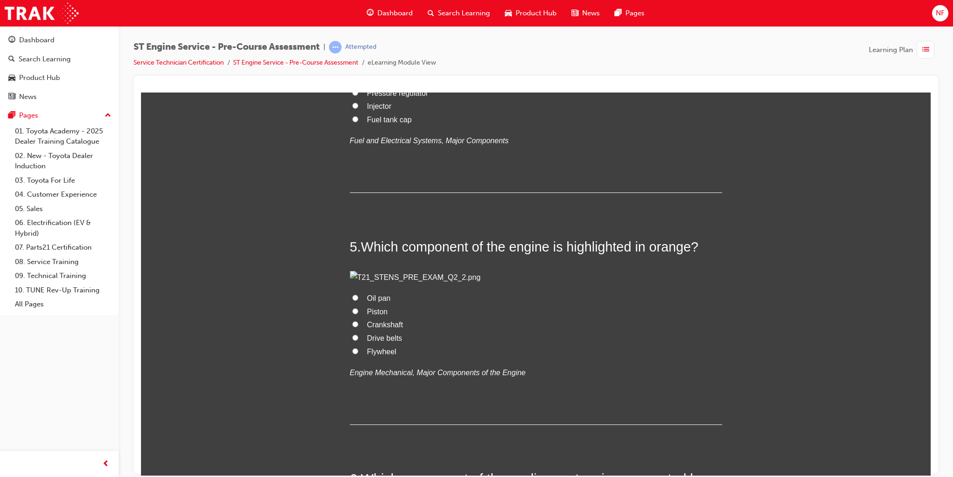
scroll to position [744, 0]
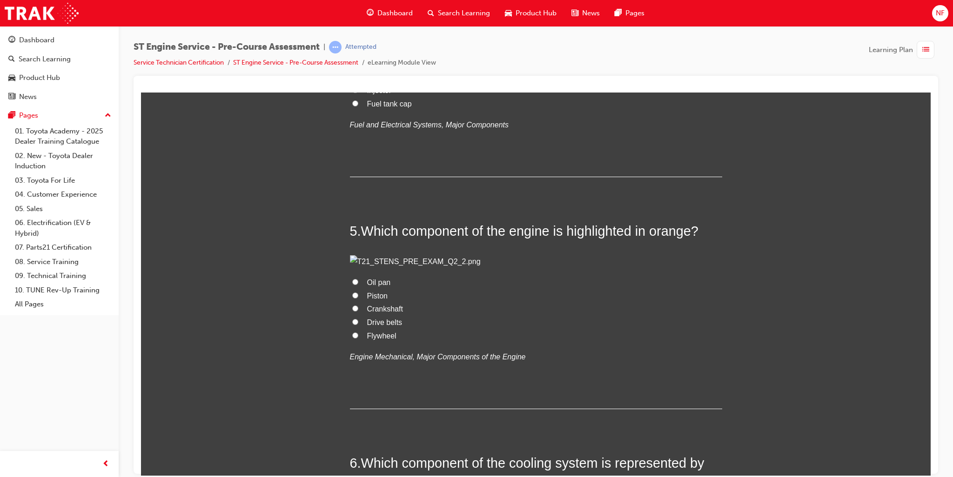
click at [352, 106] on input "Fuel tank cap" at bounding box center [355, 103] width 6 height 6
radio input "true"
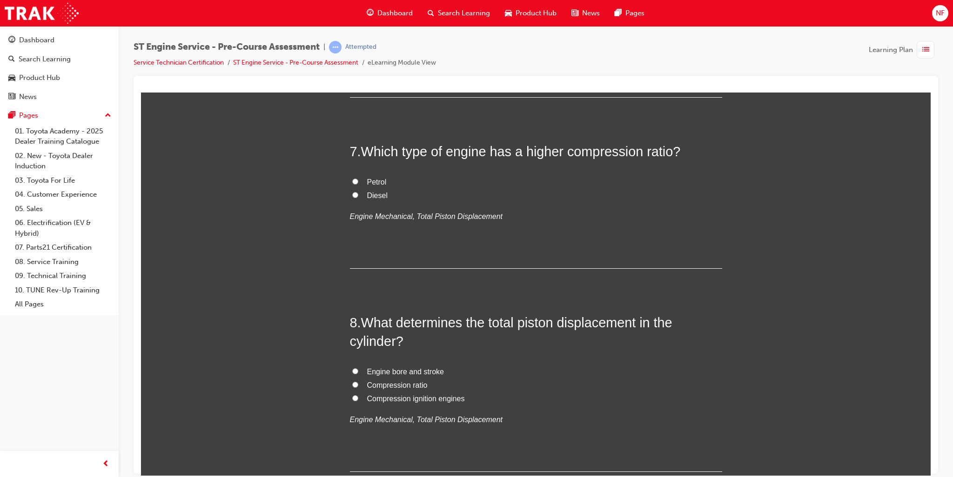
scroll to position [1302, 0]
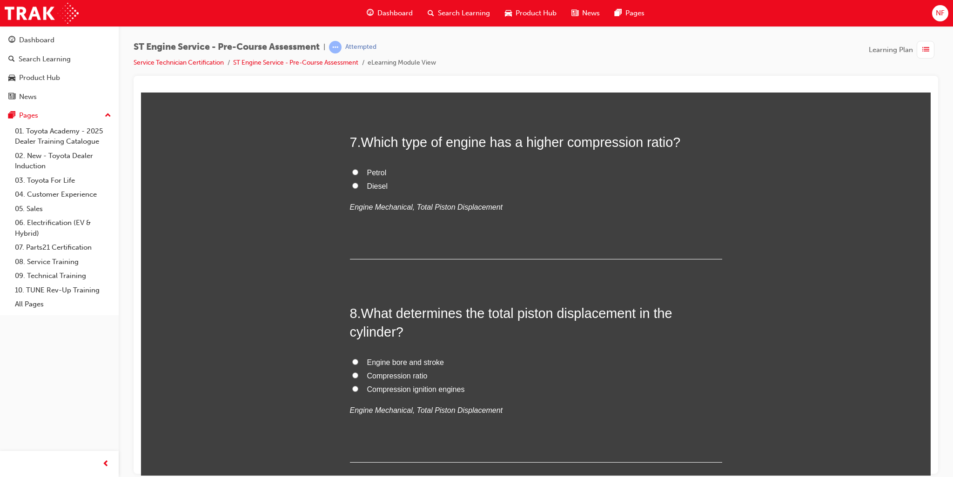
radio input "true"
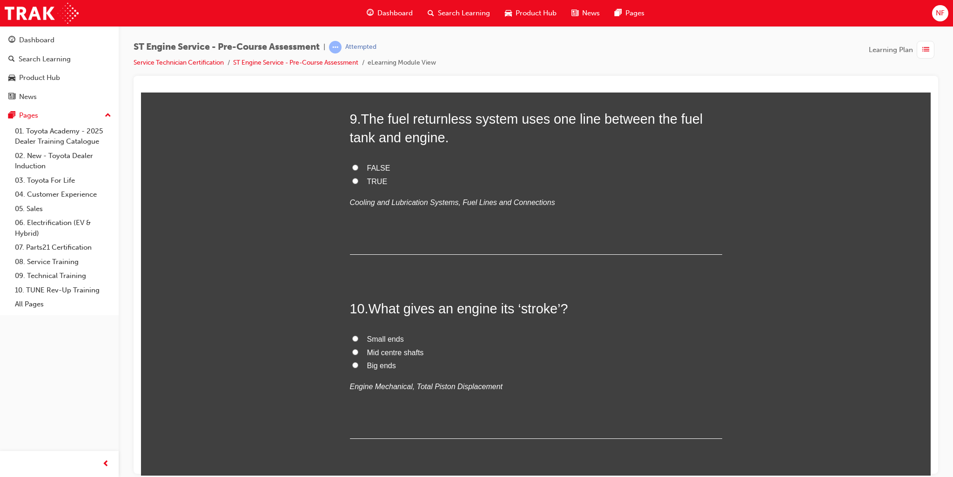
scroll to position [1675, 0]
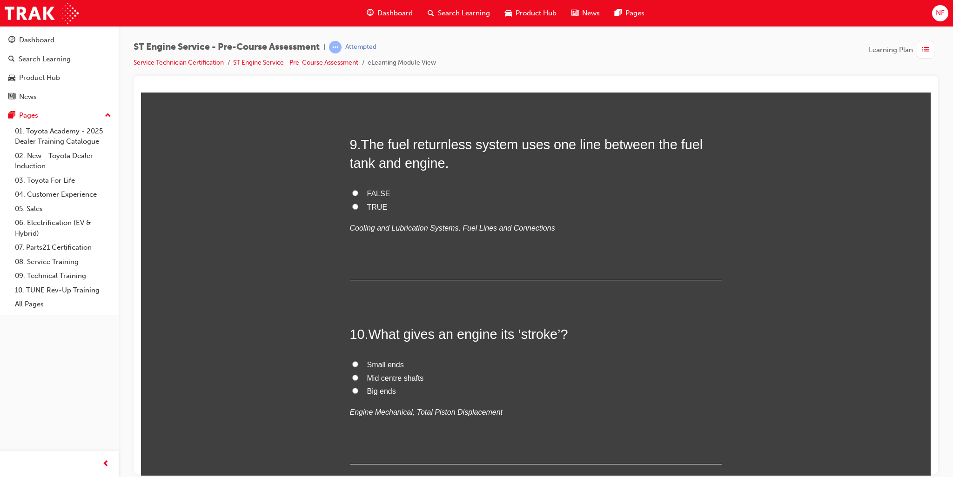
radio input "true"
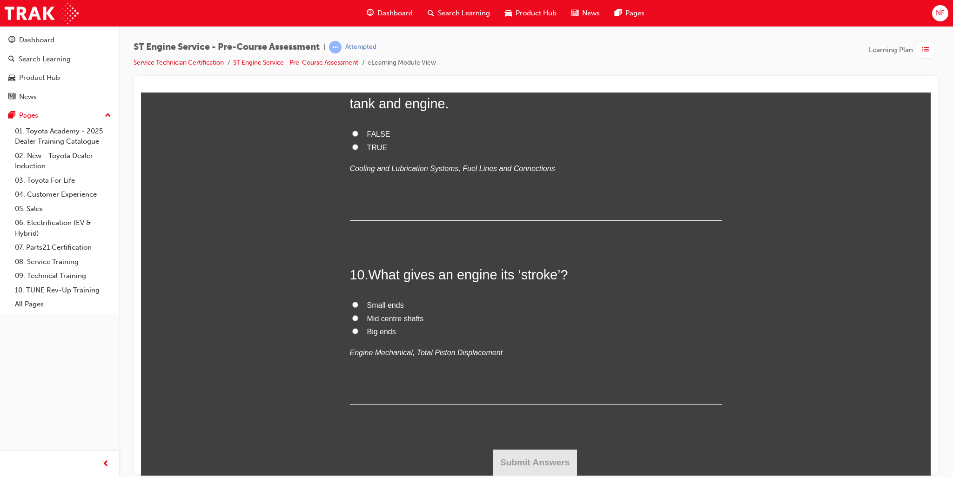
scroll to position [1954, 0]
radio input "true"
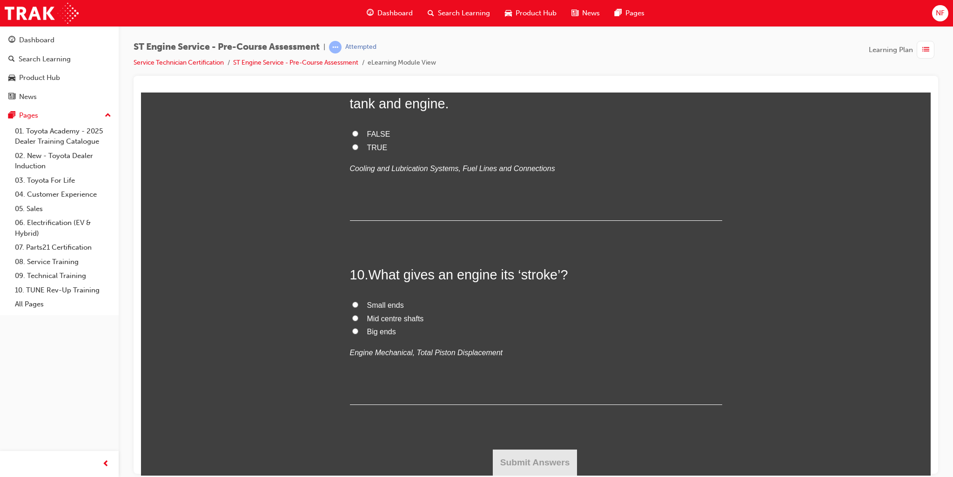
radio input "true"
click at [354, 150] on input "TRUE" at bounding box center [355, 147] width 6 height 6
radio input "true"
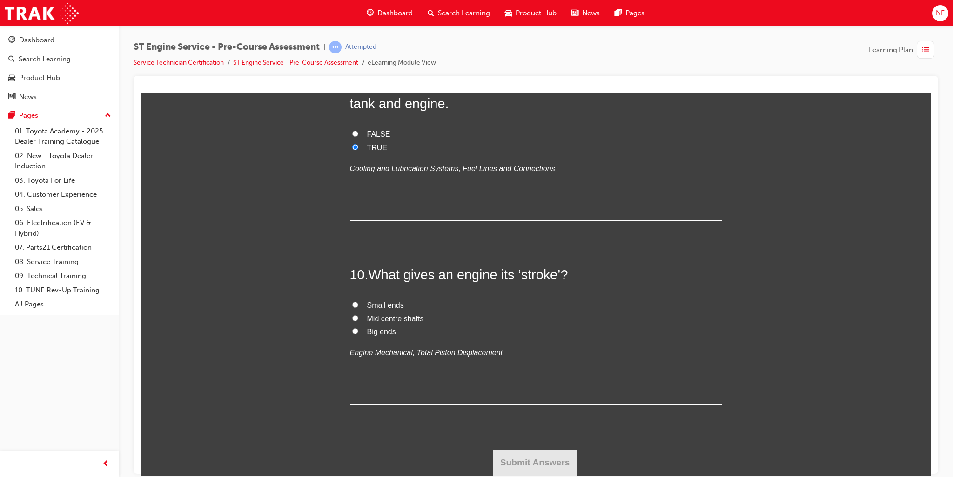
scroll to position [2512, 0]
click at [357, 334] on label "Big ends" at bounding box center [536, 331] width 372 height 13
click at [357, 334] on input "Big ends" at bounding box center [355, 331] width 6 height 6
radio input "true"
click at [537, 466] on button "Submit Answers" at bounding box center [535, 462] width 85 height 26
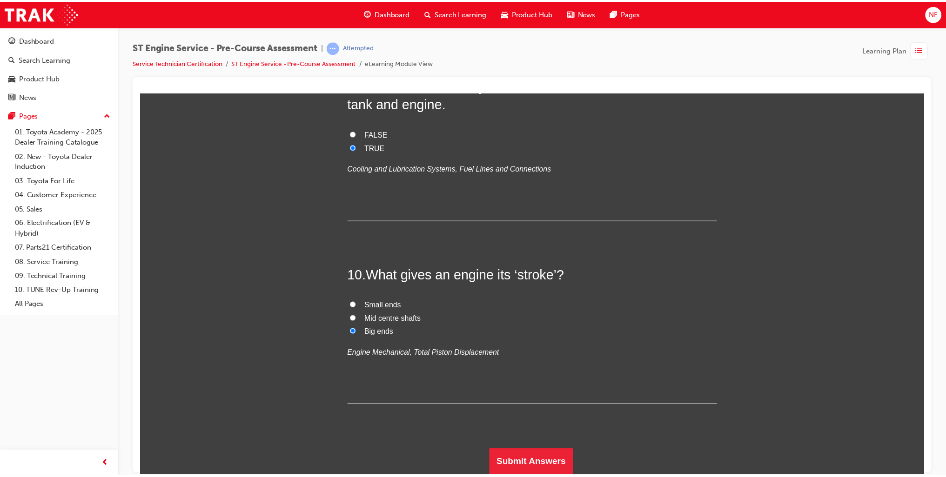
scroll to position [0, 0]
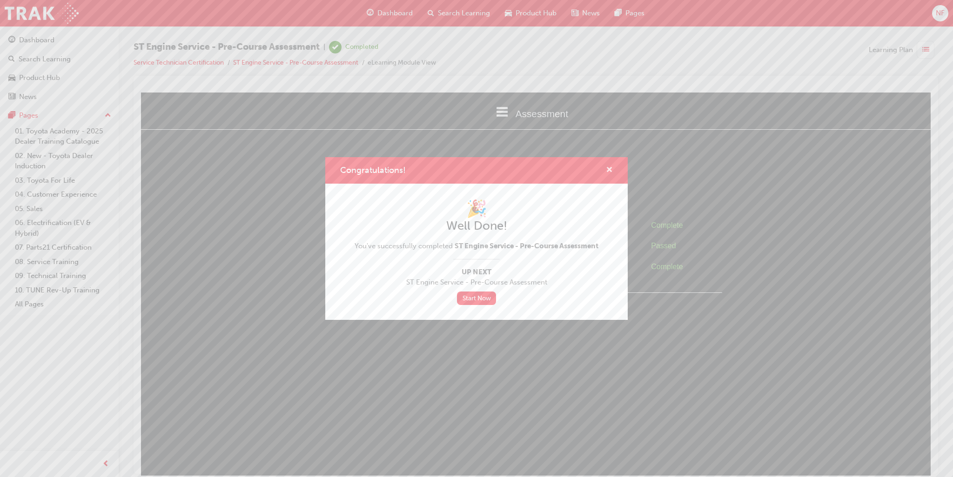
click at [612, 170] on div "Congratulations!" at bounding box center [476, 170] width 302 height 27
click at [611, 170] on span "cross-icon" at bounding box center [609, 171] width 7 height 8
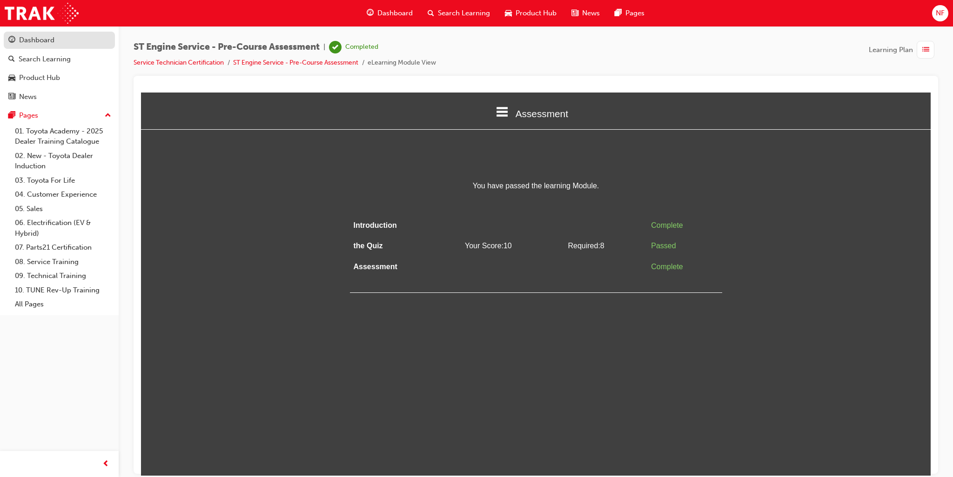
click at [39, 35] on div "Dashboard" at bounding box center [36, 40] width 35 height 11
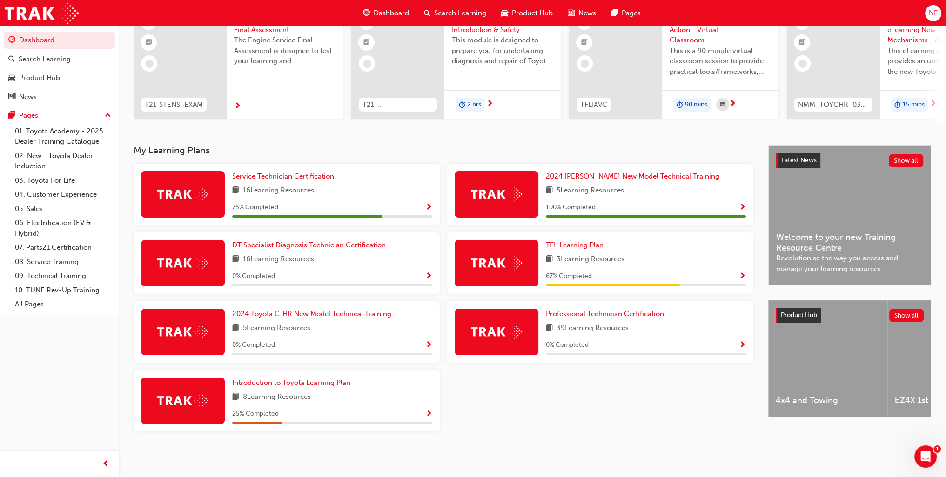
scroll to position [95, 0]
click at [422, 207] on div "75 % Completed" at bounding box center [332, 208] width 200 height 12
click at [427, 204] on span "Show Progress" at bounding box center [428, 208] width 7 height 8
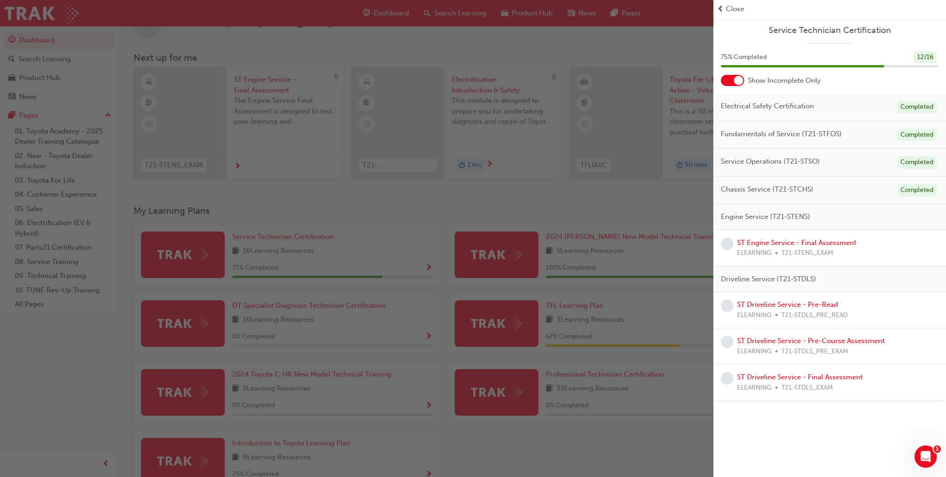
scroll to position [0, 0]
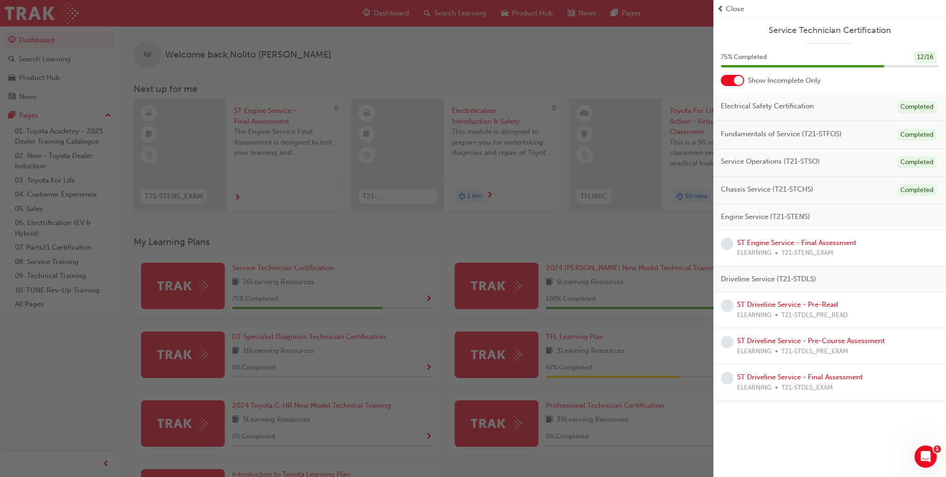
click at [643, 43] on div "button" at bounding box center [356, 238] width 713 height 477
